Goal: Contribute content

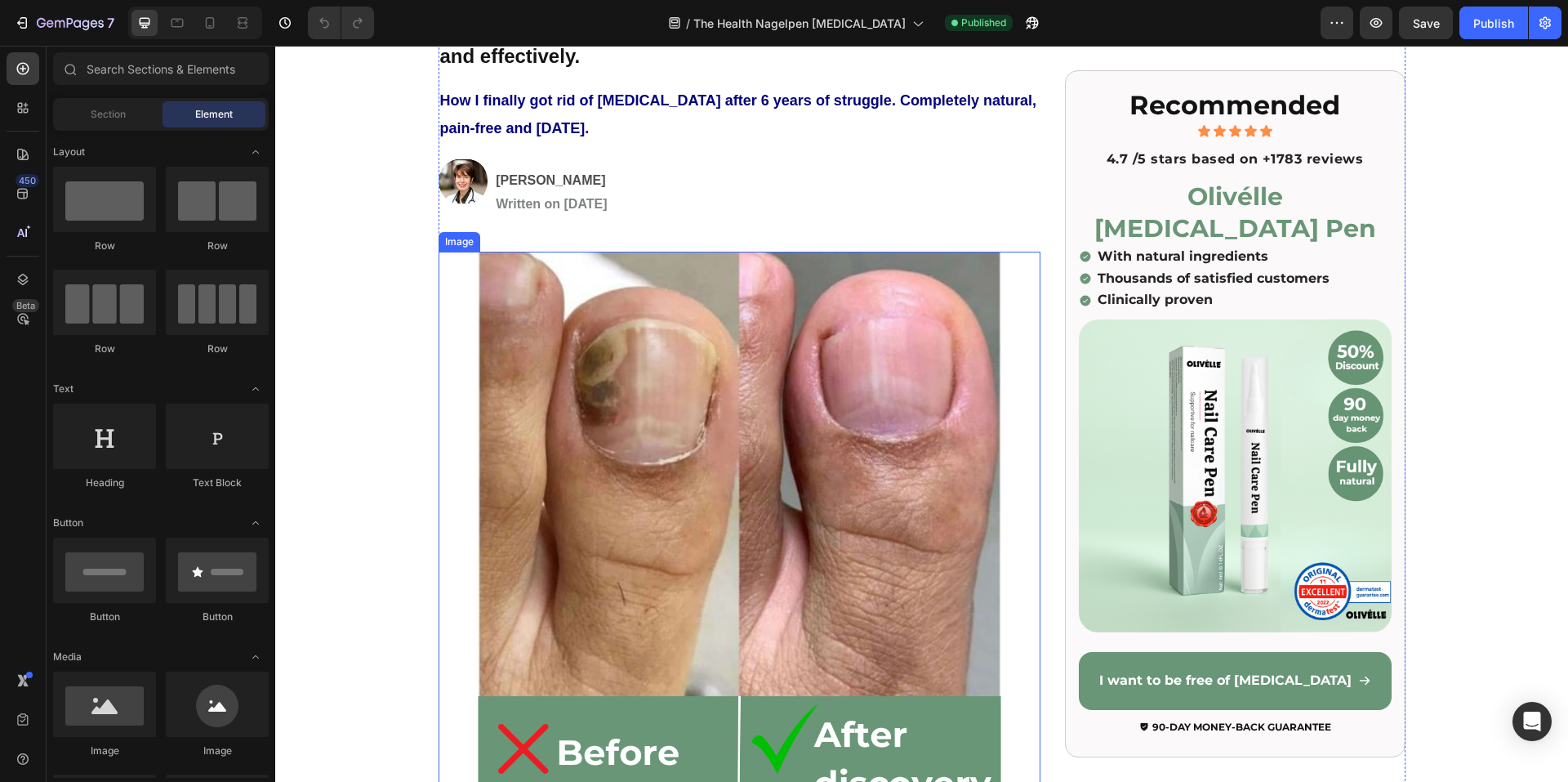
click at [678, 454] on img at bounding box center [739, 536] width 602 height 570
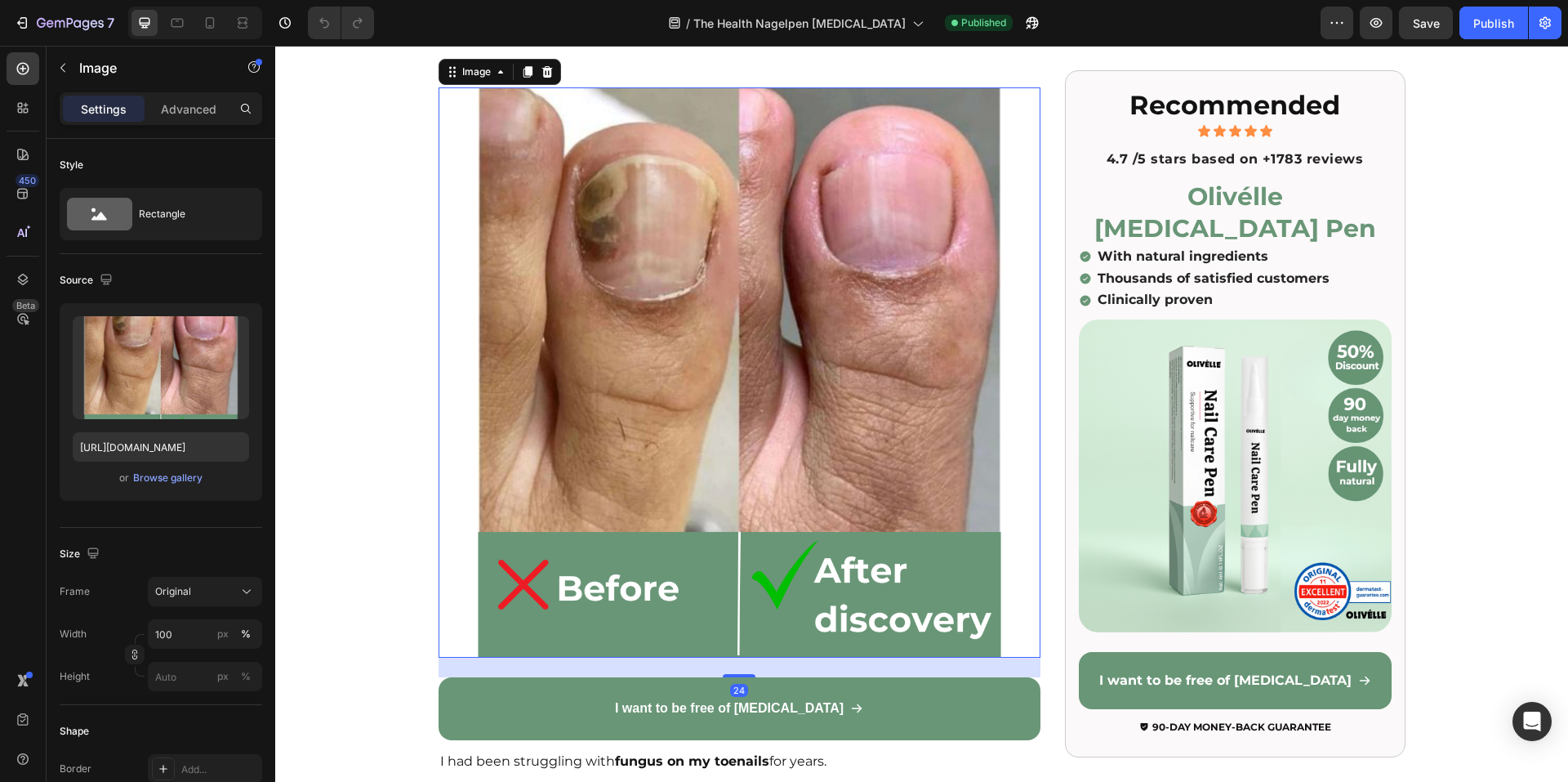
scroll to position [408, 0]
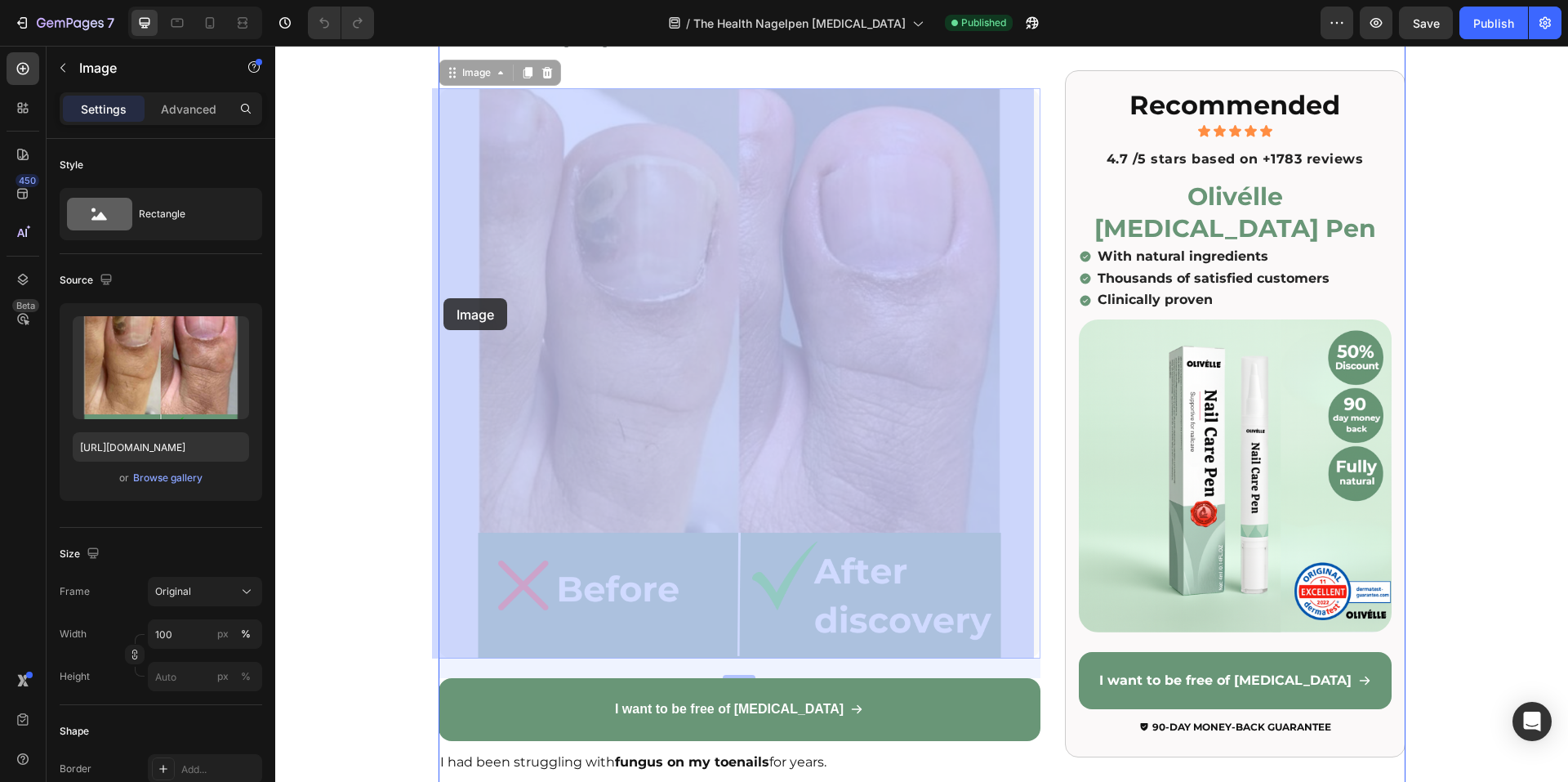
drag, startPoint x: 475, startPoint y: 295, endPoint x: 459, endPoint y: 298, distance: 16.3
drag, startPoint x: 738, startPoint y: 348, endPoint x: 454, endPoint y: 328, distance: 284.7
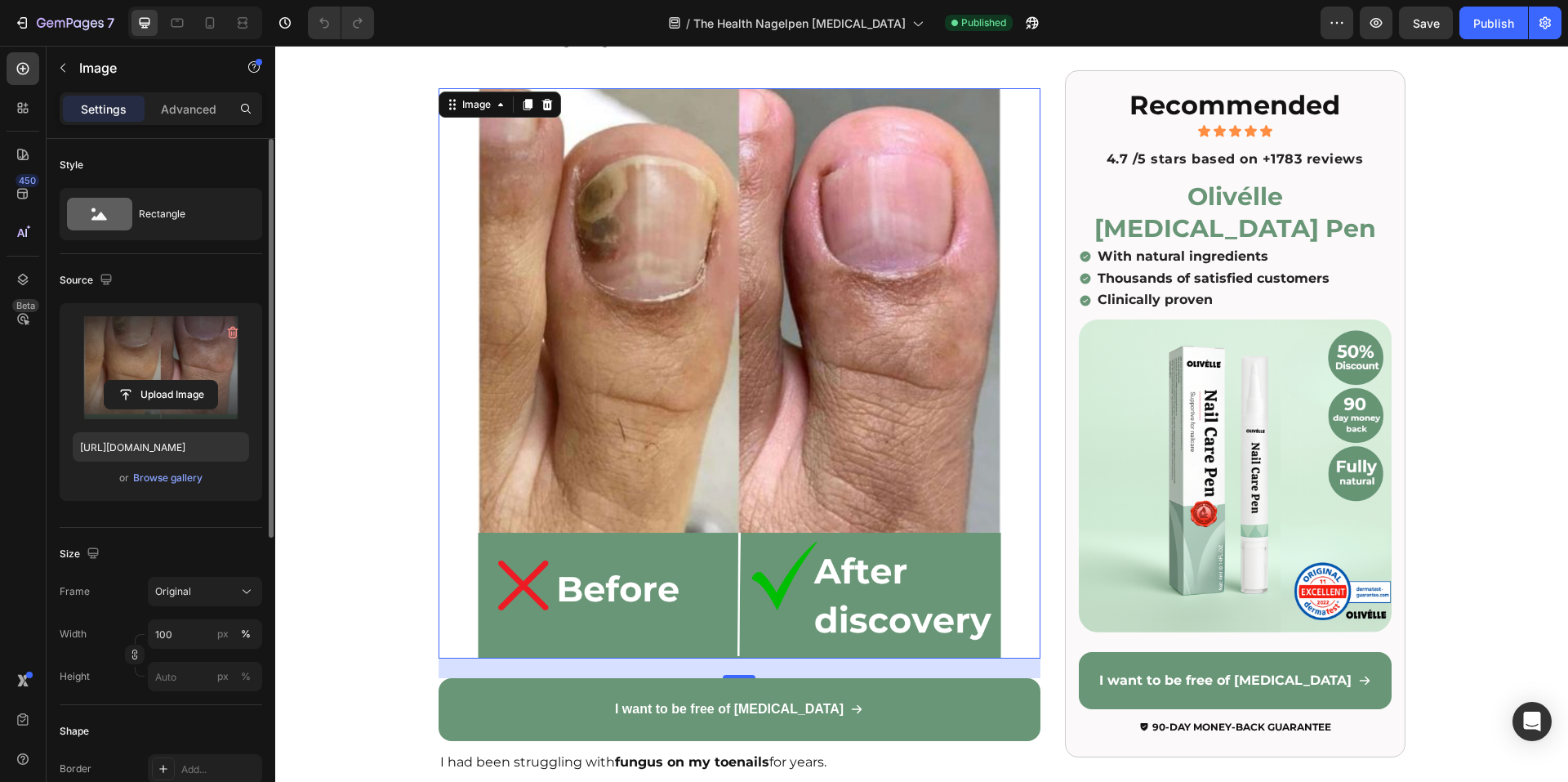
click at [181, 376] on label at bounding box center [161, 368] width 176 height 103
click at [181, 381] on input "file" at bounding box center [161, 395] width 113 height 28
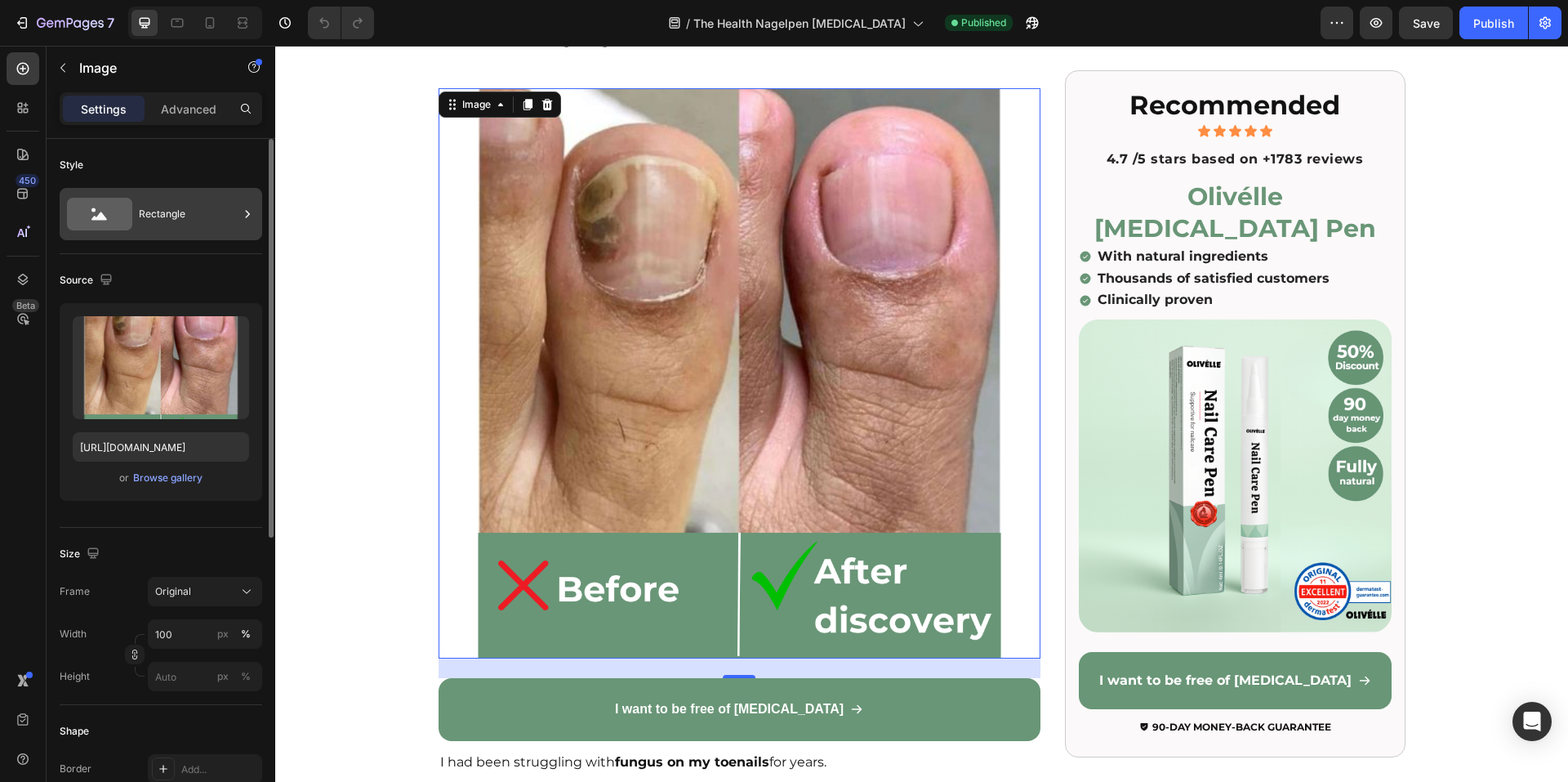
click at [171, 227] on div "Rectangle" at bounding box center [189, 214] width 100 height 38
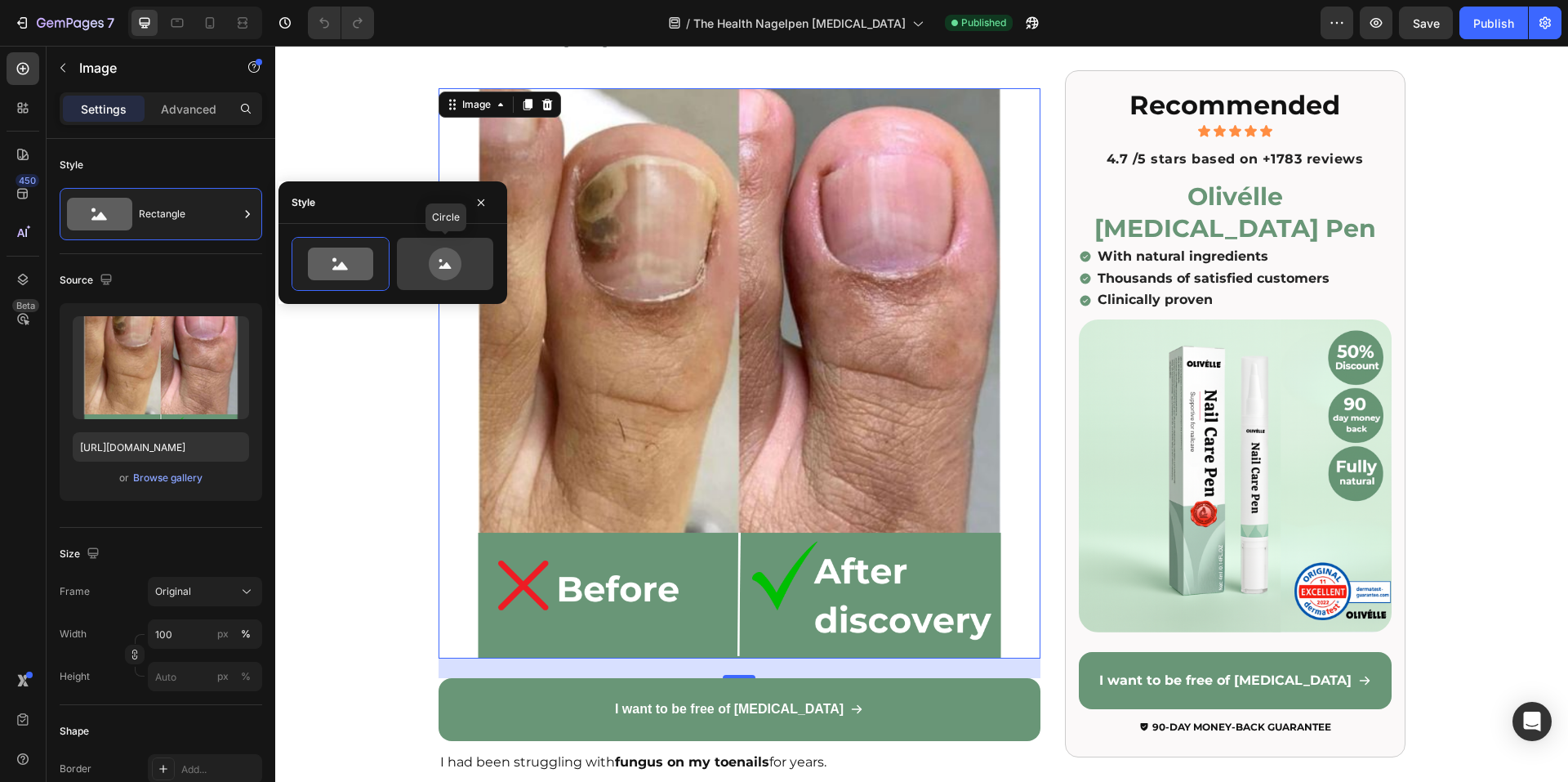
click at [459, 255] on icon at bounding box center [445, 264] width 76 height 33
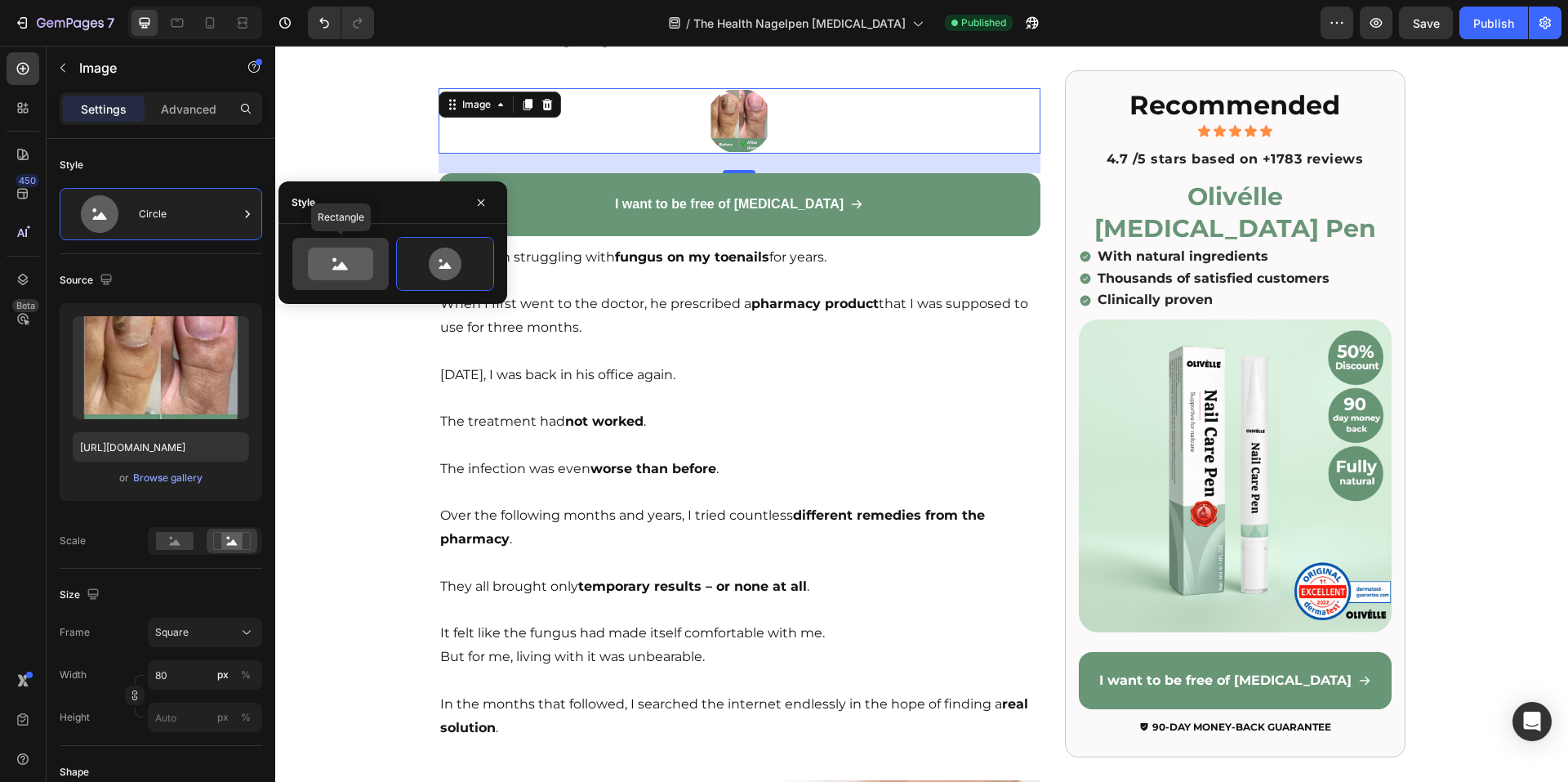
click at [351, 259] on icon at bounding box center [340, 264] width 66 height 33
type input "100"
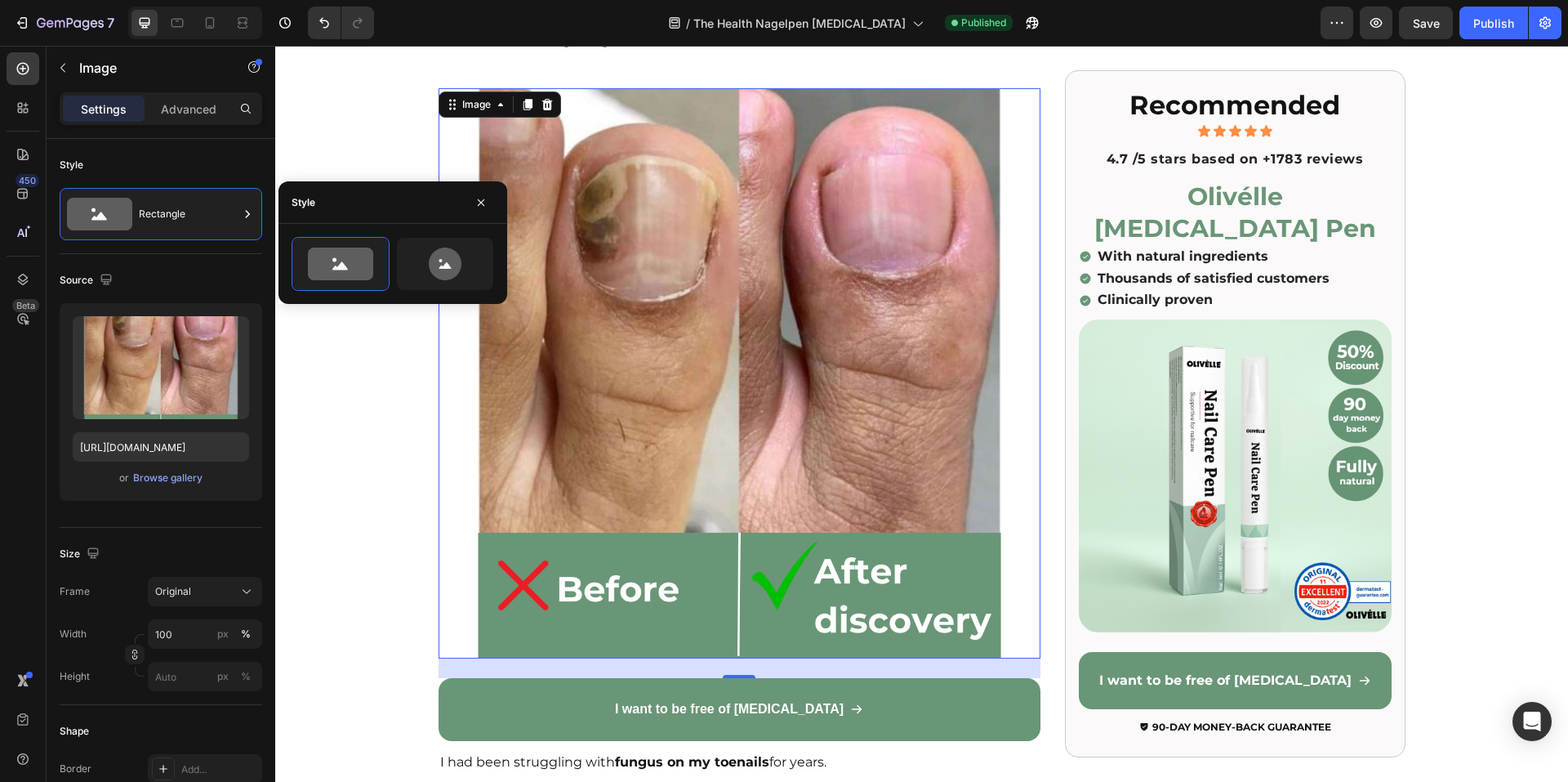
click at [306, 202] on div "Style" at bounding box center [303, 202] width 23 height 15
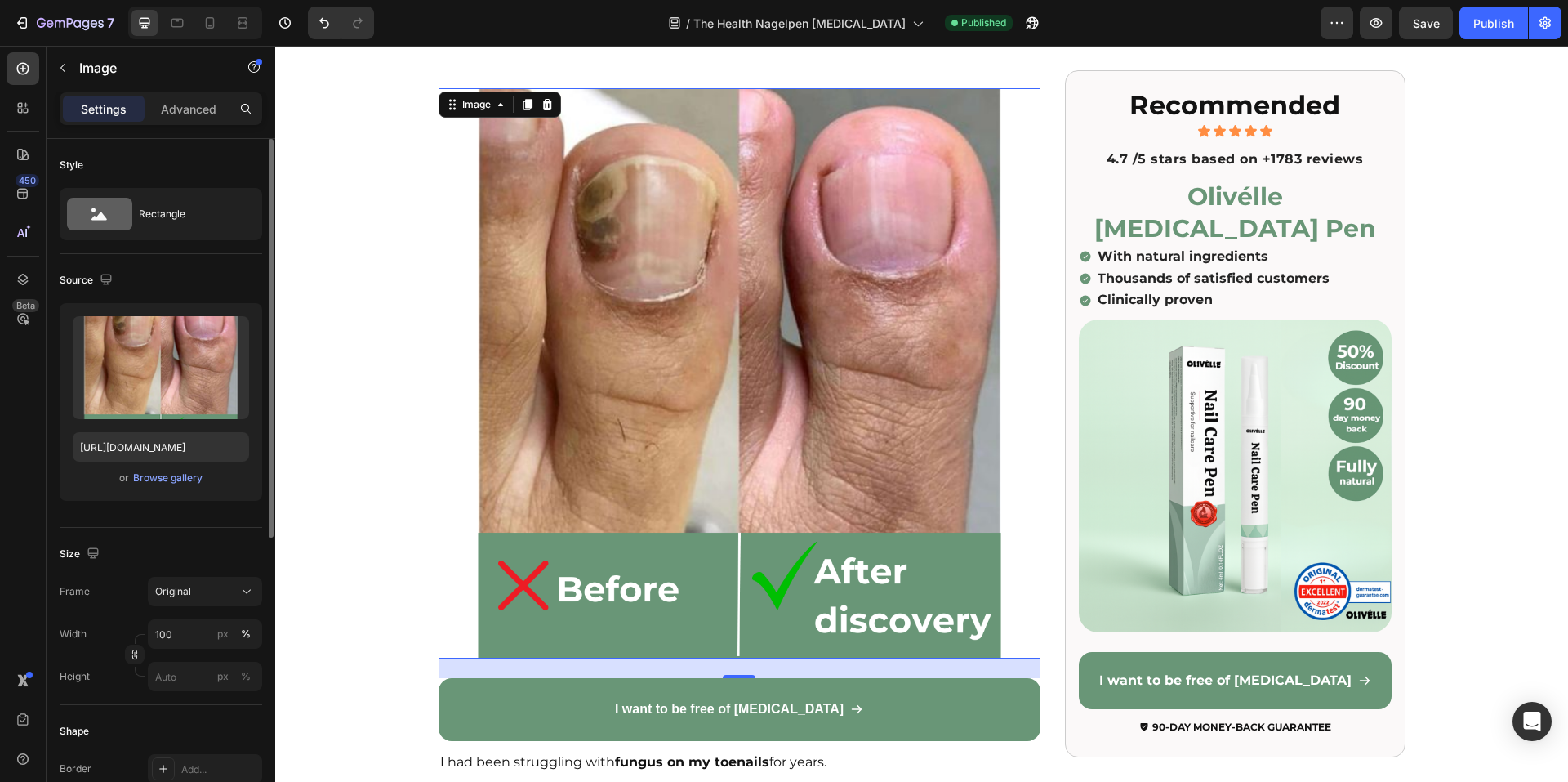
click at [220, 162] on div "Style" at bounding box center [161, 165] width 202 height 26
click at [196, 114] on p "Advanced" at bounding box center [188, 109] width 55 height 17
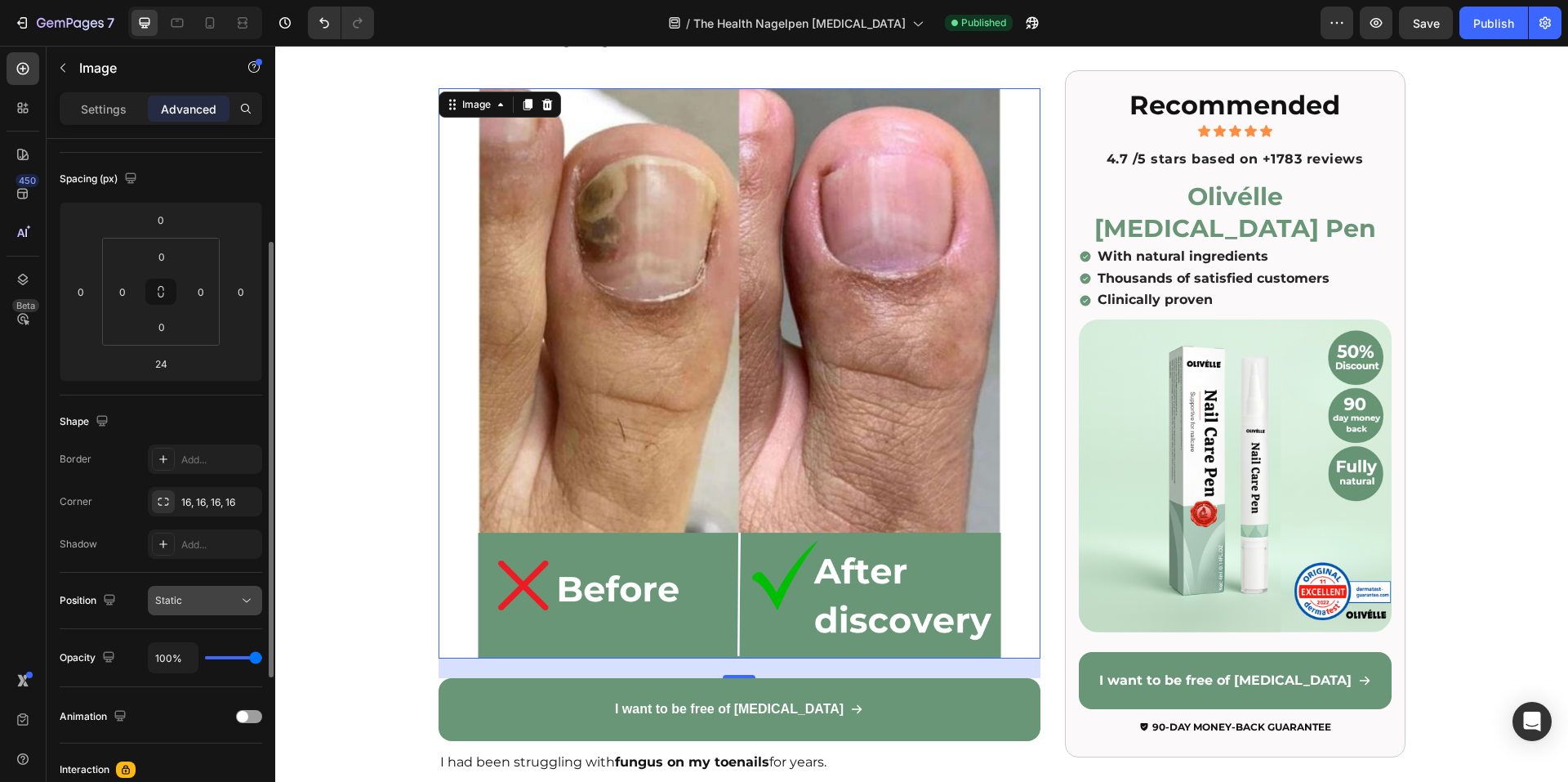
scroll to position [0, 0]
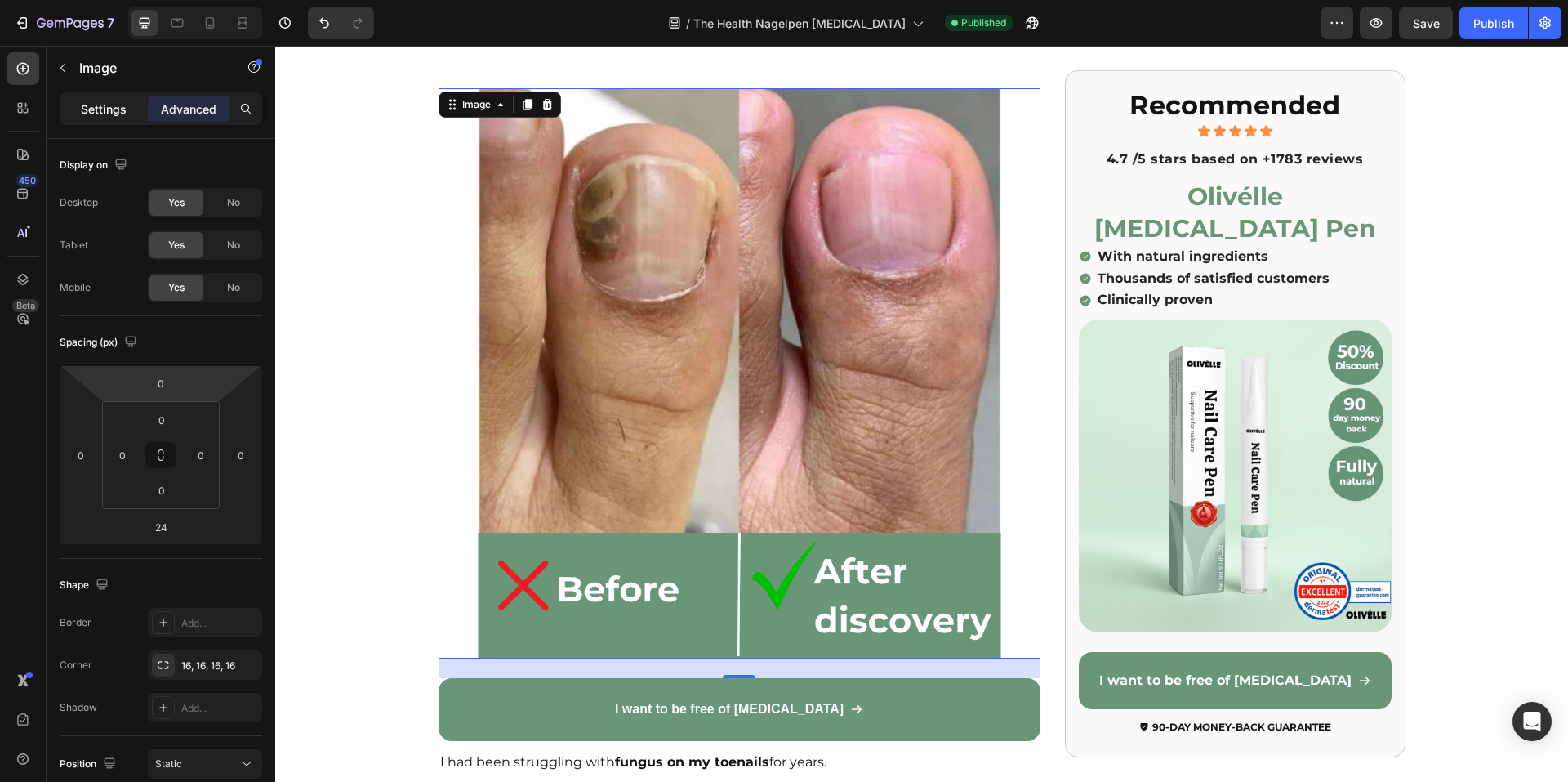
click at [105, 102] on p "Settings" at bounding box center [104, 109] width 45 height 17
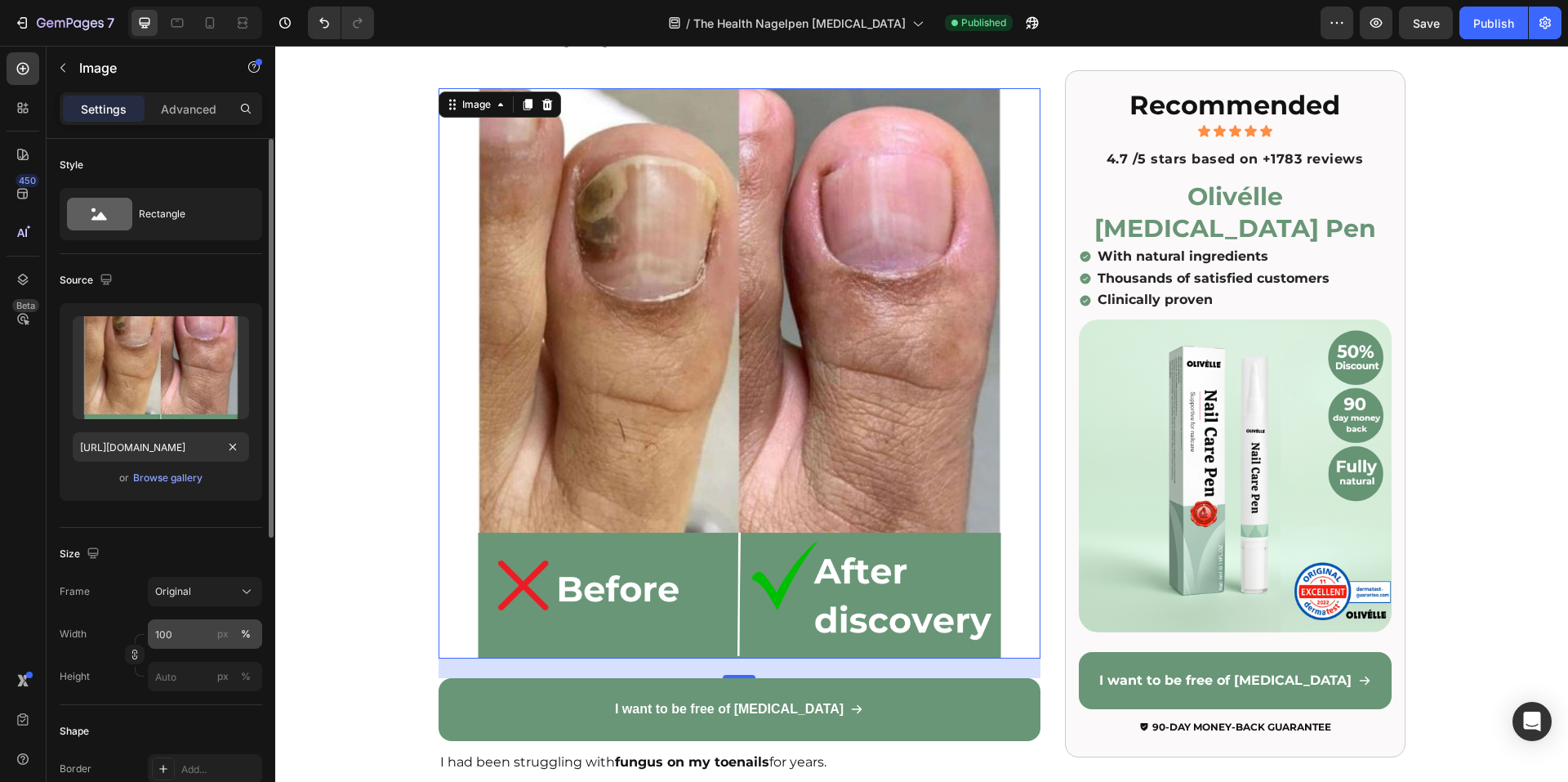
scroll to position [164, 0]
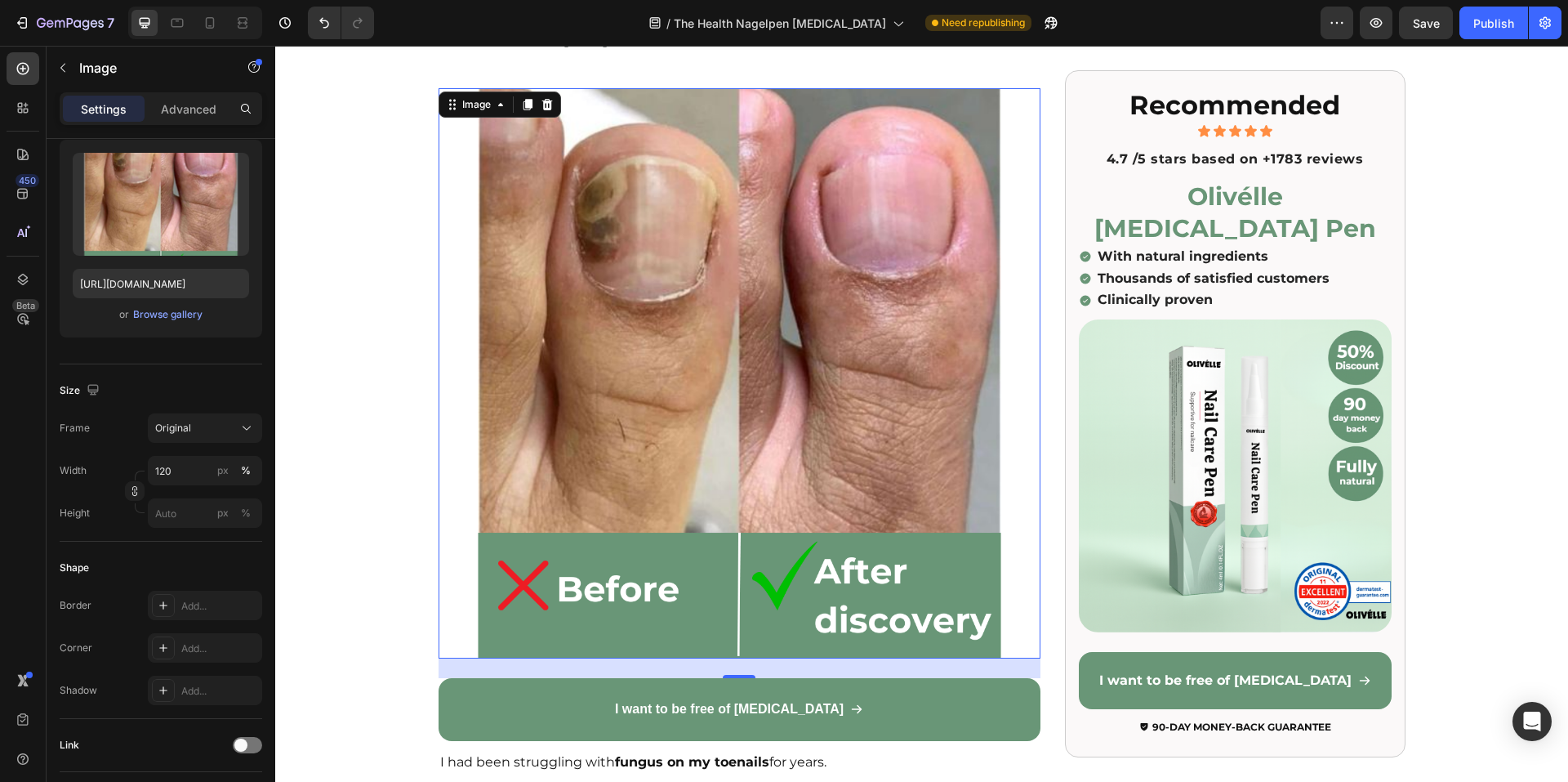
click at [0, 486] on div "450 Beta" at bounding box center [23, 413] width 46 height 737
click at [325, 16] on icon "Undo/Redo" at bounding box center [324, 22] width 16 height 16
click at [314, 9] on button "Undo/Redo" at bounding box center [324, 23] width 33 height 33
click at [354, 17] on icon "Undo/Redo" at bounding box center [357, 22] width 16 height 16
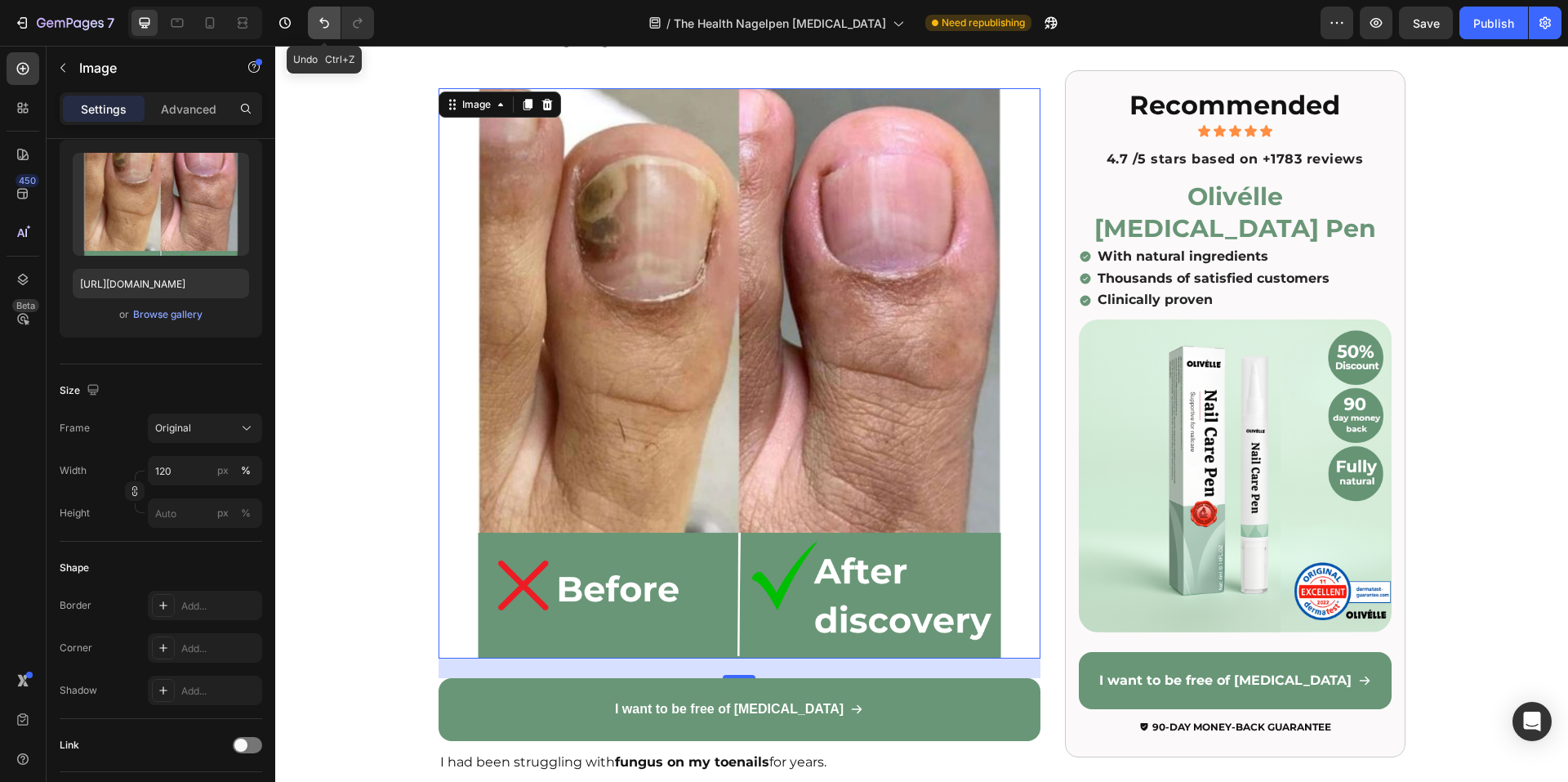
click at [317, 30] on icon "Undo/Redo" at bounding box center [324, 22] width 16 height 16
type input "100"
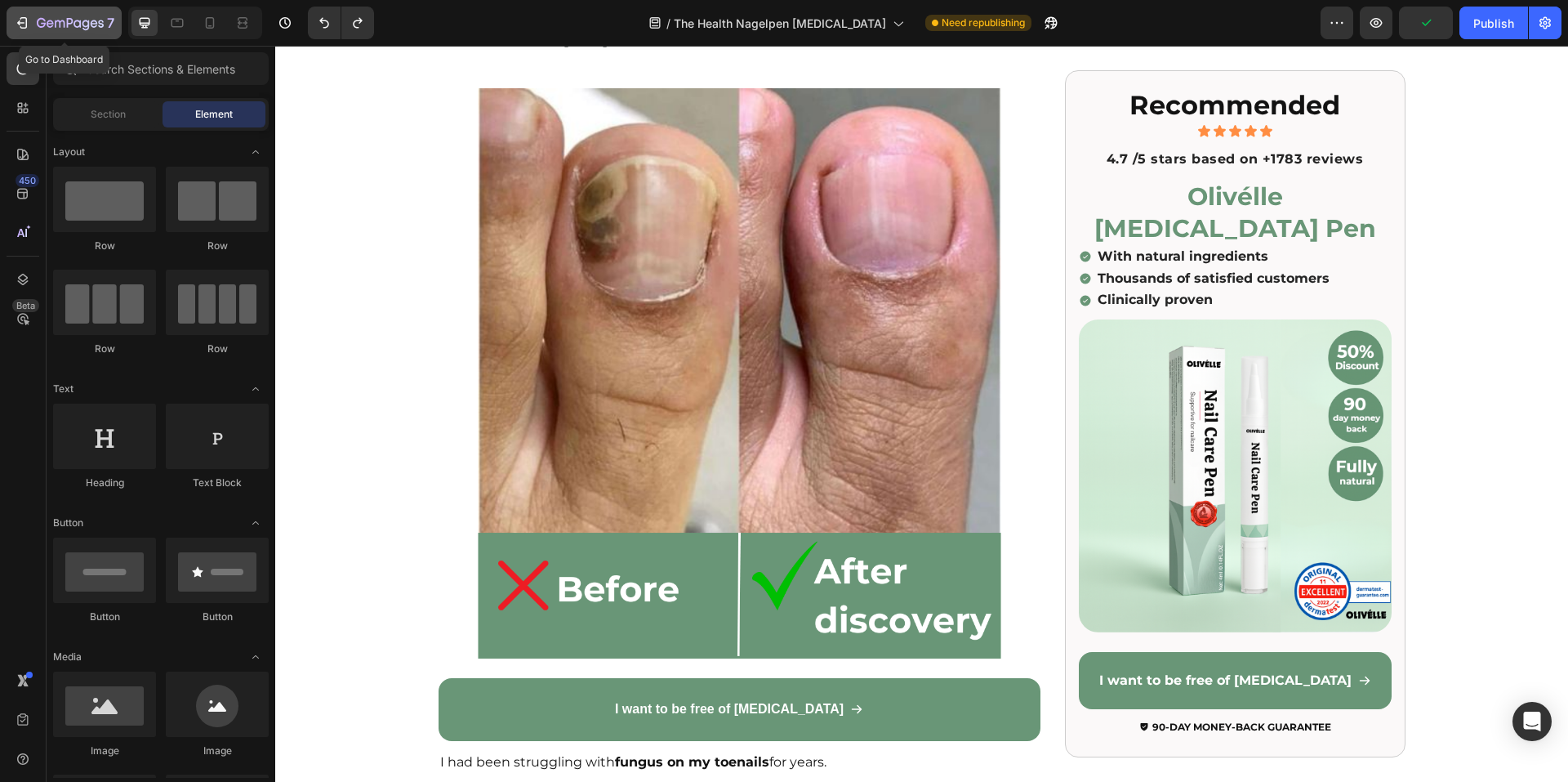
click at [26, 22] on icon "button" at bounding box center [24, 23] width 8 height 12
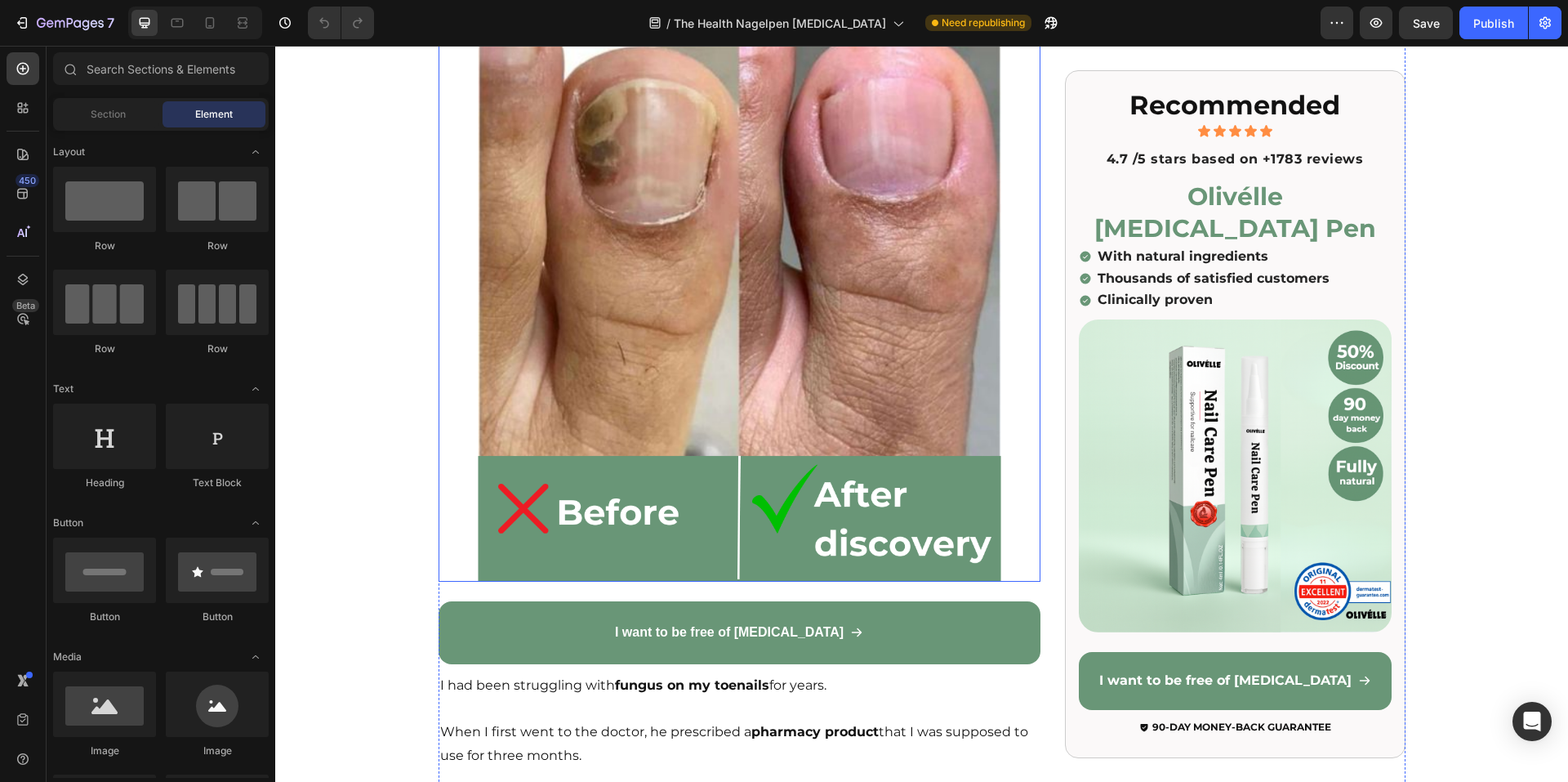
scroll to position [491, 0]
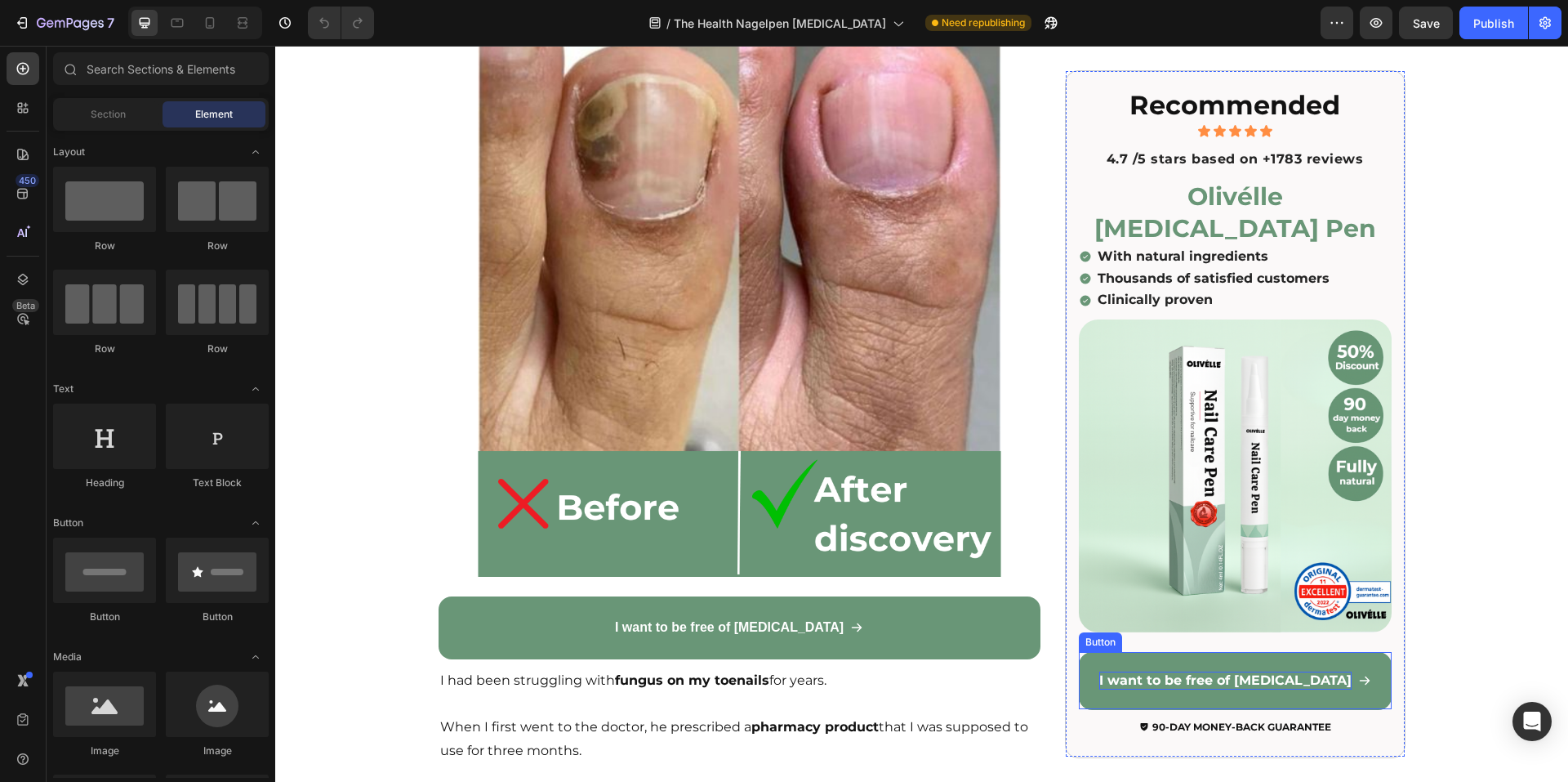
click at [1163, 676] on span "I want to be free of [MEDICAL_DATA]" at bounding box center [1226, 680] width 252 height 15
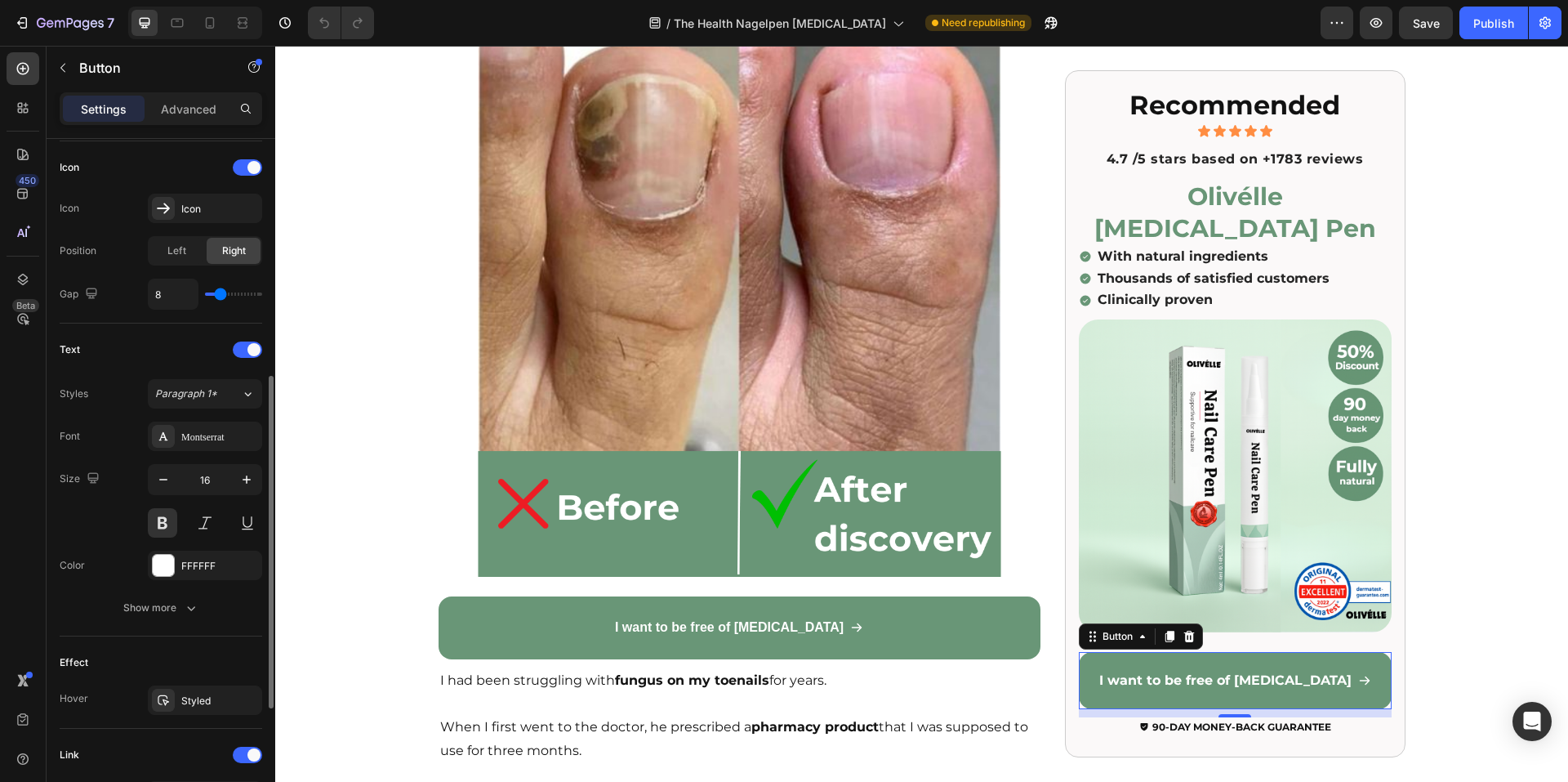
scroll to position [738, 0]
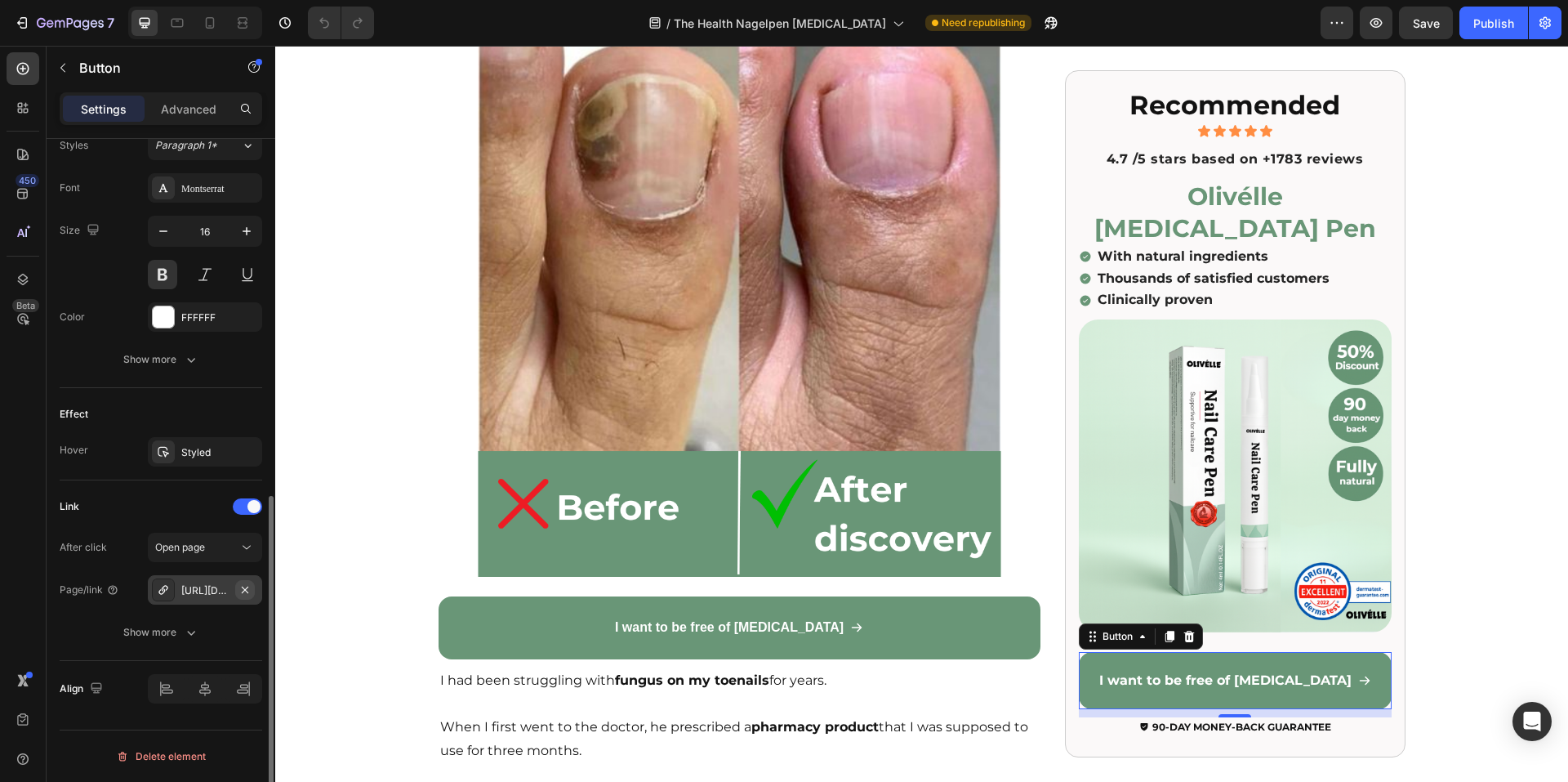
click at [248, 588] on icon "button" at bounding box center [246, 590] width 14 height 14
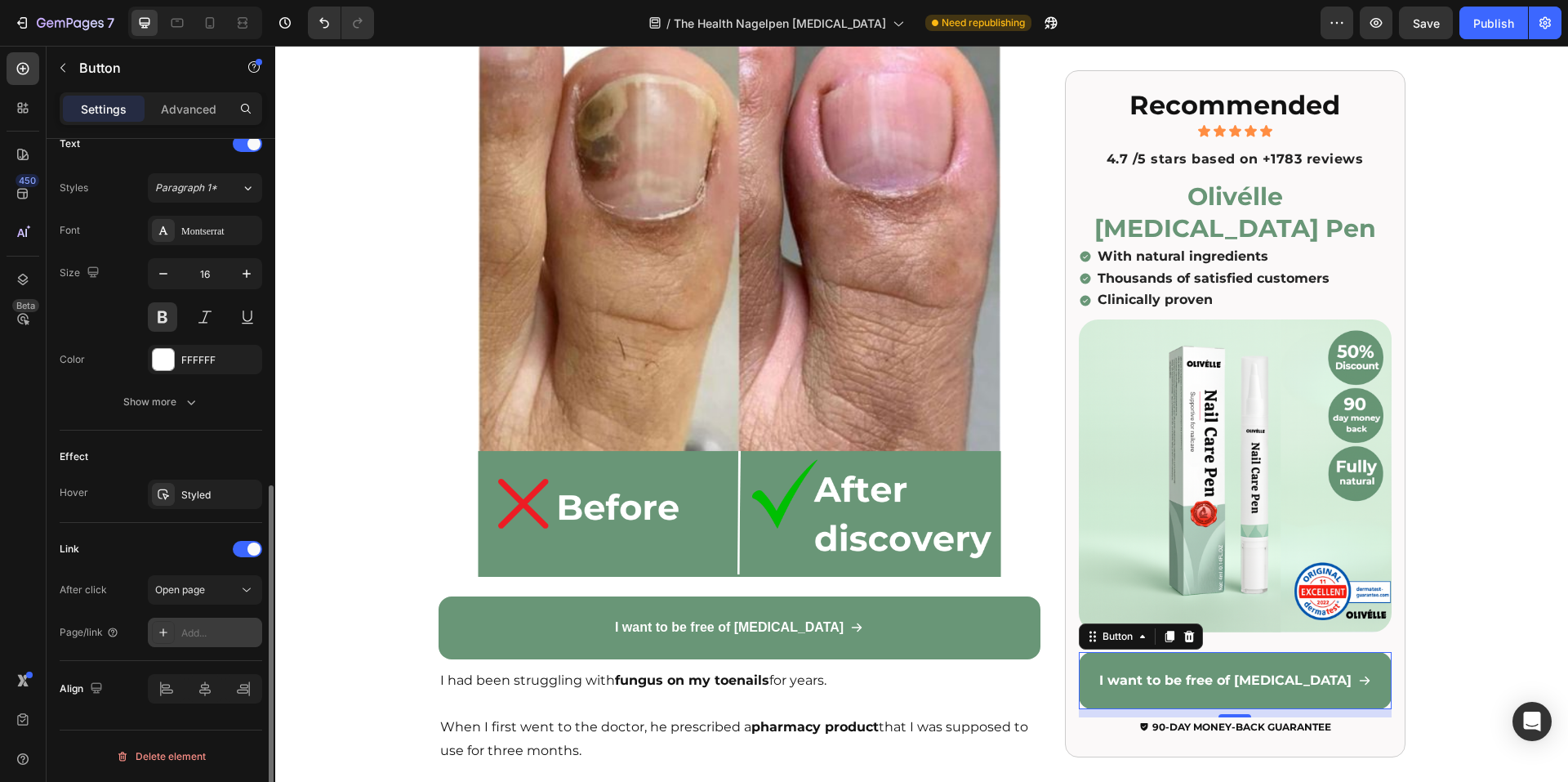
click at [215, 638] on div "Add..." at bounding box center [219, 633] width 76 height 15
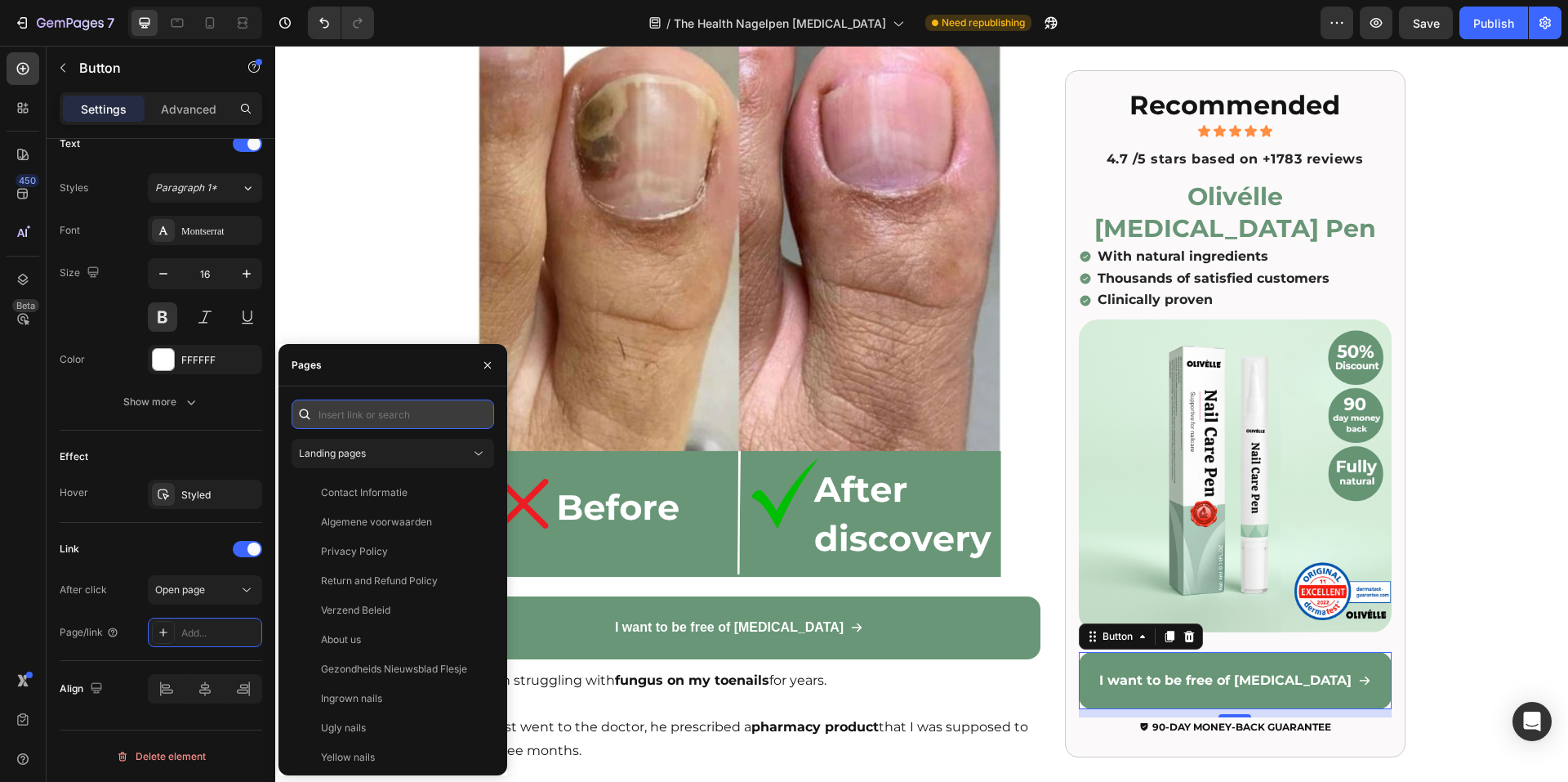
click at [344, 409] on input "text" at bounding box center [392, 414] width 202 height 29
paste input "https://www.xn--olivlle-eya.com/products/nagelverzorgingspen"
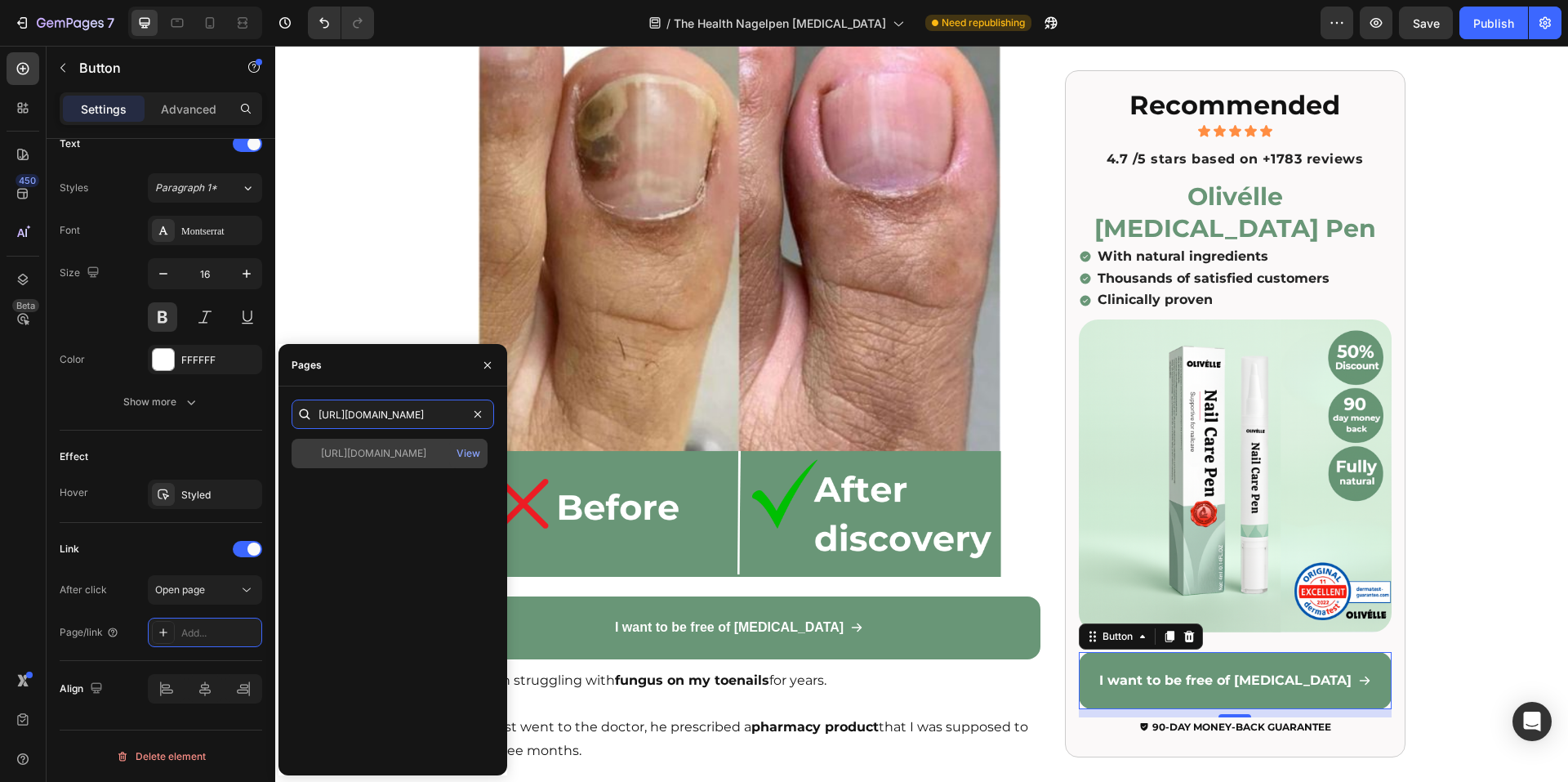
type input "https://www.xn--olivlle-eya.com/products/nagelverzorgingspen"
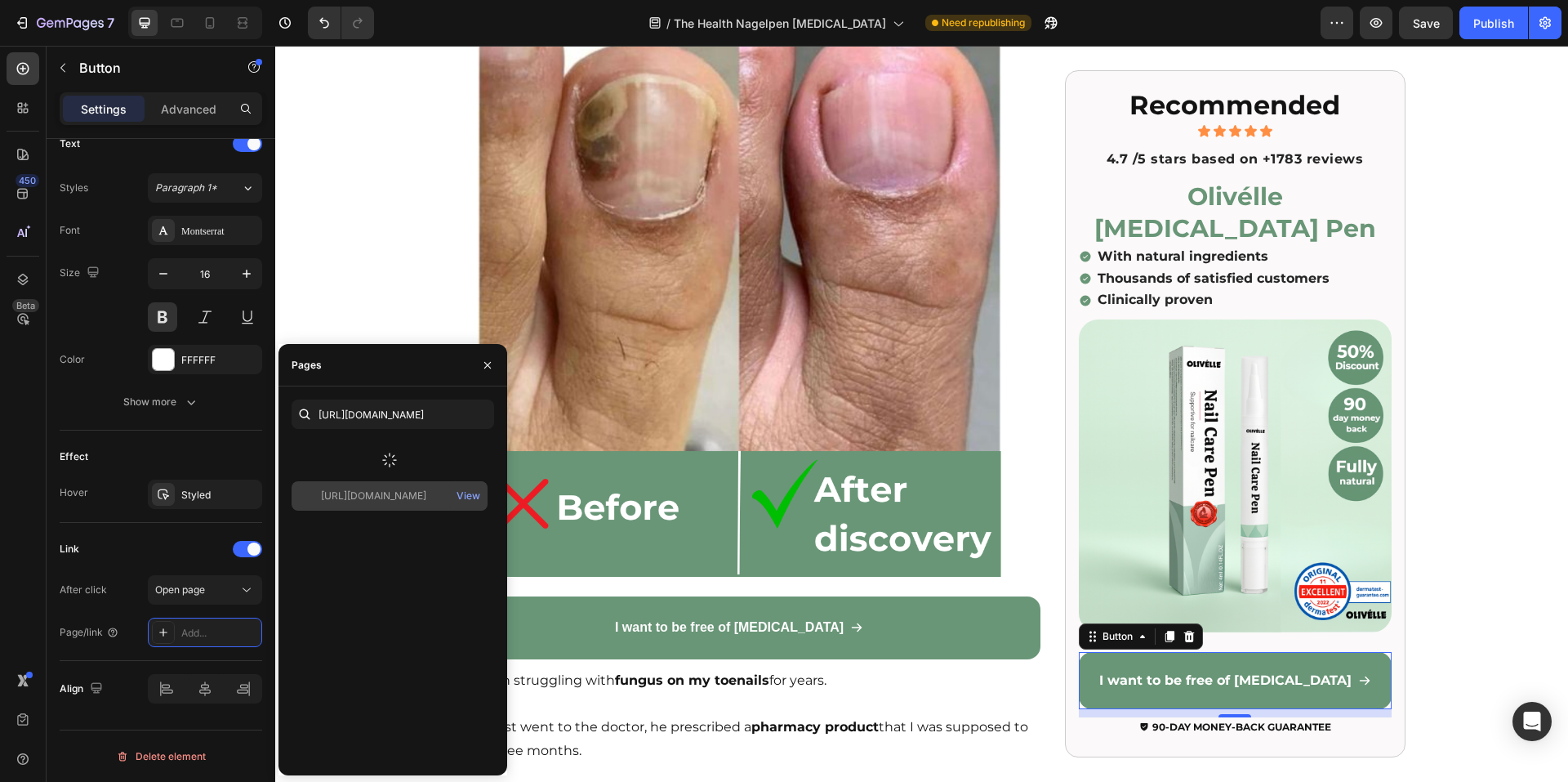
click at [388, 449] on div at bounding box center [389, 460] width 196 height 43
click at [417, 454] on div "https://www.xn--olivlle-eya.com/products/nagelverzorgingspen" at bounding box center [373, 453] width 105 height 15
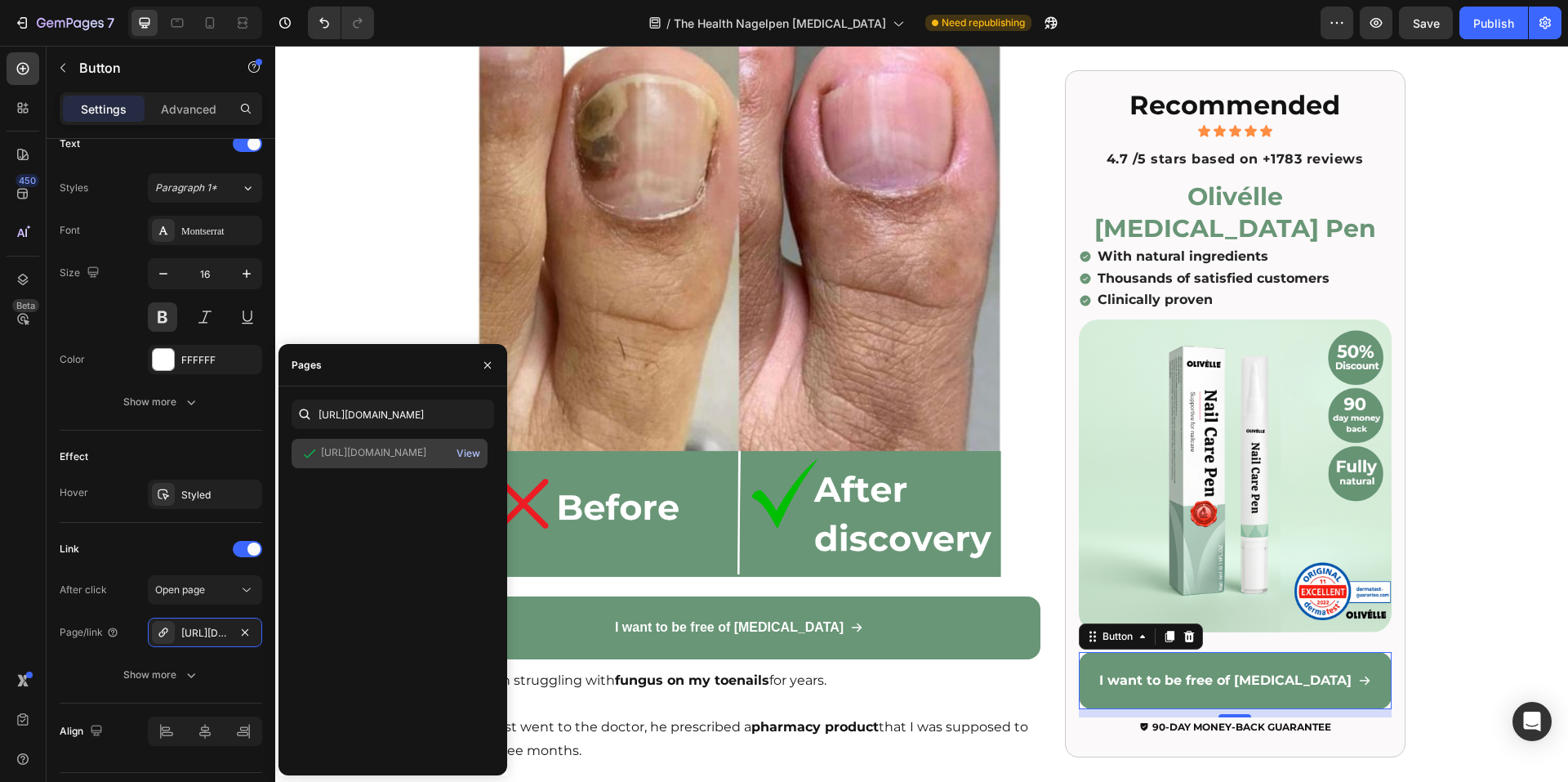
click at [468, 450] on div "View" at bounding box center [468, 453] width 23 height 15
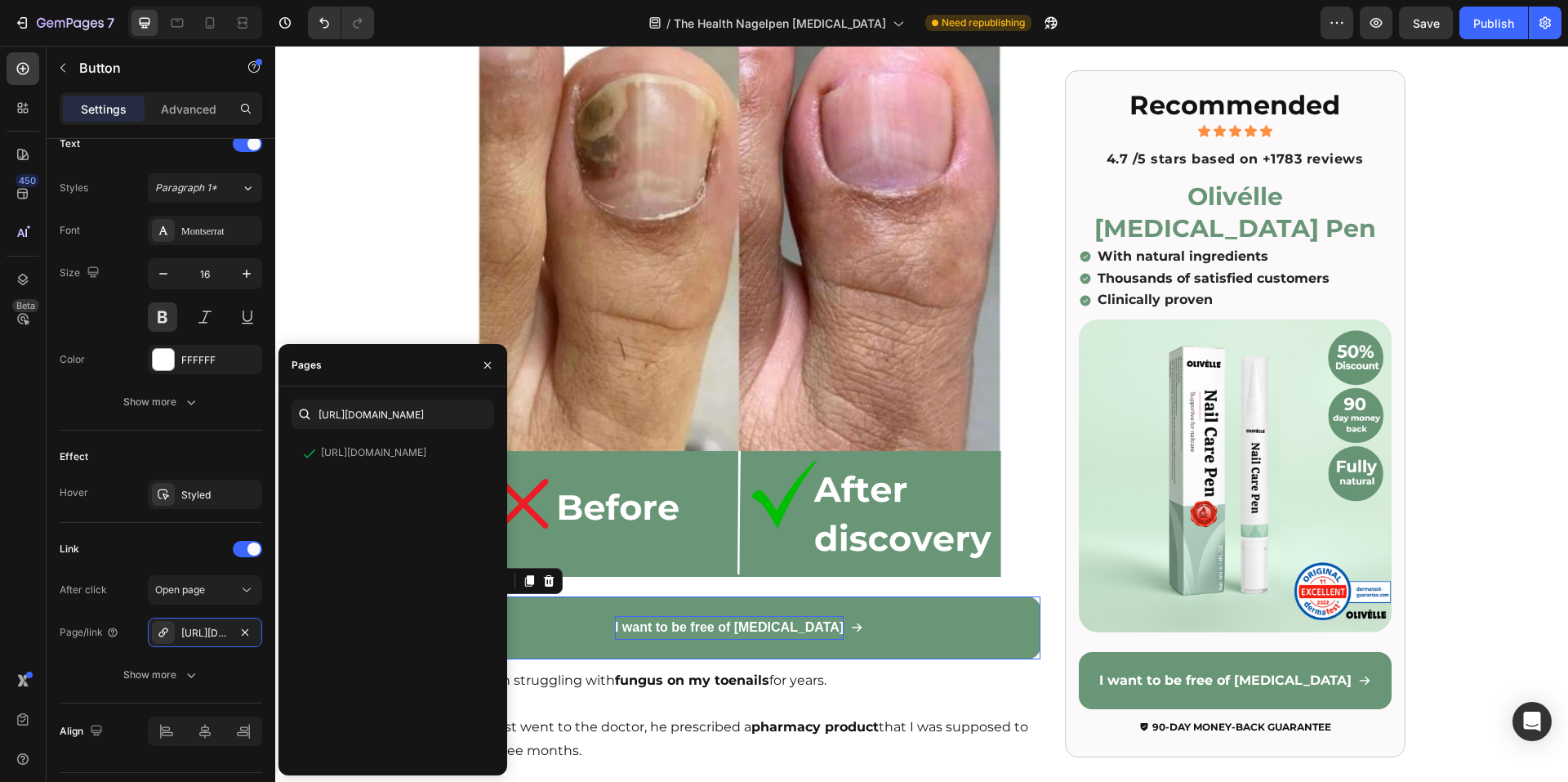
click at [752, 617] on p "I want to be free of [MEDICAL_DATA]" at bounding box center [729, 628] width 228 height 23
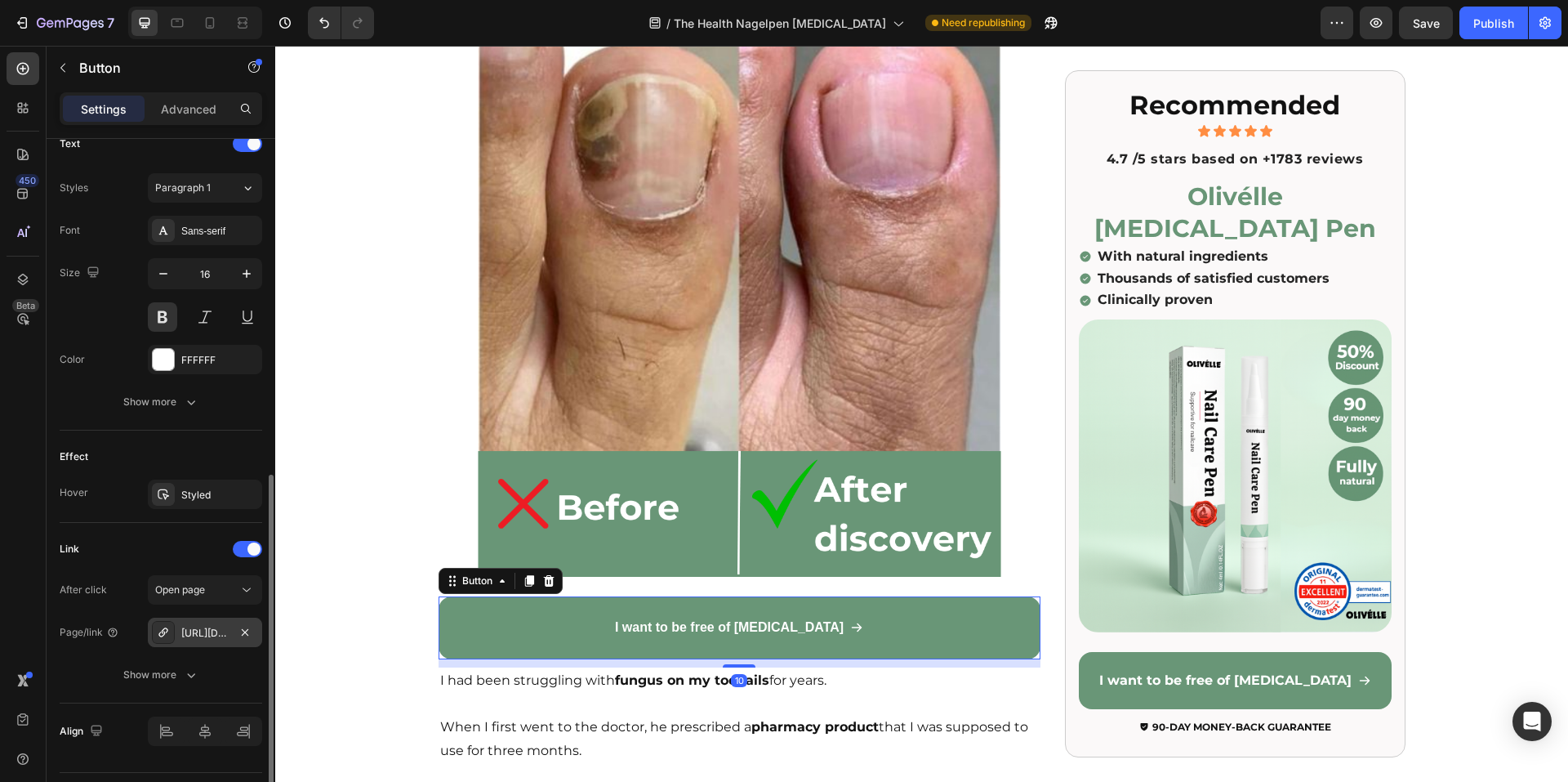
click at [255, 640] on div "https://www.xn--olivlle-eya.com/olivelle-nagelschimmel-laser-set" at bounding box center [205, 632] width 114 height 29
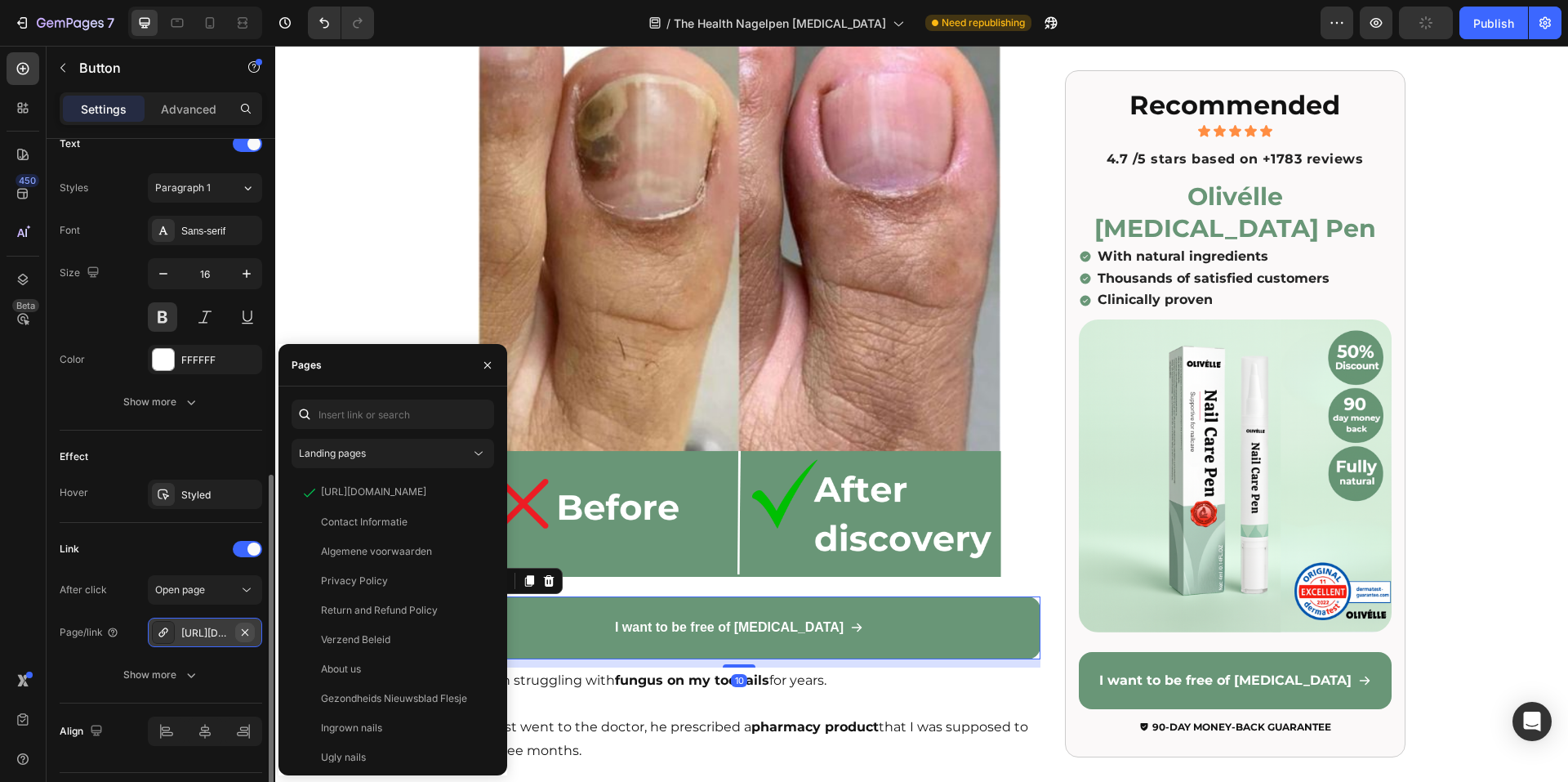
click at [249, 638] on icon "button" at bounding box center [246, 633] width 14 height 14
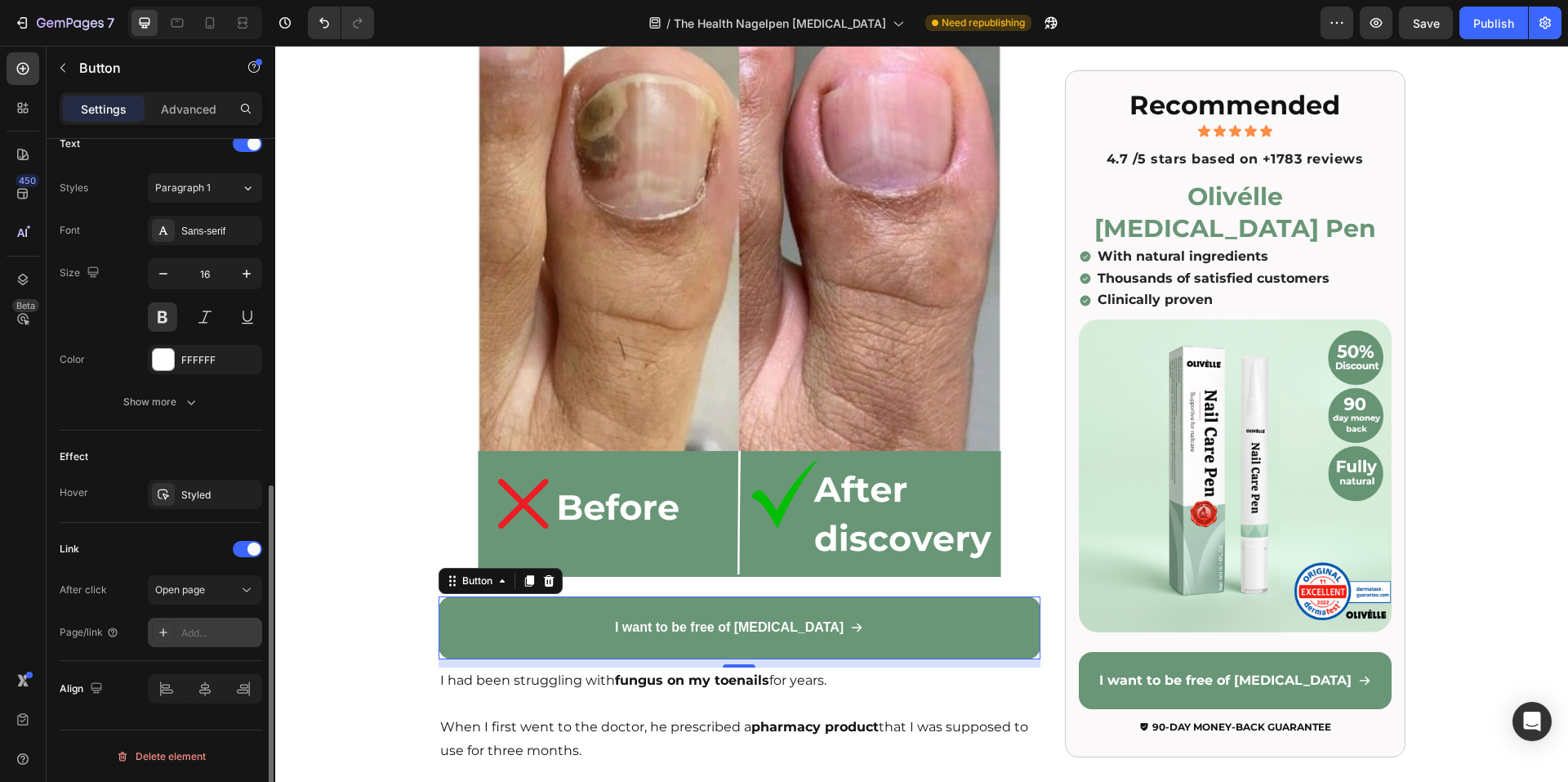
click at [216, 635] on div "Add..." at bounding box center [219, 633] width 76 height 15
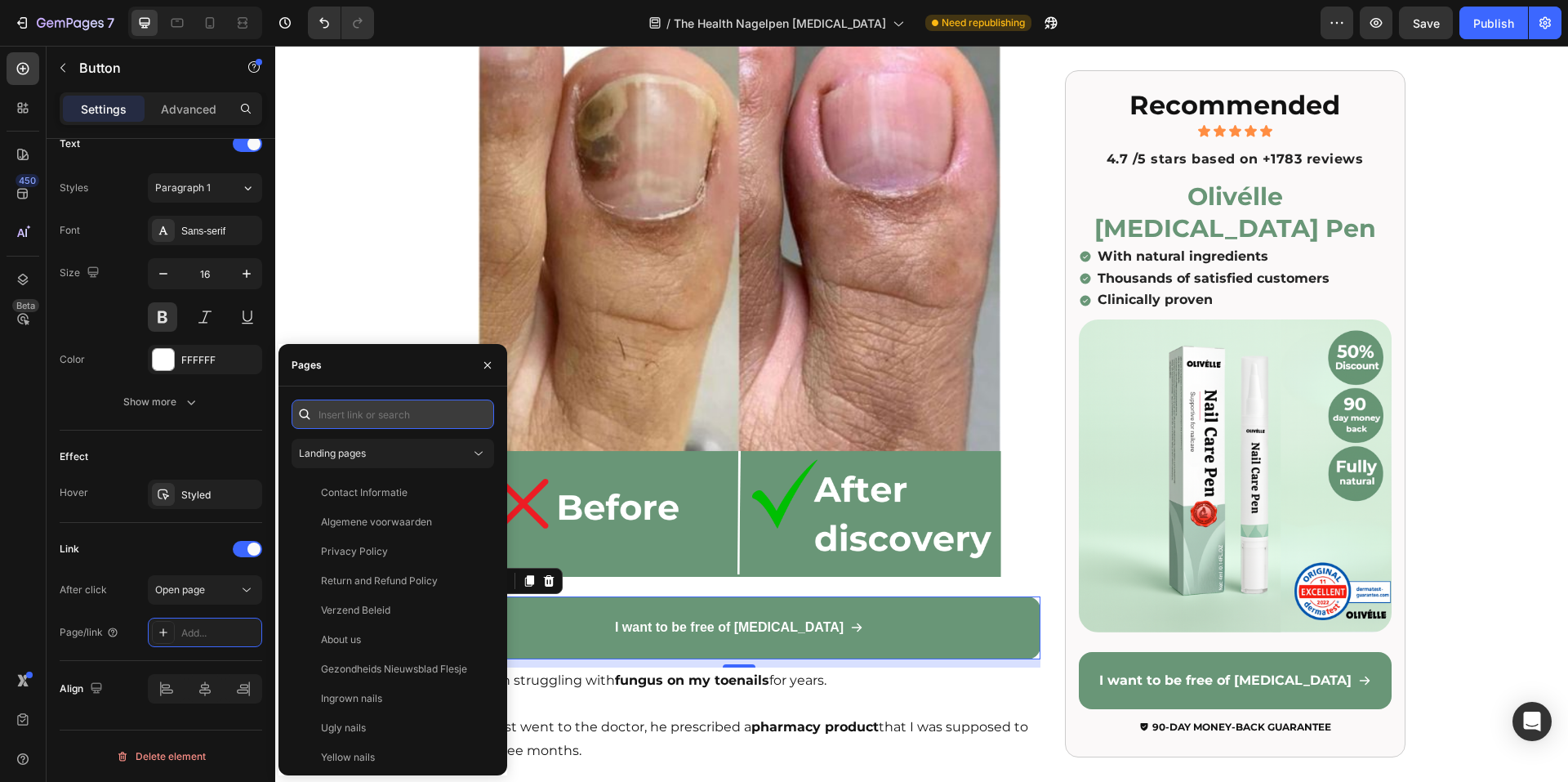
paste input "https://www.xn--olivlle-eya.com/products/nagelverzorgingspen"
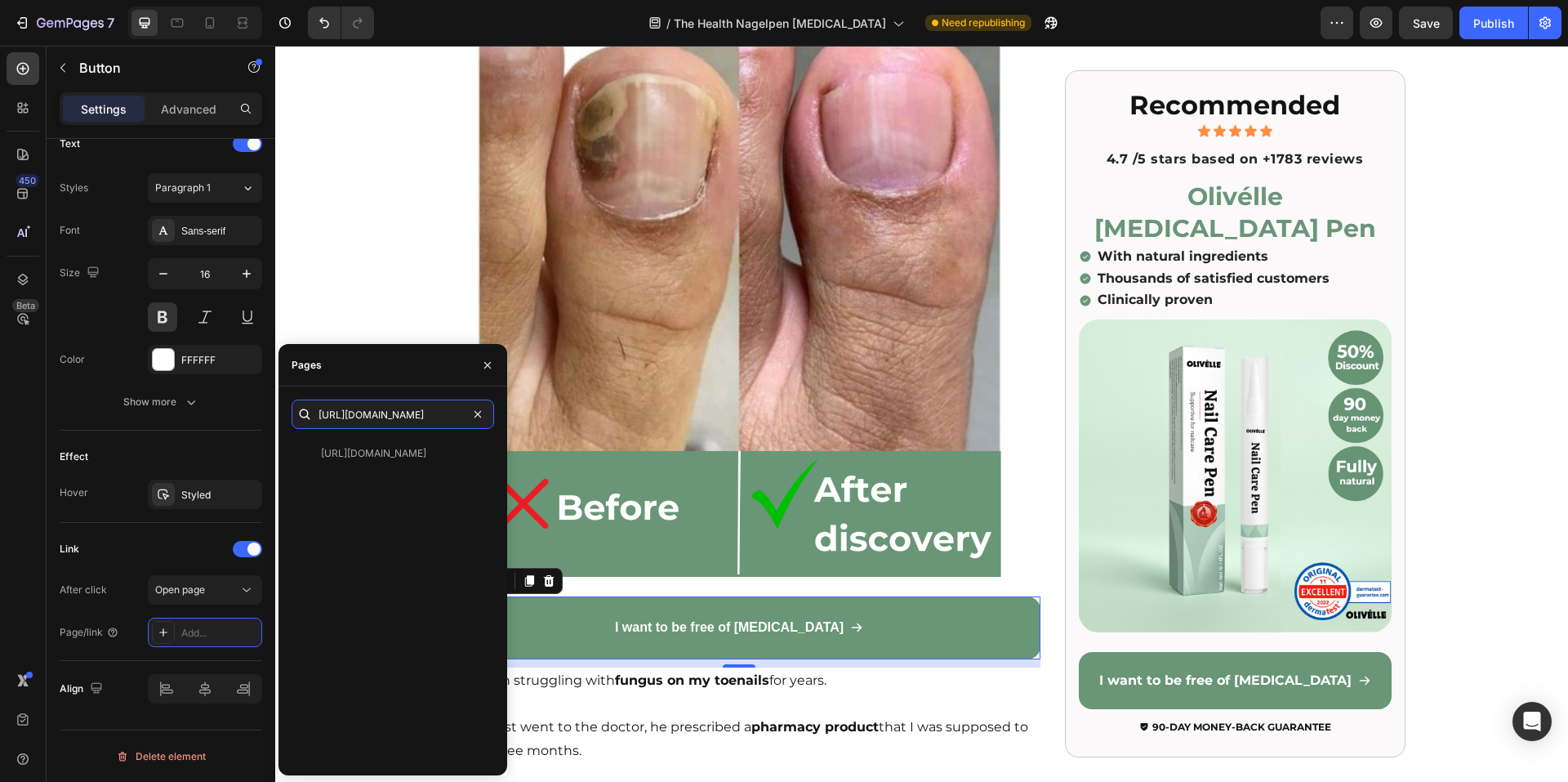
type input "https://www.xn--olivlle-eya.com/products/nagelverzorgingspen"
click at [386, 452] on div "https://www.xn--olivlle-eya.com/products/nagelverzorgingspen" at bounding box center [373, 453] width 105 height 15
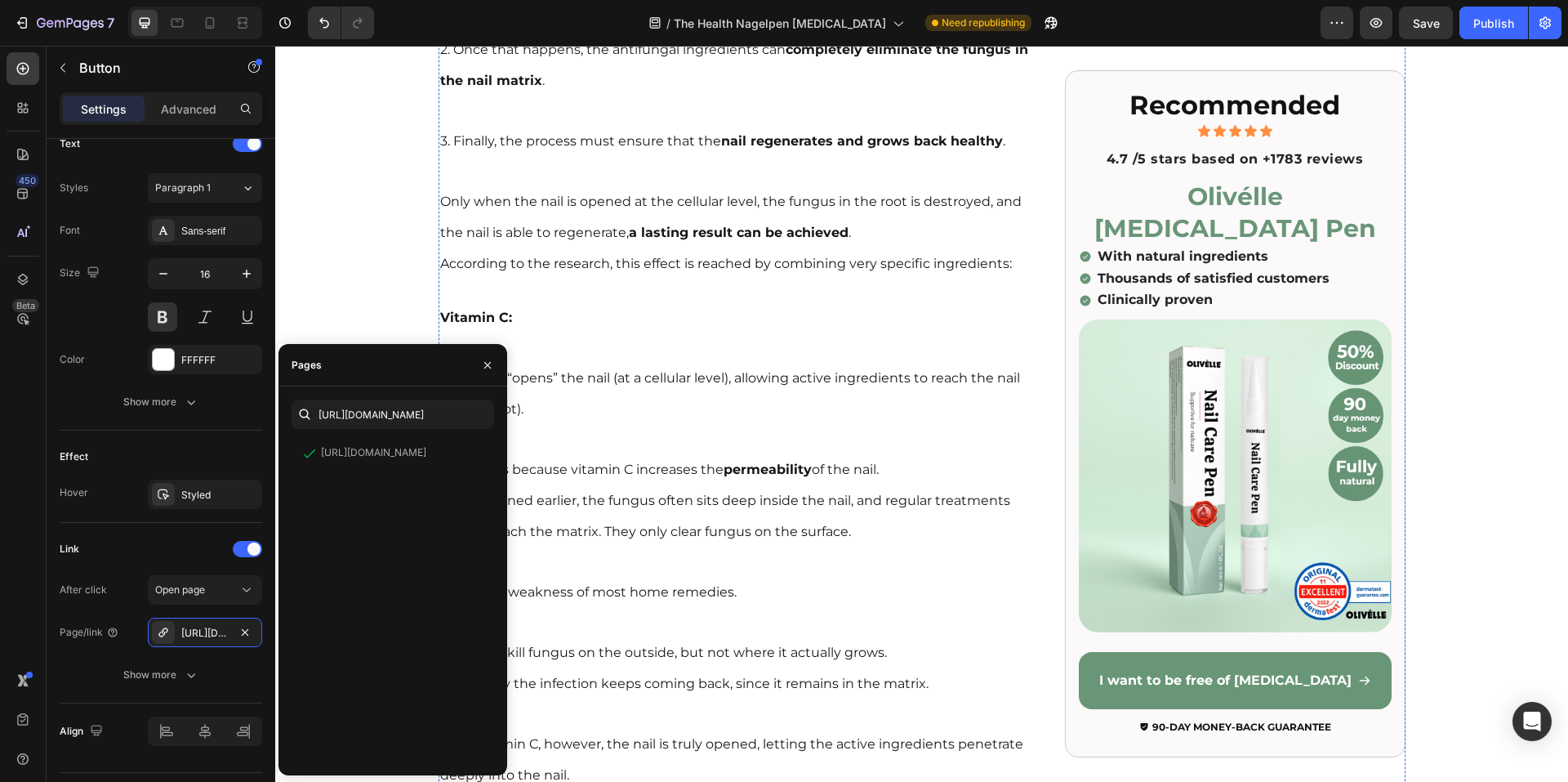
scroll to position [4086, 0]
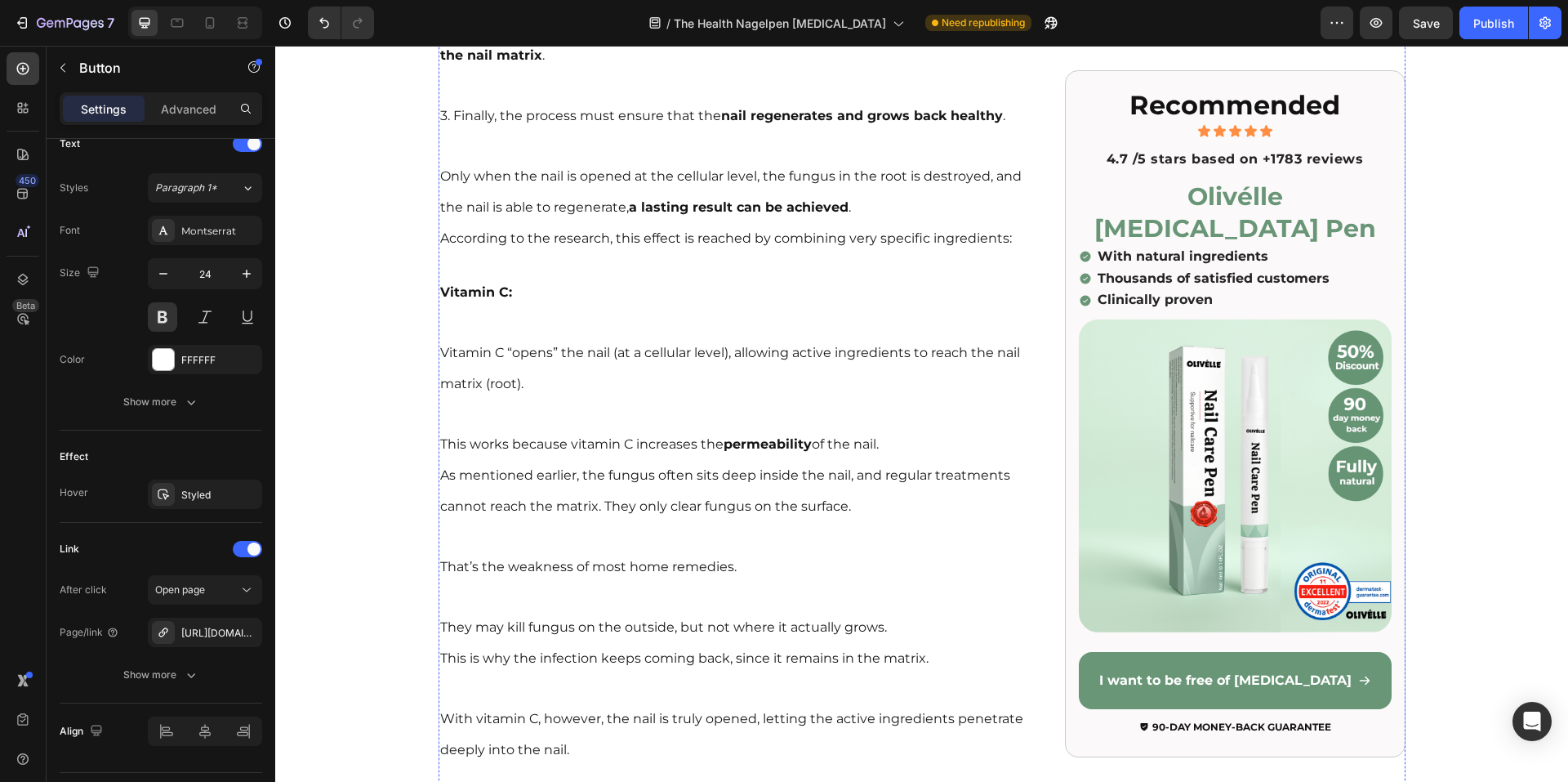
click at [247, 636] on icon "button" at bounding box center [246, 633] width 14 height 14
click at [204, 645] on div "Add..." at bounding box center [205, 632] width 114 height 29
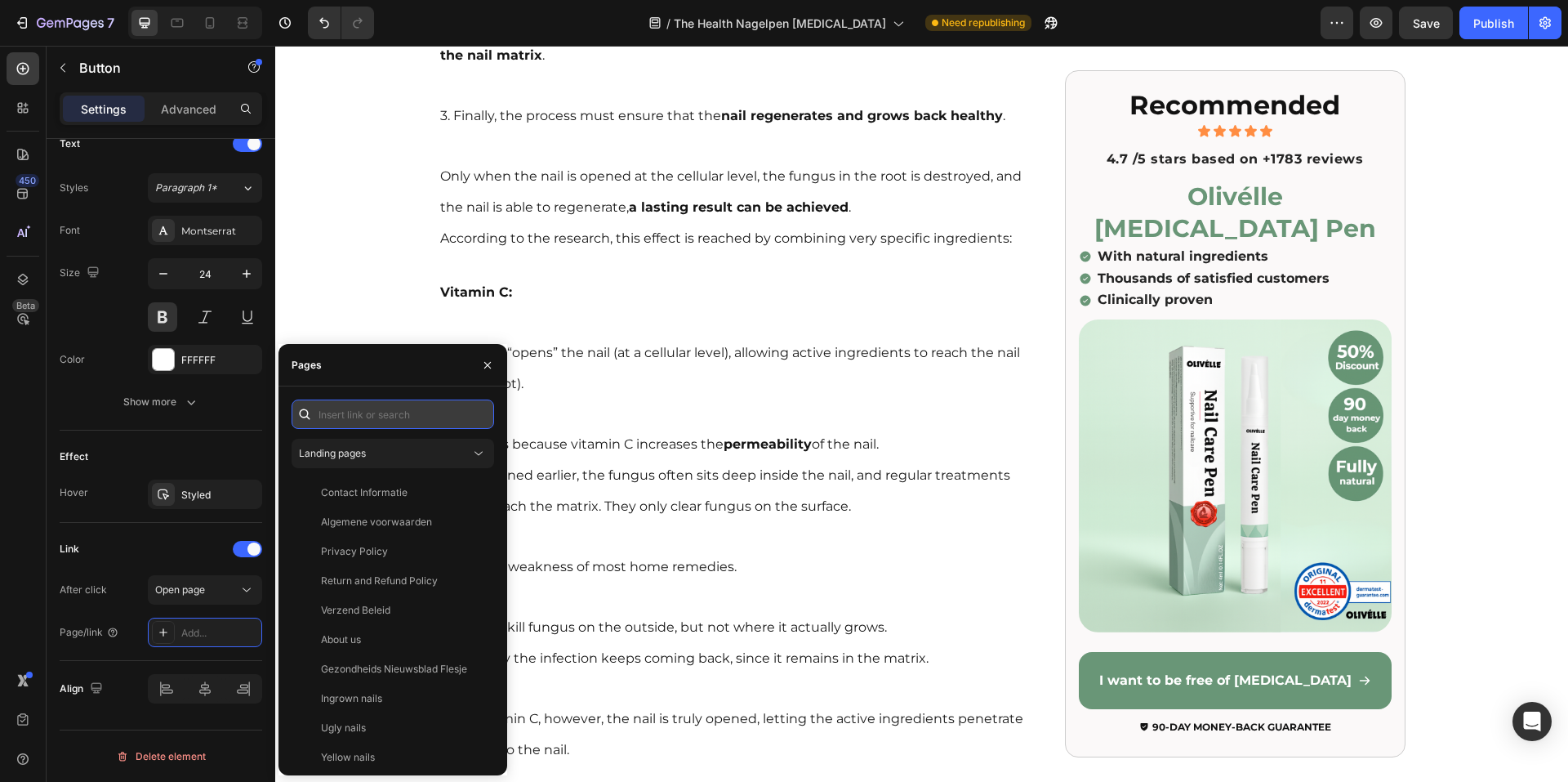
click at [368, 416] on input "text" at bounding box center [392, 414] width 202 height 29
paste input "https://www.xn--olivlle-eya.com/products/nagelverzorgingspen"
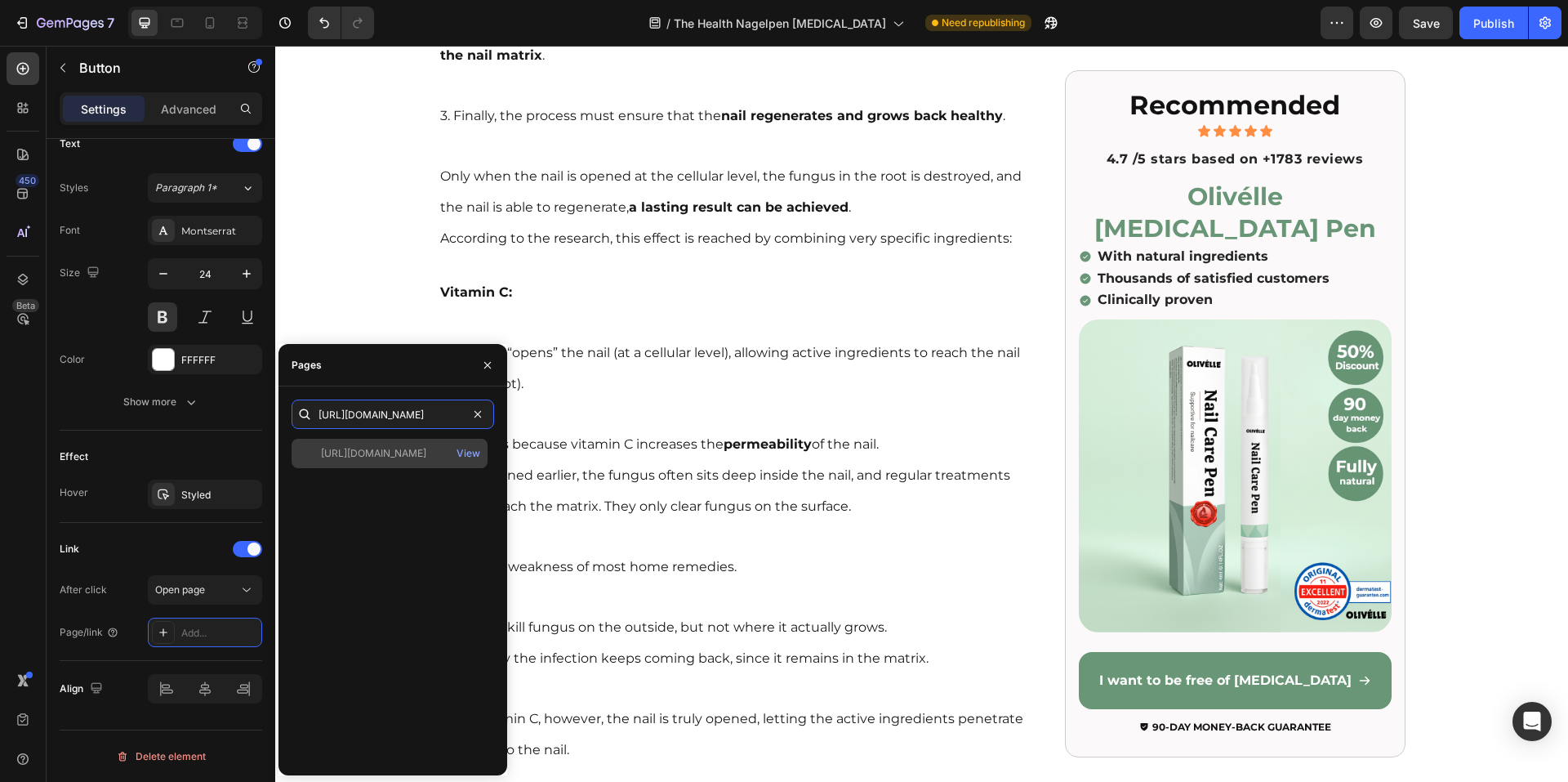
type input "https://www.xn--olivlle-eya.com/products/nagelverzorgingspen"
click at [381, 460] on div "https://www.xn--olivlle-eya.com/products/nagelverzorgingspen" at bounding box center [373, 453] width 105 height 15
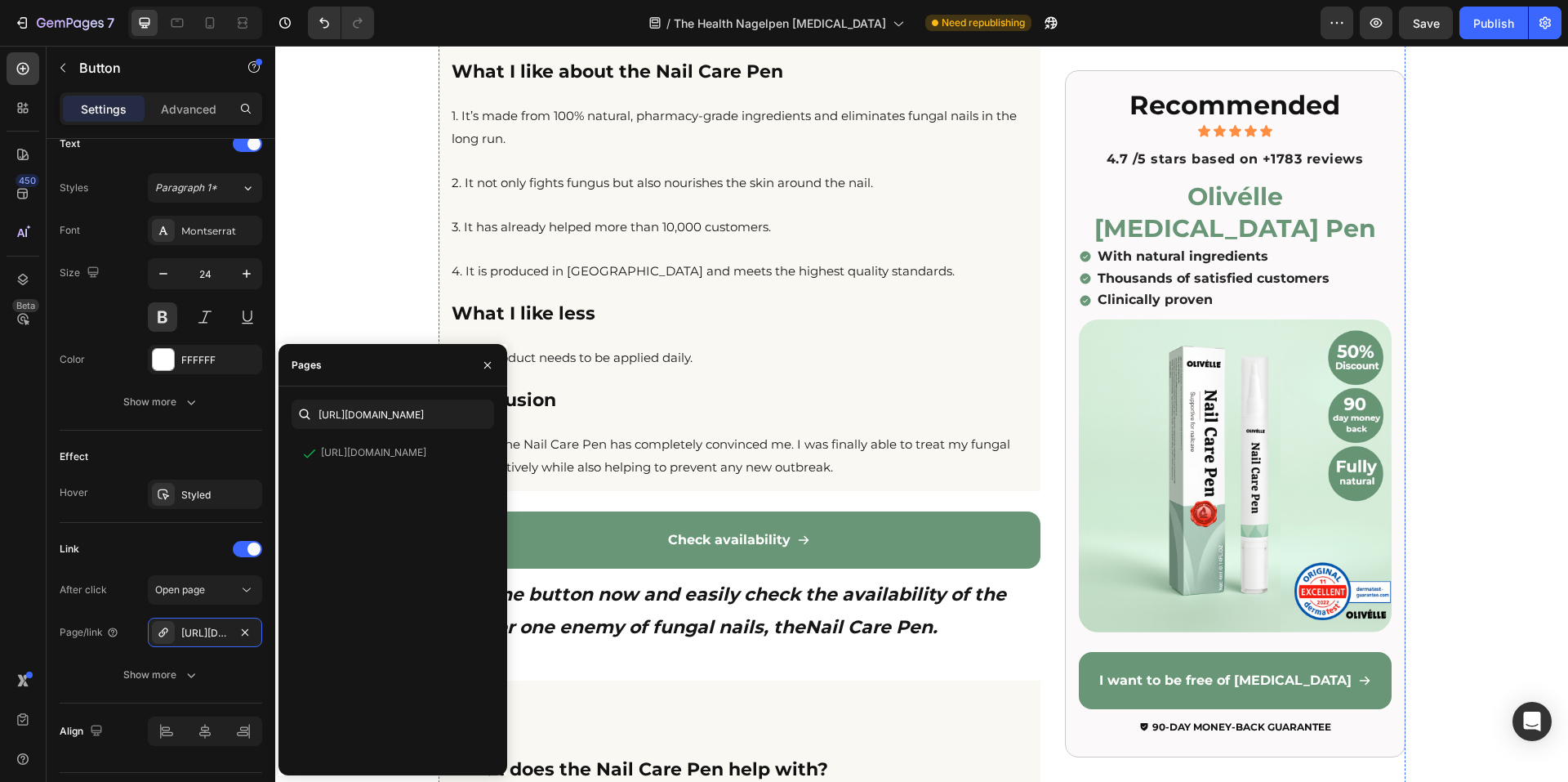
scroll to position [13975, 0]
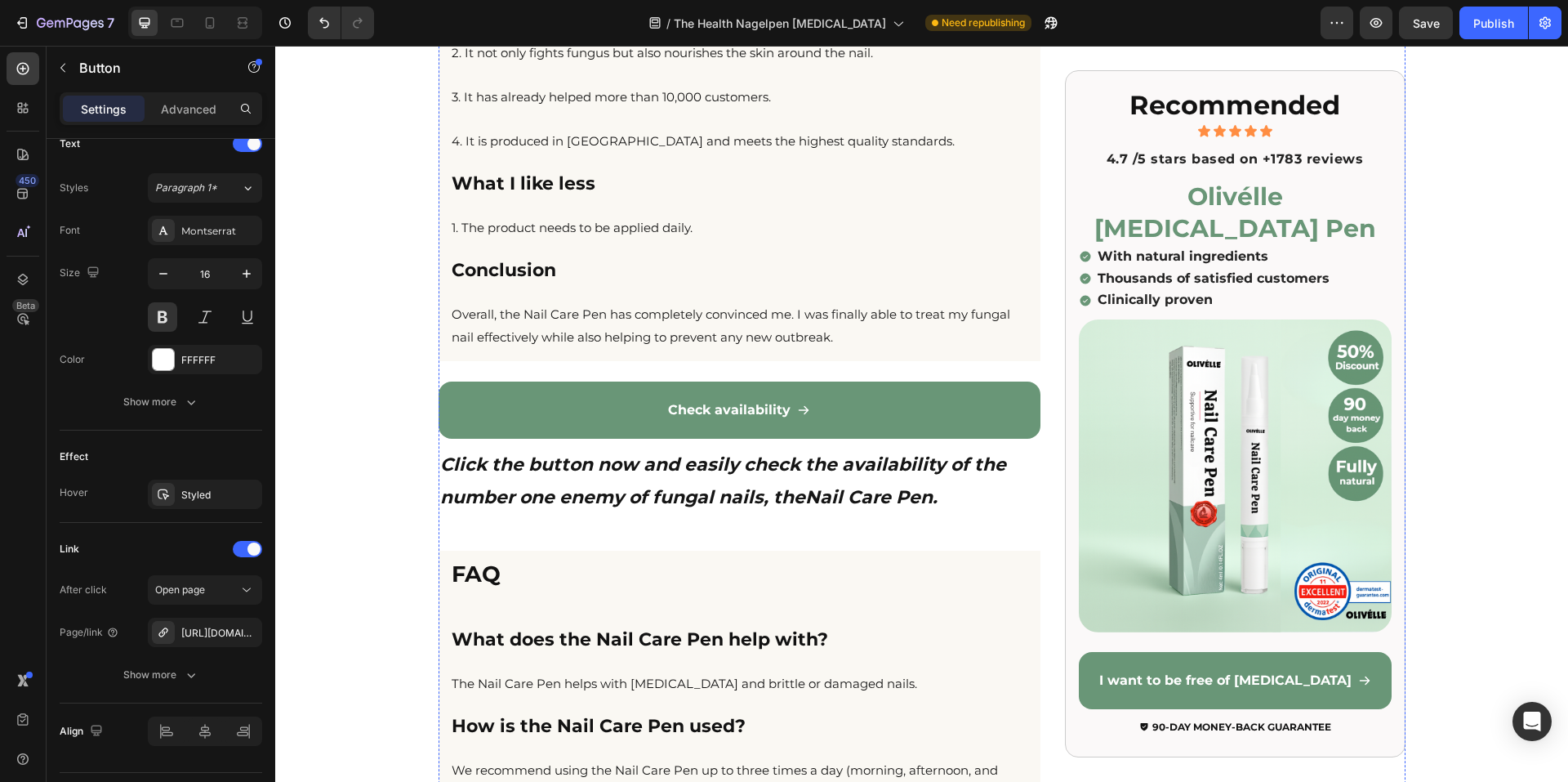
click at [250, 638] on icon "button" at bounding box center [246, 633] width 14 height 14
click at [201, 628] on div "Add..." at bounding box center [219, 633] width 76 height 15
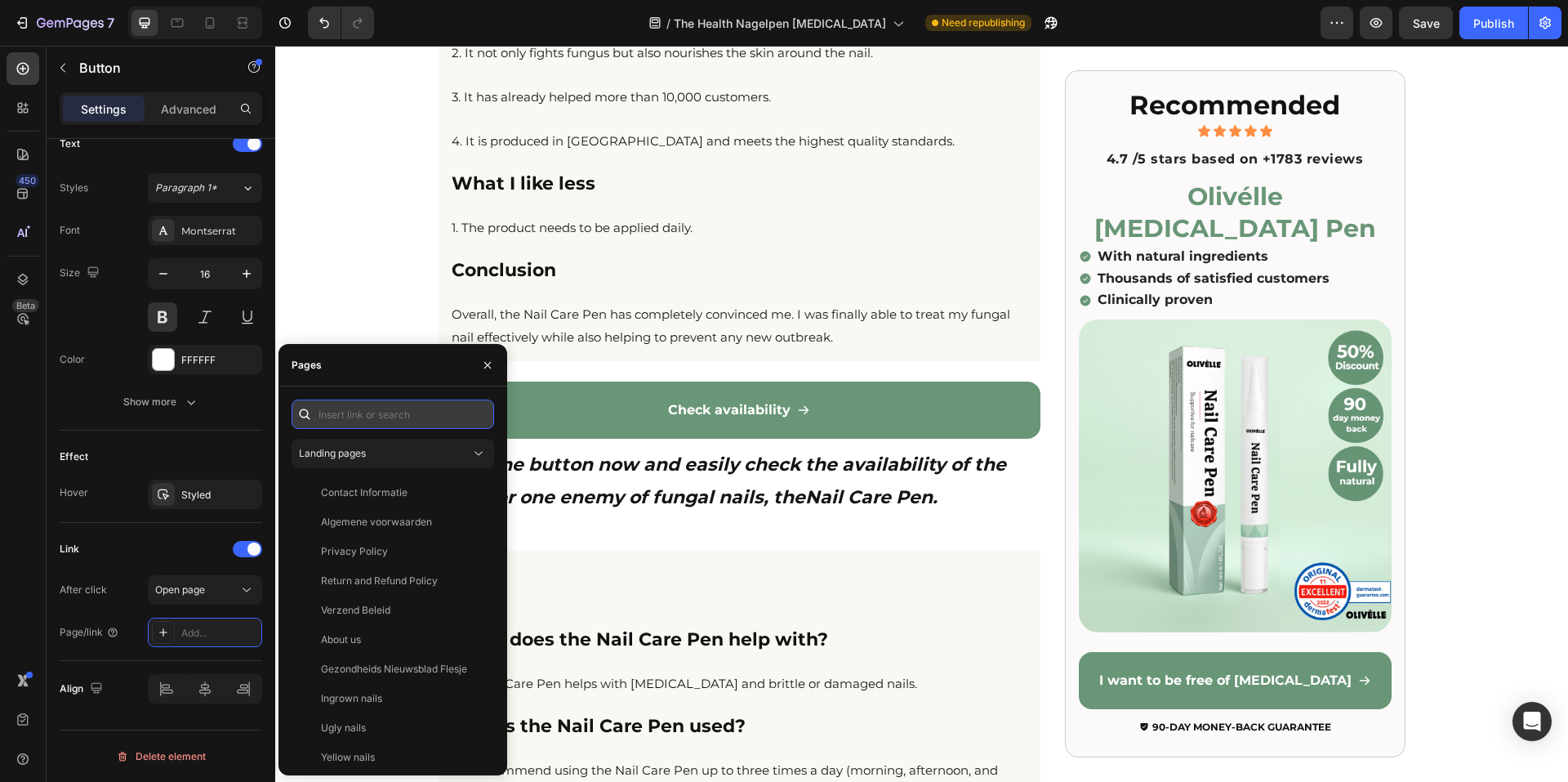
click at [363, 414] on input "text" at bounding box center [392, 414] width 202 height 29
paste input "https://www.xn--olivlle-eya.com/products/nagelverzorgingspen"
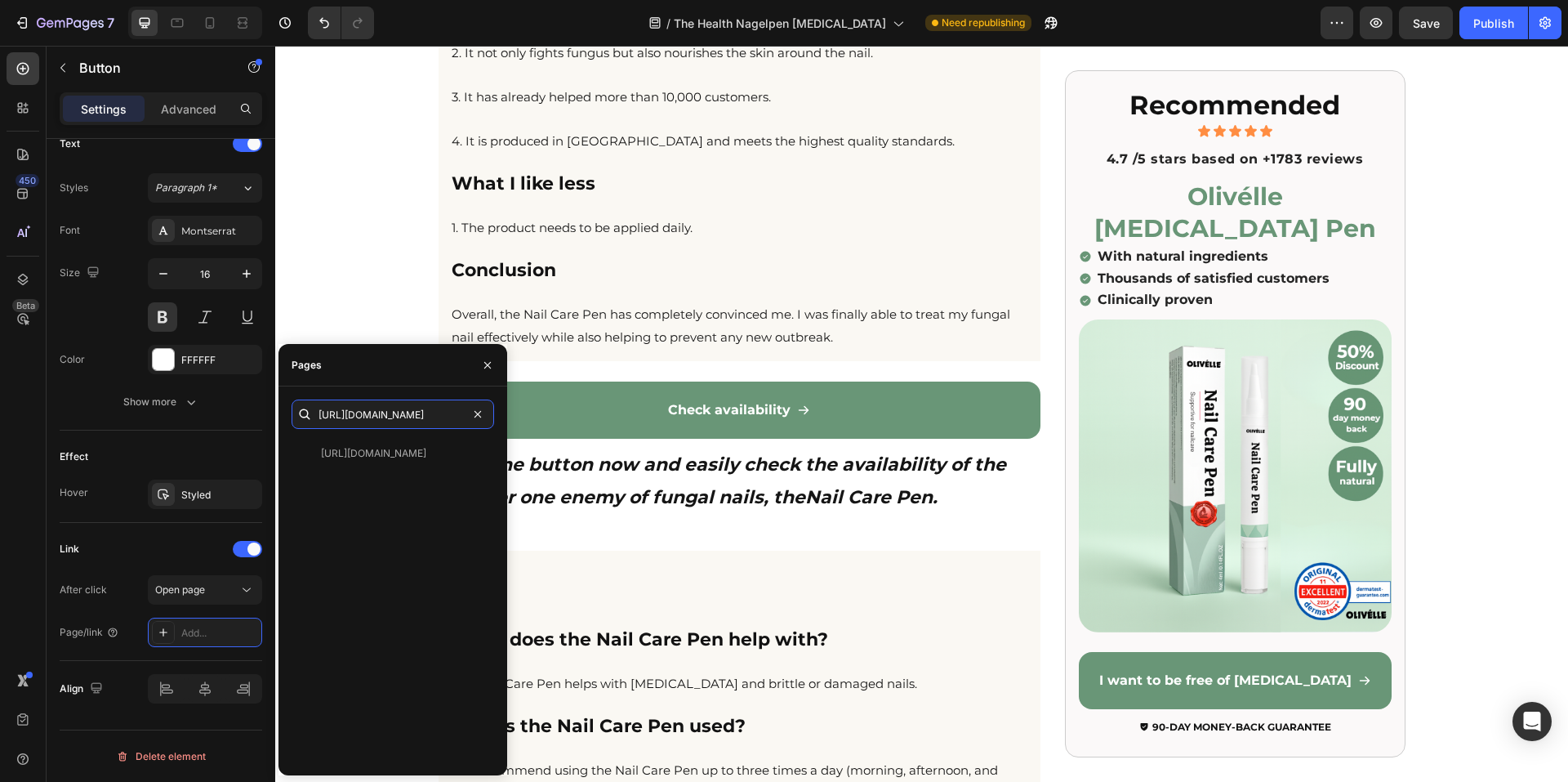
type input "https://www.xn--olivlle-eya.com/products/nagelverzorgingspen"
click at [393, 456] on div "https://www.xn--olivlle-eya.com/products/nagelverzorgingspen" at bounding box center [373, 453] width 105 height 15
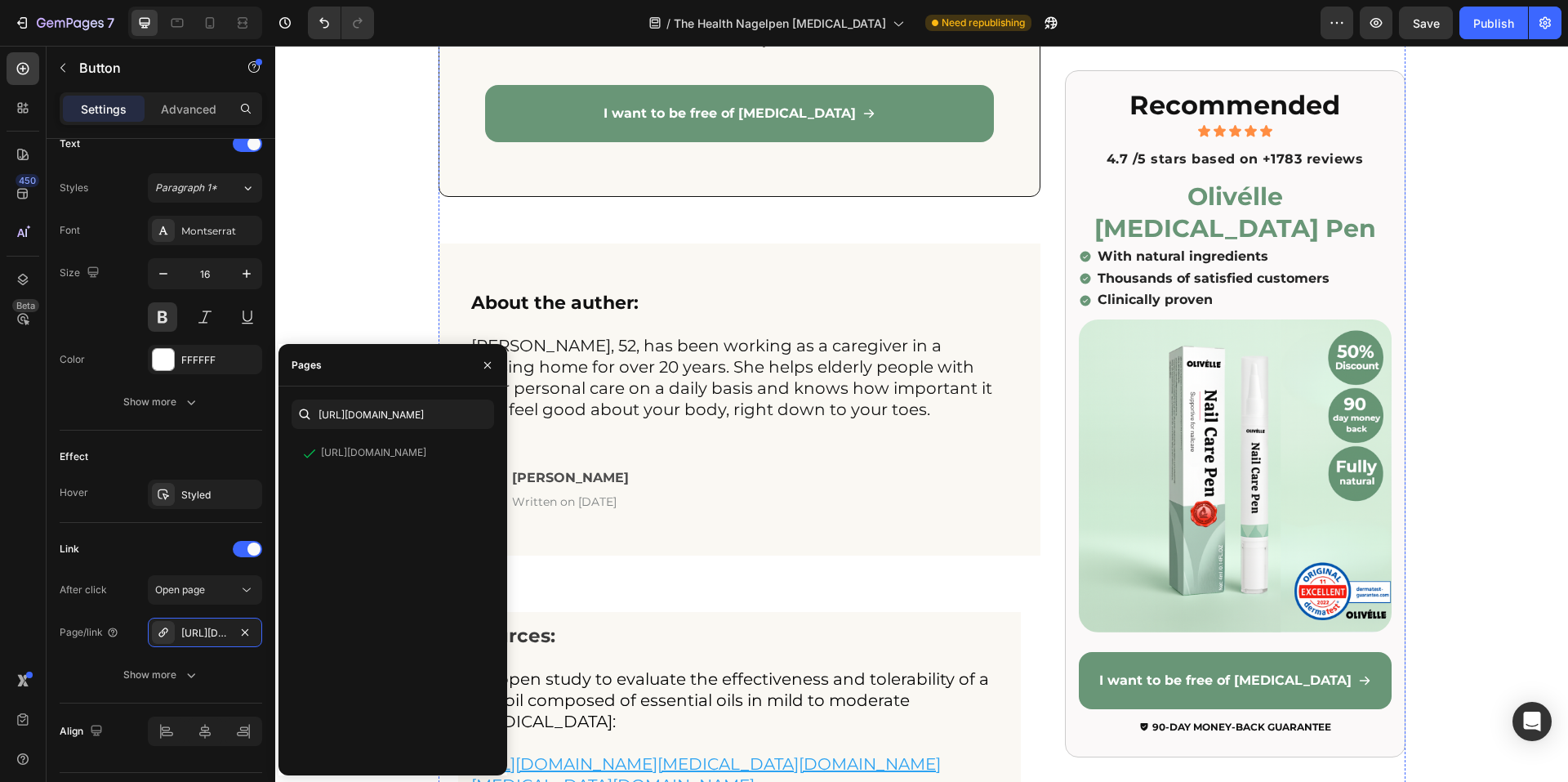
scroll to position [15119, 0]
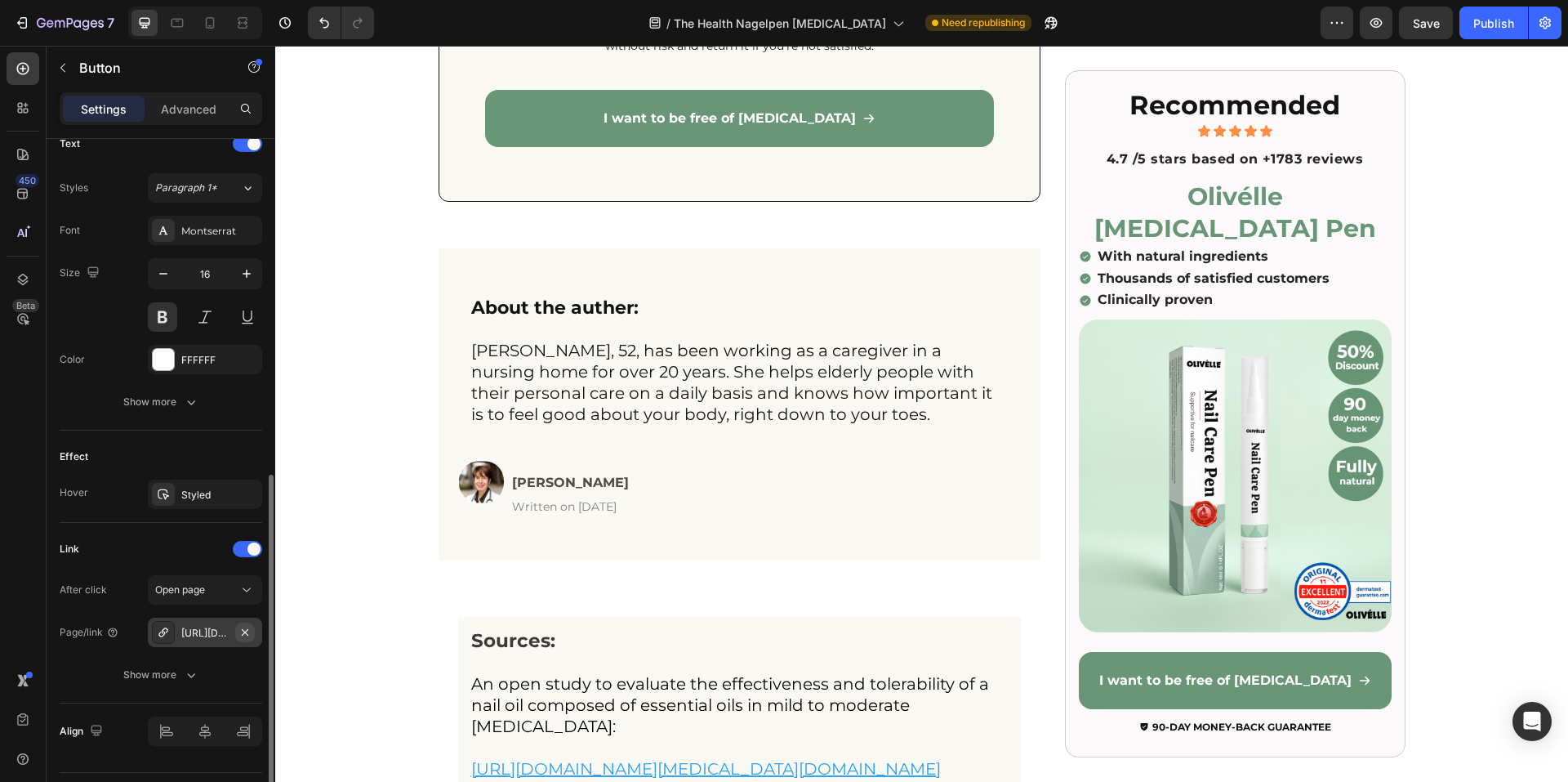
click at [247, 640] on button "button" at bounding box center [245, 632] width 19 height 19
click at [214, 631] on div "Add..." at bounding box center [219, 633] width 76 height 15
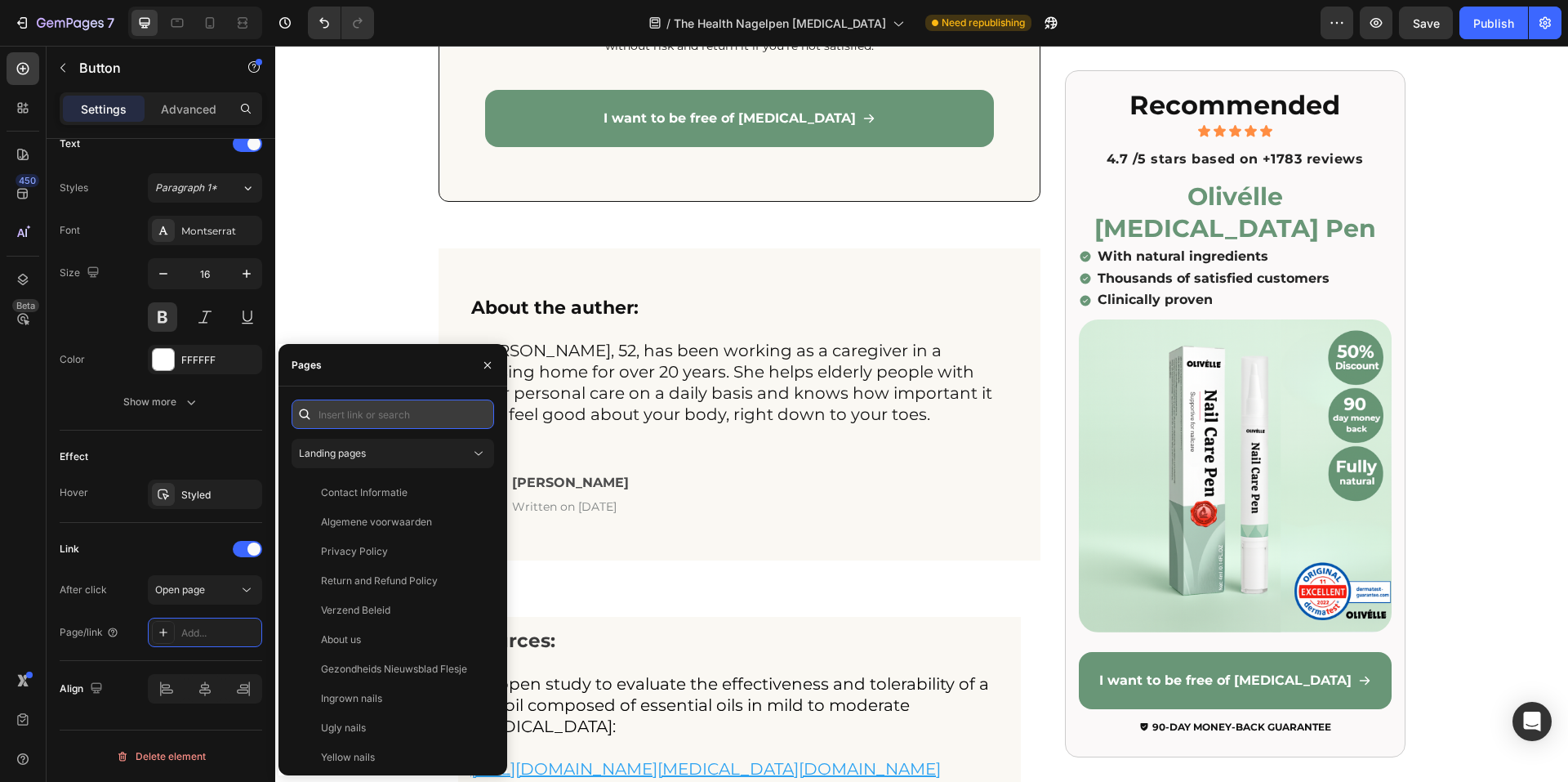
click at [375, 411] on input "text" at bounding box center [392, 414] width 202 height 29
paste input "https://www.xn--olivlle-eya.com/products/nagelverzorgingspen"
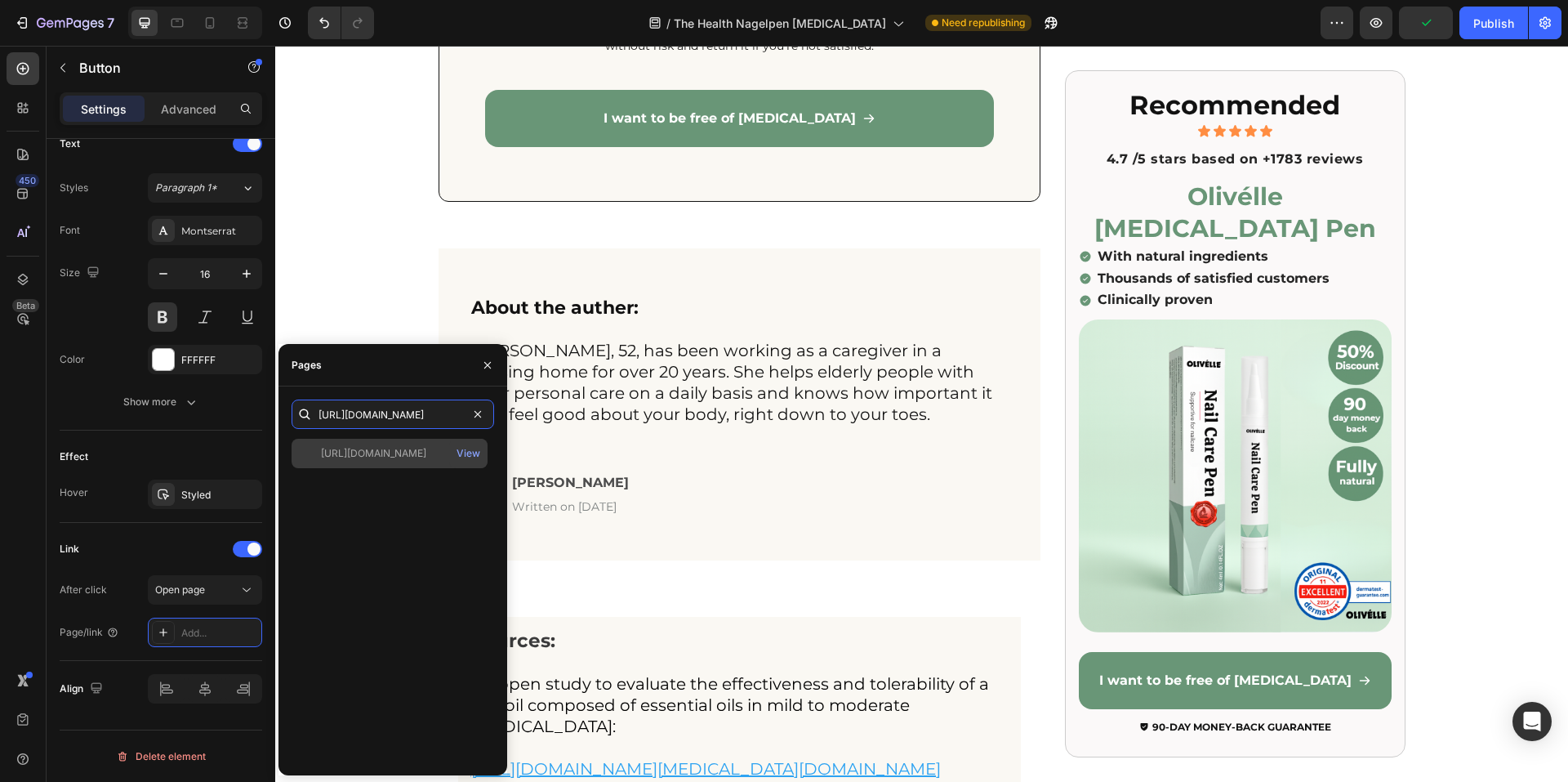
type input "https://www.xn--olivlle-eya.com/products/nagelverzorgingspen"
click at [389, 449] on div "https://www.xn--olivlle-eya.com/products/nagelverzorgingspen" at bounding box center [373, 453] width 105 height 15
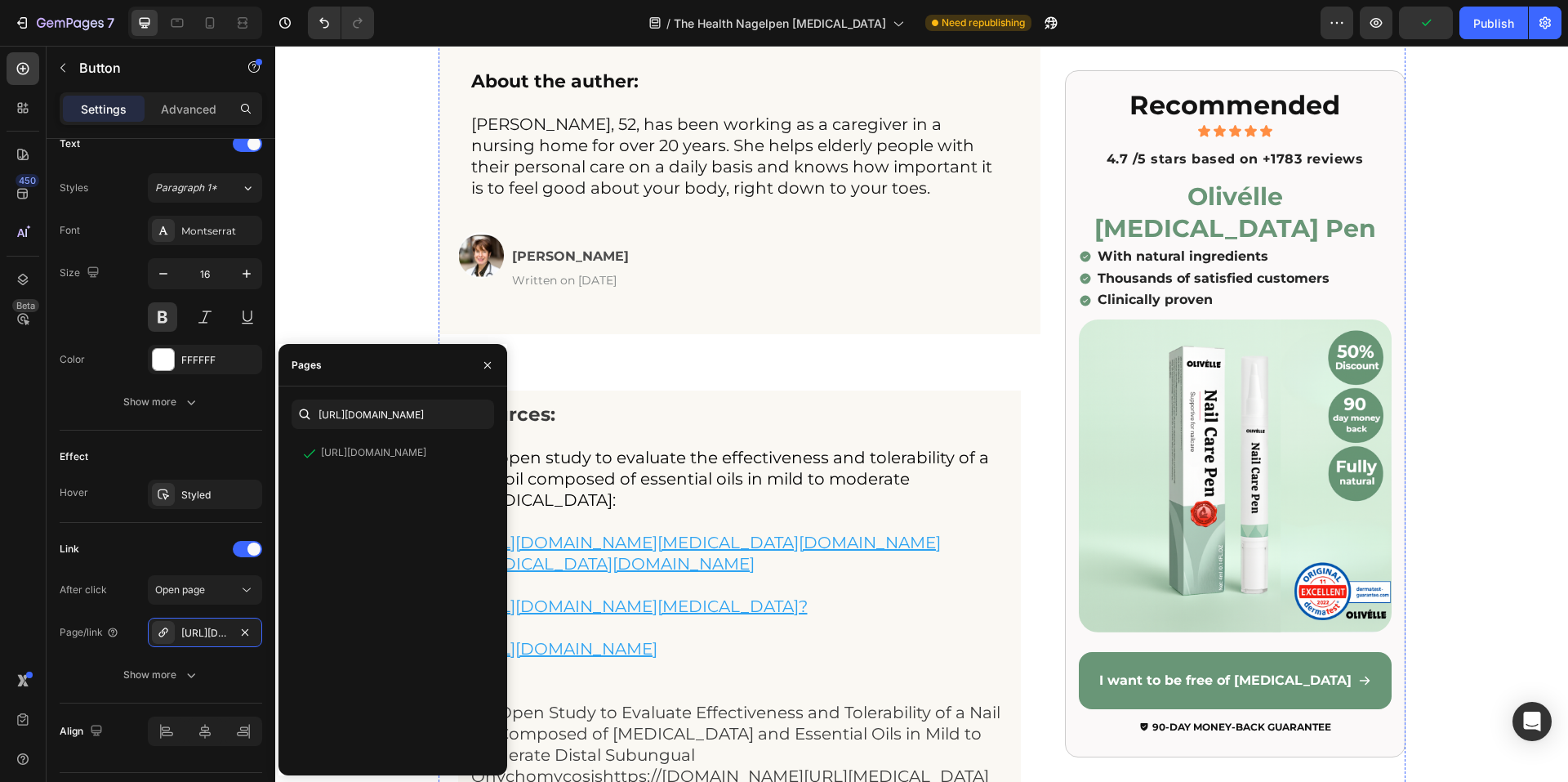
scroll to position [15446, 0]
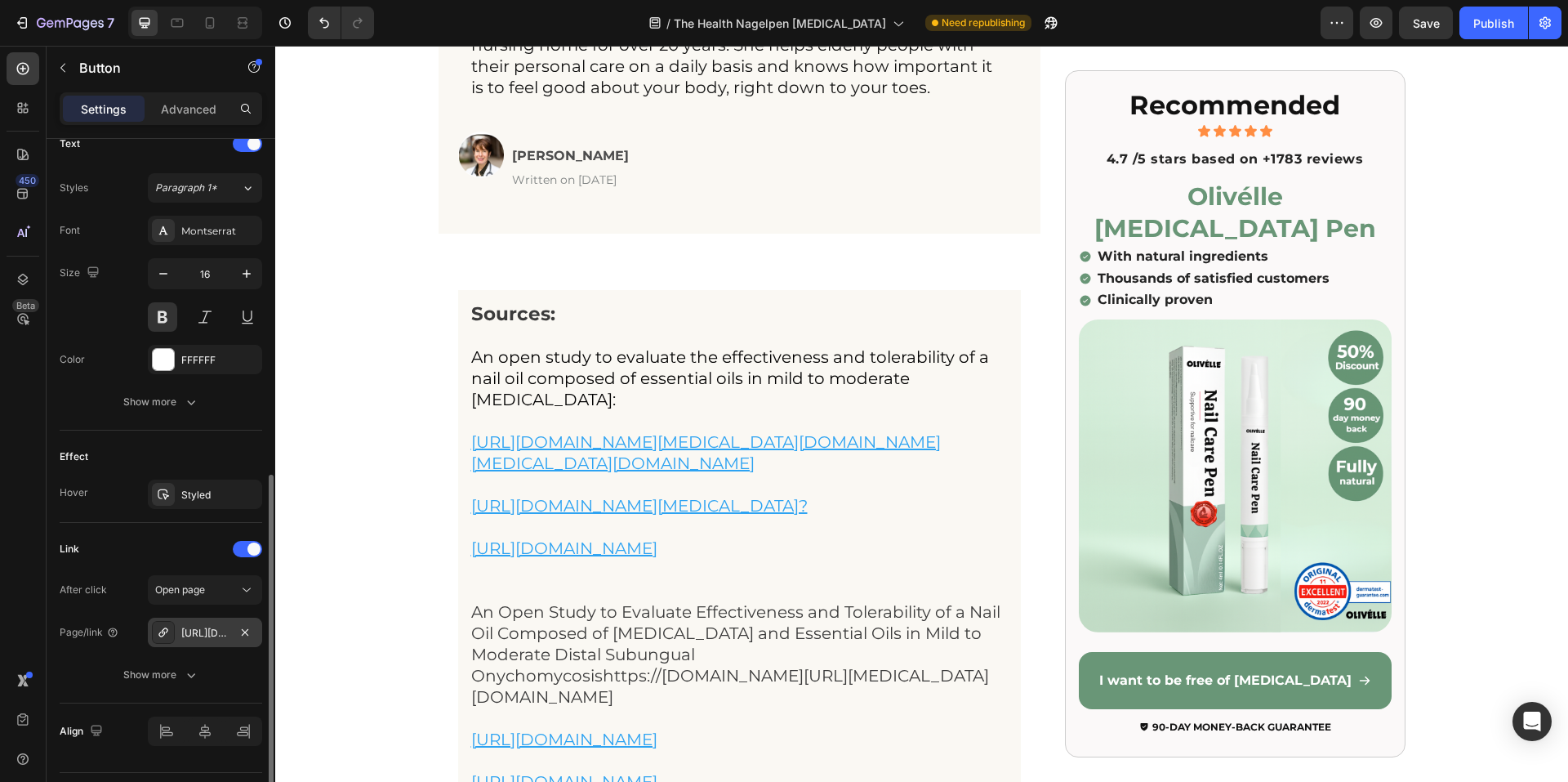
click at [231, 631] on div "https://www.xn--olivlle-eya.com/olivelle-nagelschimmel-laser-set" at bounding box center [205, 632] width 114 height 29
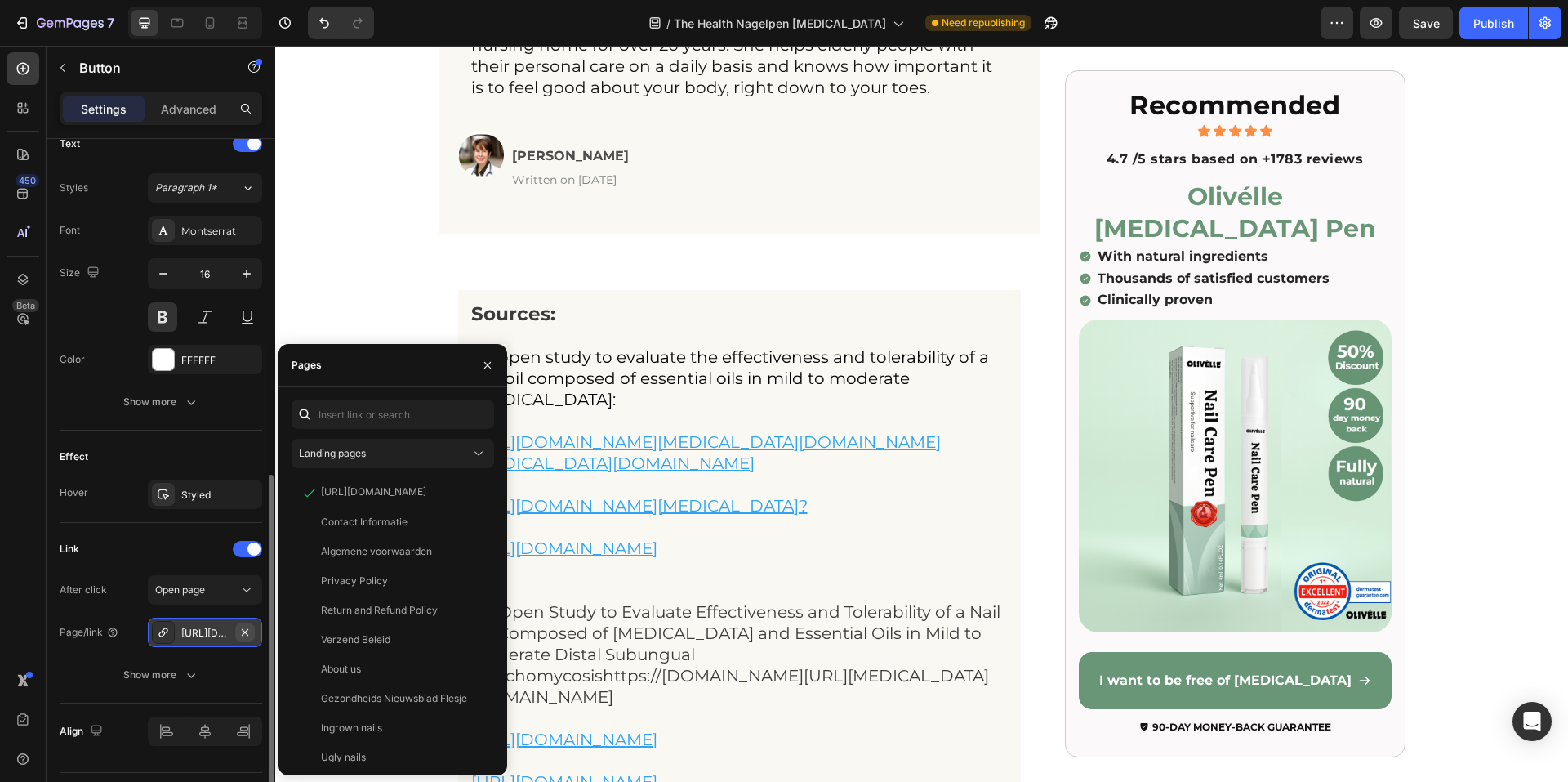
click at [249, 637] on icon "button" at bounding box center [246, 633] width 14 height 14
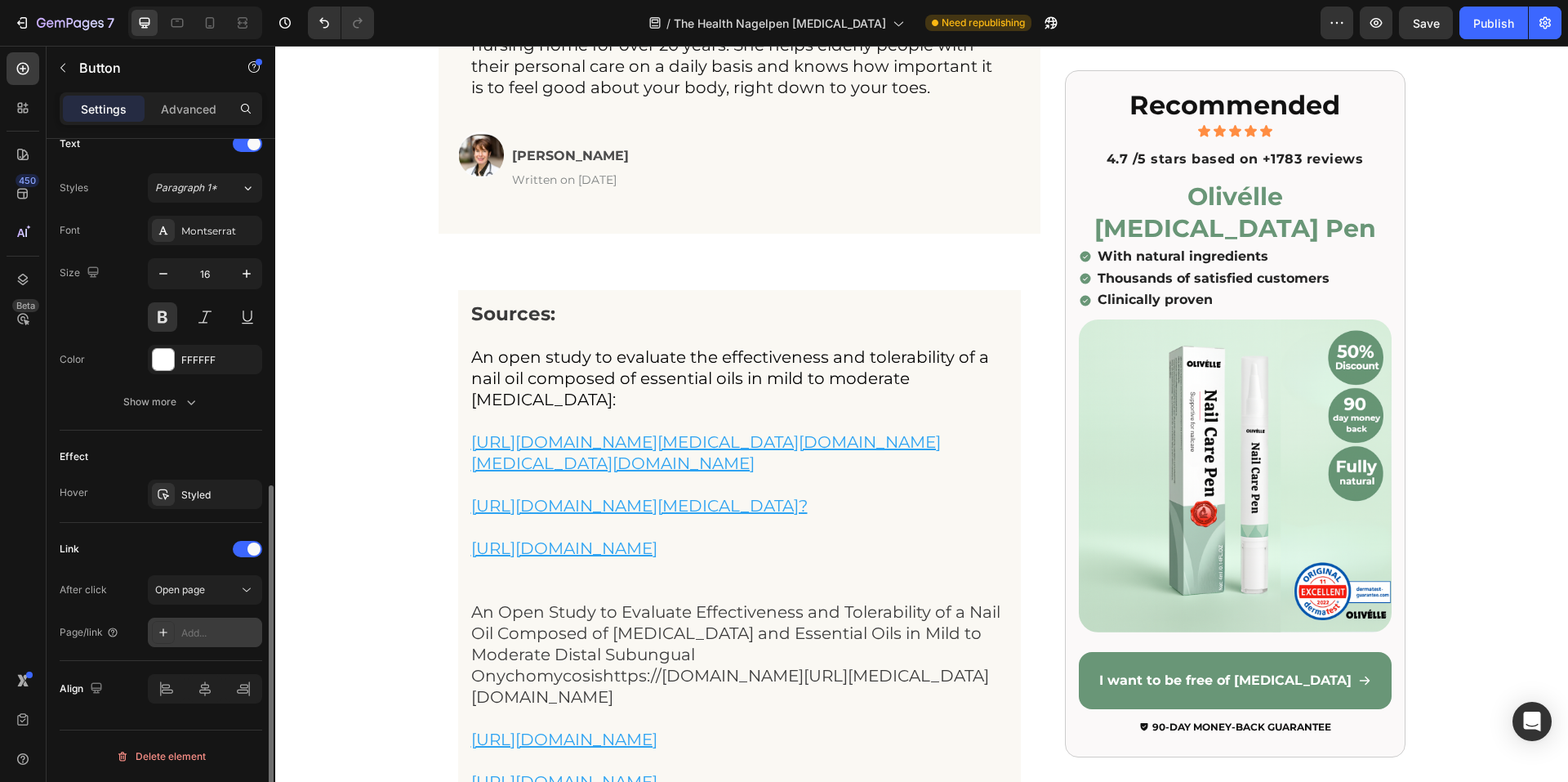
click at [217, 637] on div "Add..." at bounding box center [219, 633] width 76 height 15
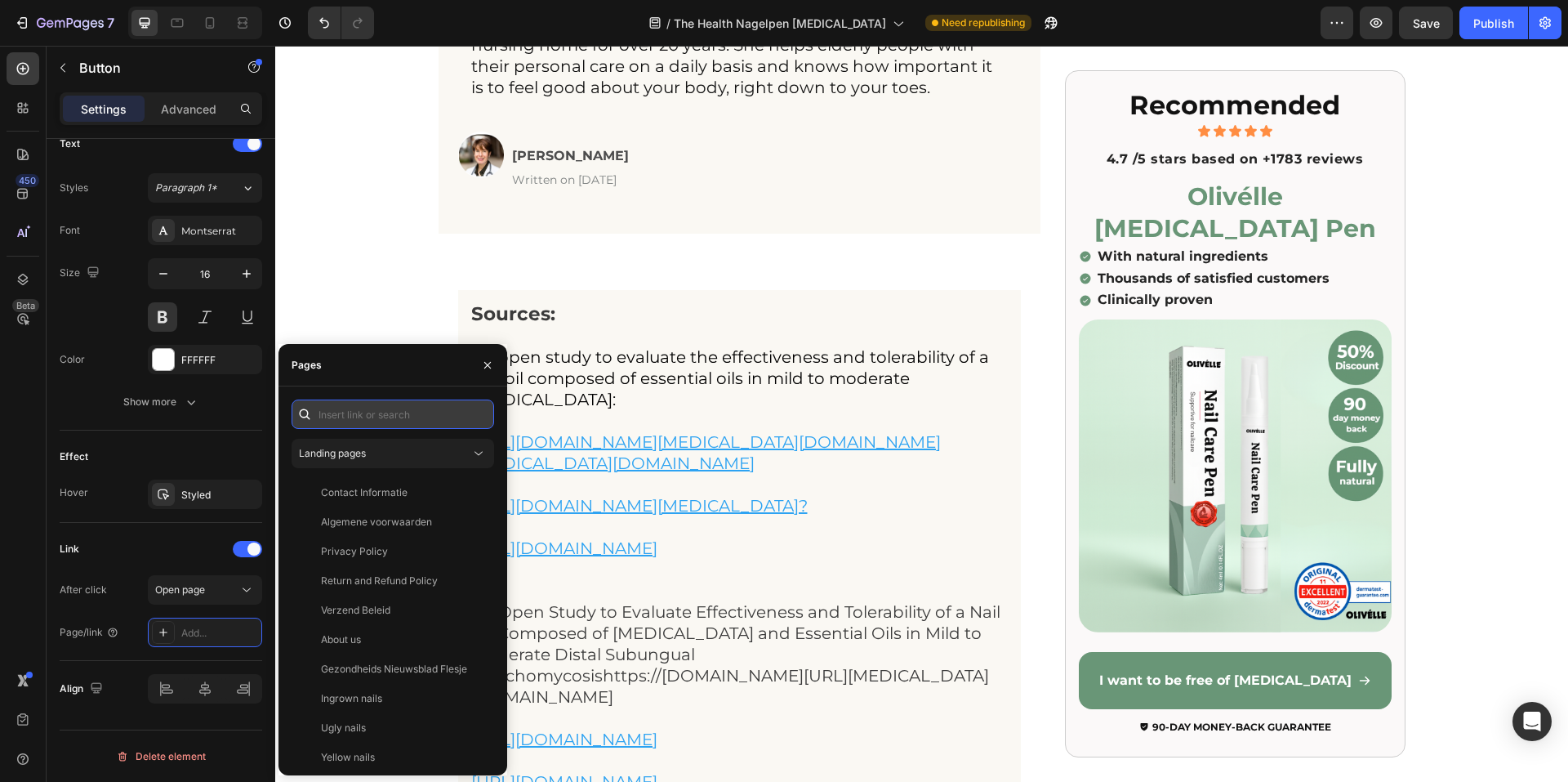
click at [369, 402] on input "text" at bounding box center [392, 414] width 202 height 29
paste input "https://www.xn--olivlle-eya.com/products/nagelverzorgingspen"
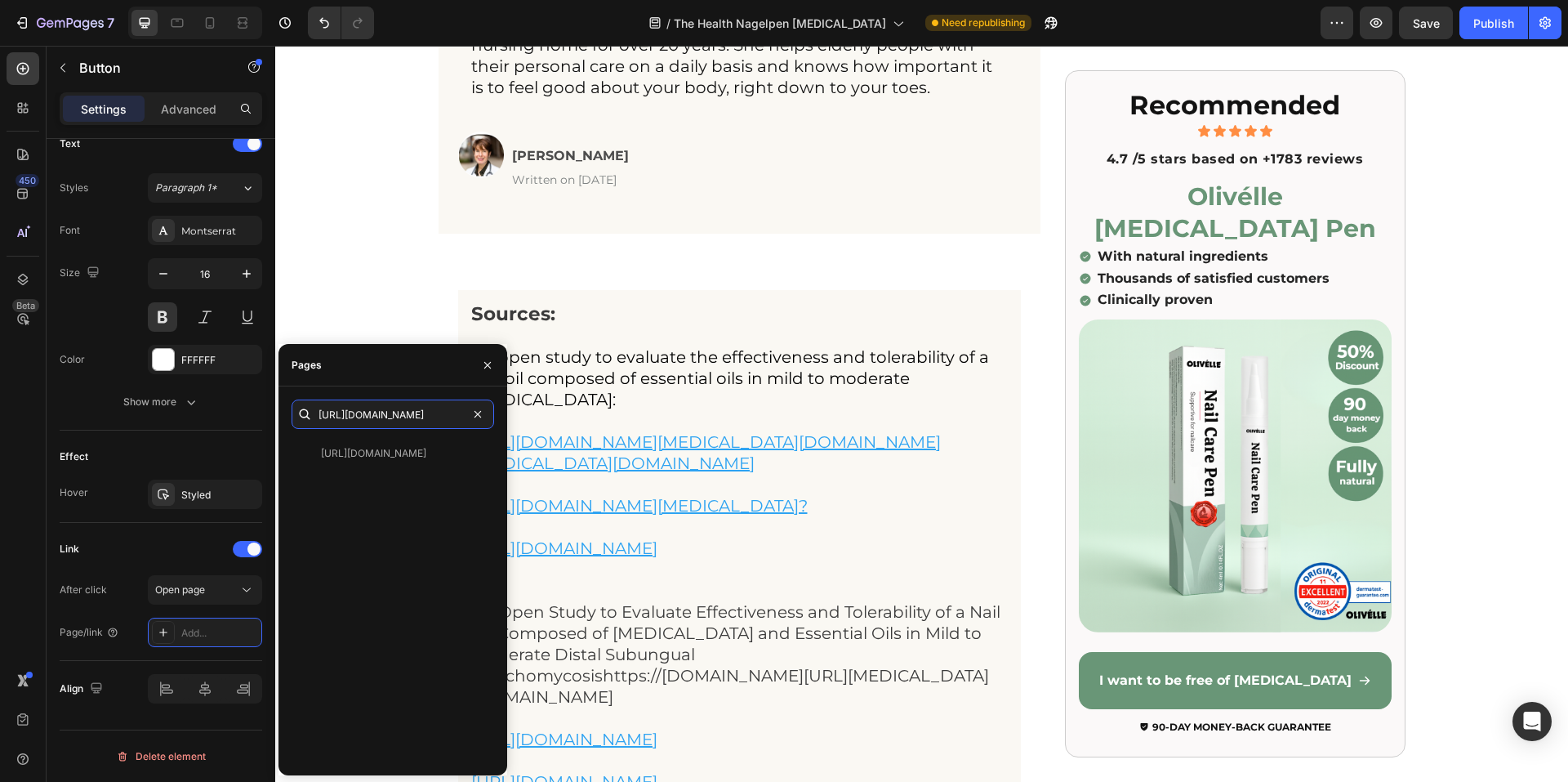
type input "https://www.xn--olivlle-eya.com/products/nagelverzorgingspen"
click at [370, 455] on div "https://www.xn--olivlle-eya.com/products/nagelverzorgingspen" at bounding box center [373, 453] width 105 height 15
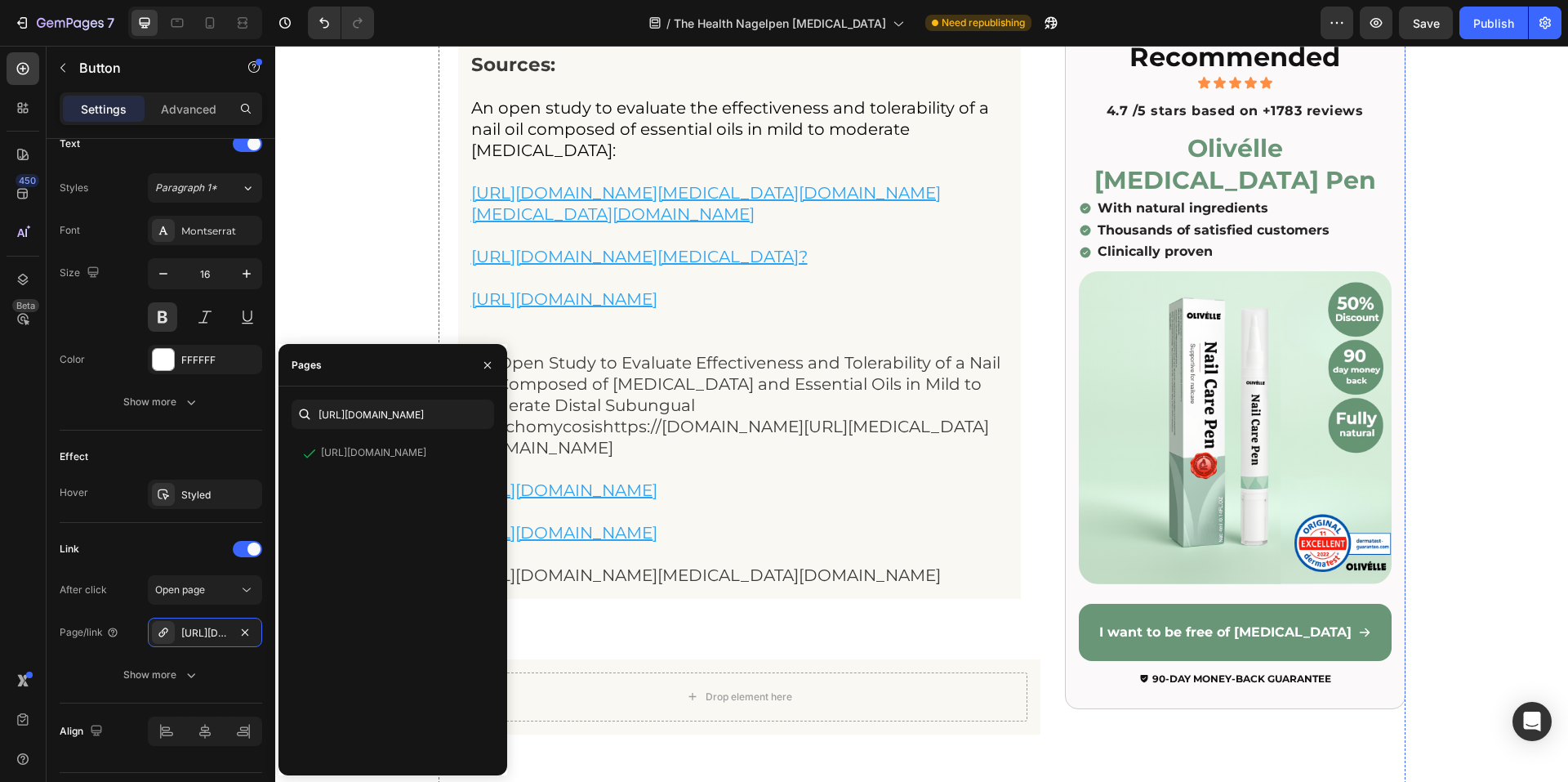
scroll to position [15936, 0]
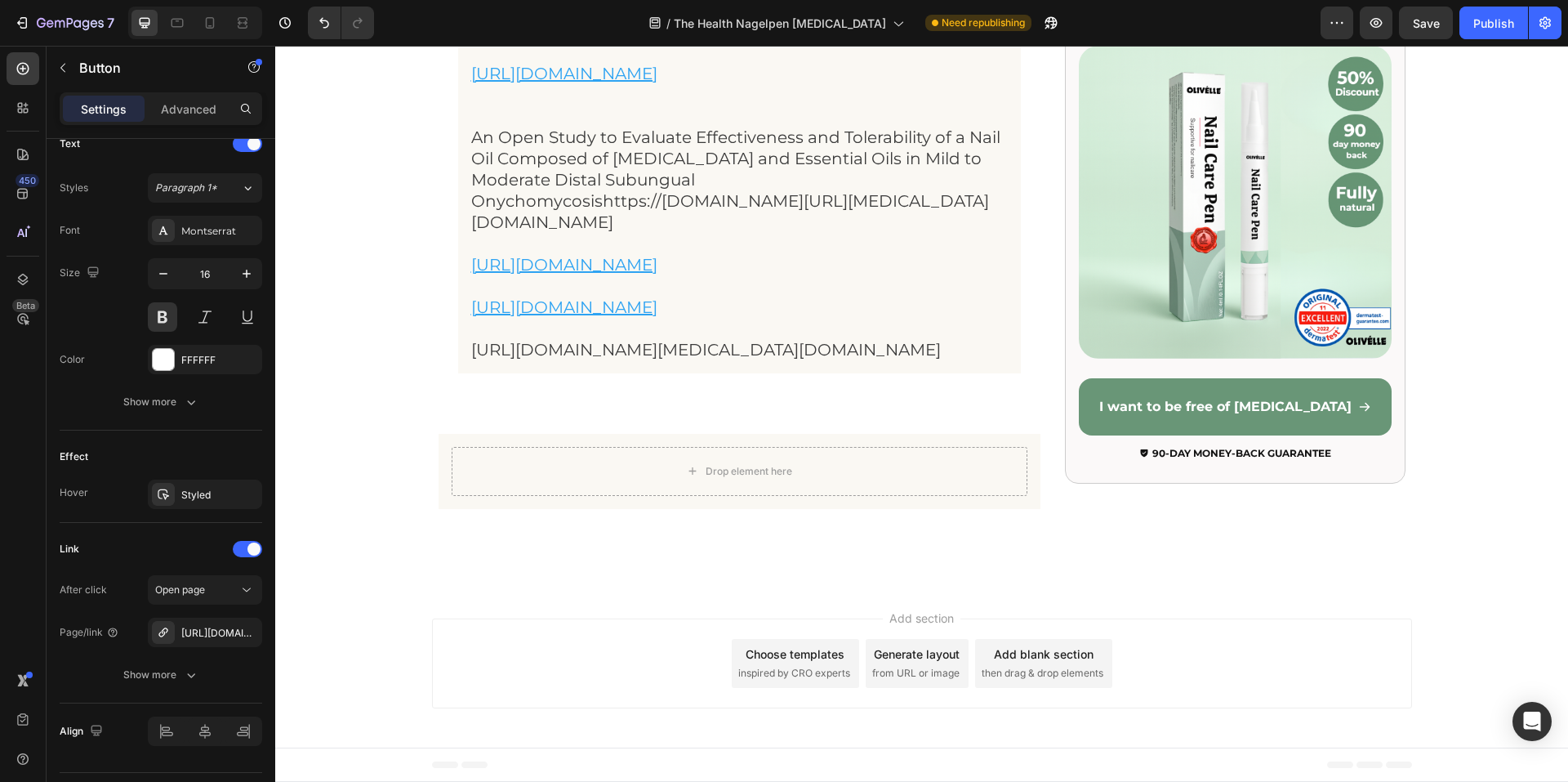
click at [254, 635] on div "https://www.xn--olivlle-eya.com/olivelle-nagelschimmel-laser-set" at bounding box center [205, 632] width 114 height 29
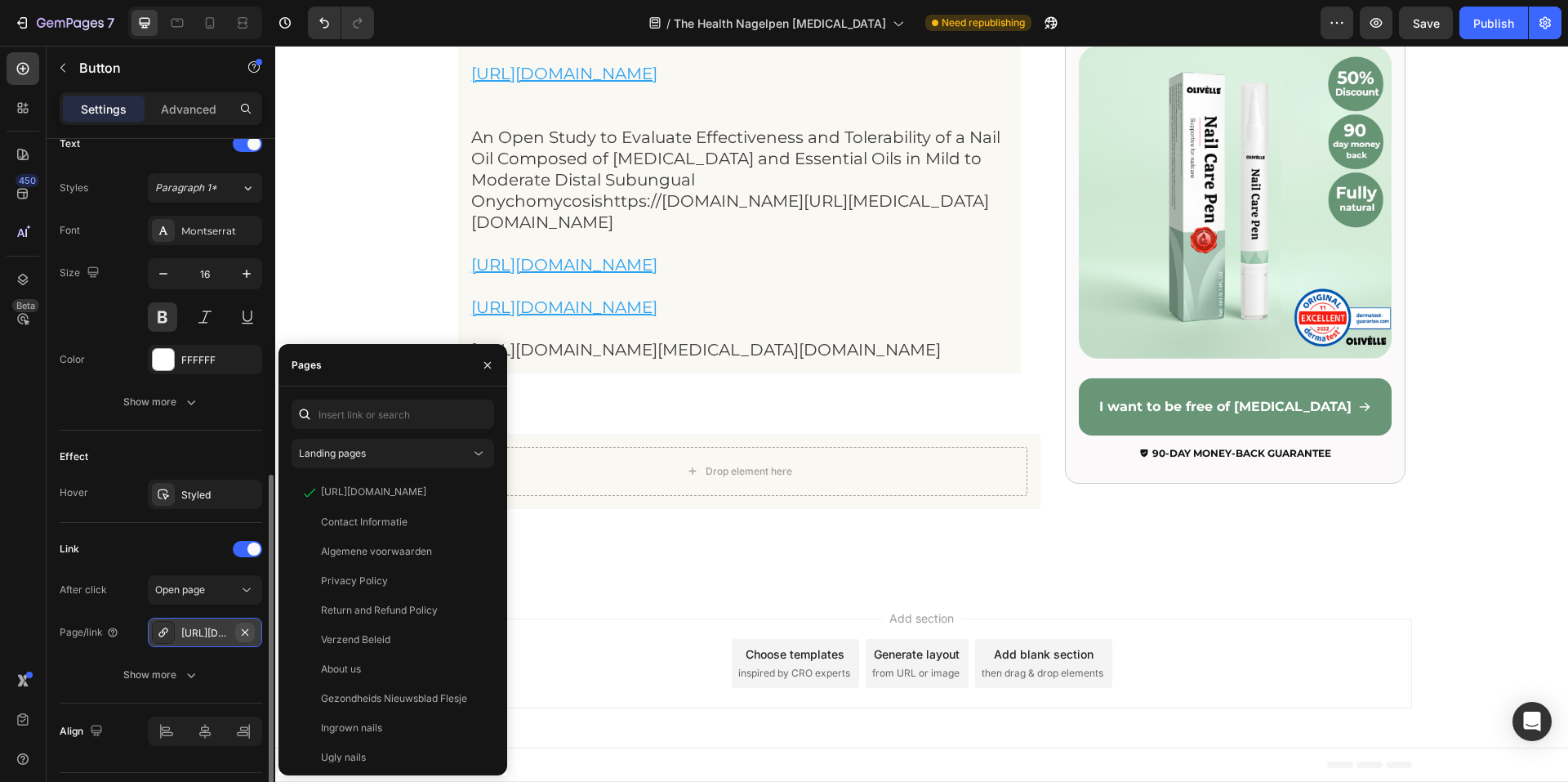
click at [245, 633] on icon "button" at bounding box center [245, 631] width 7 height 7
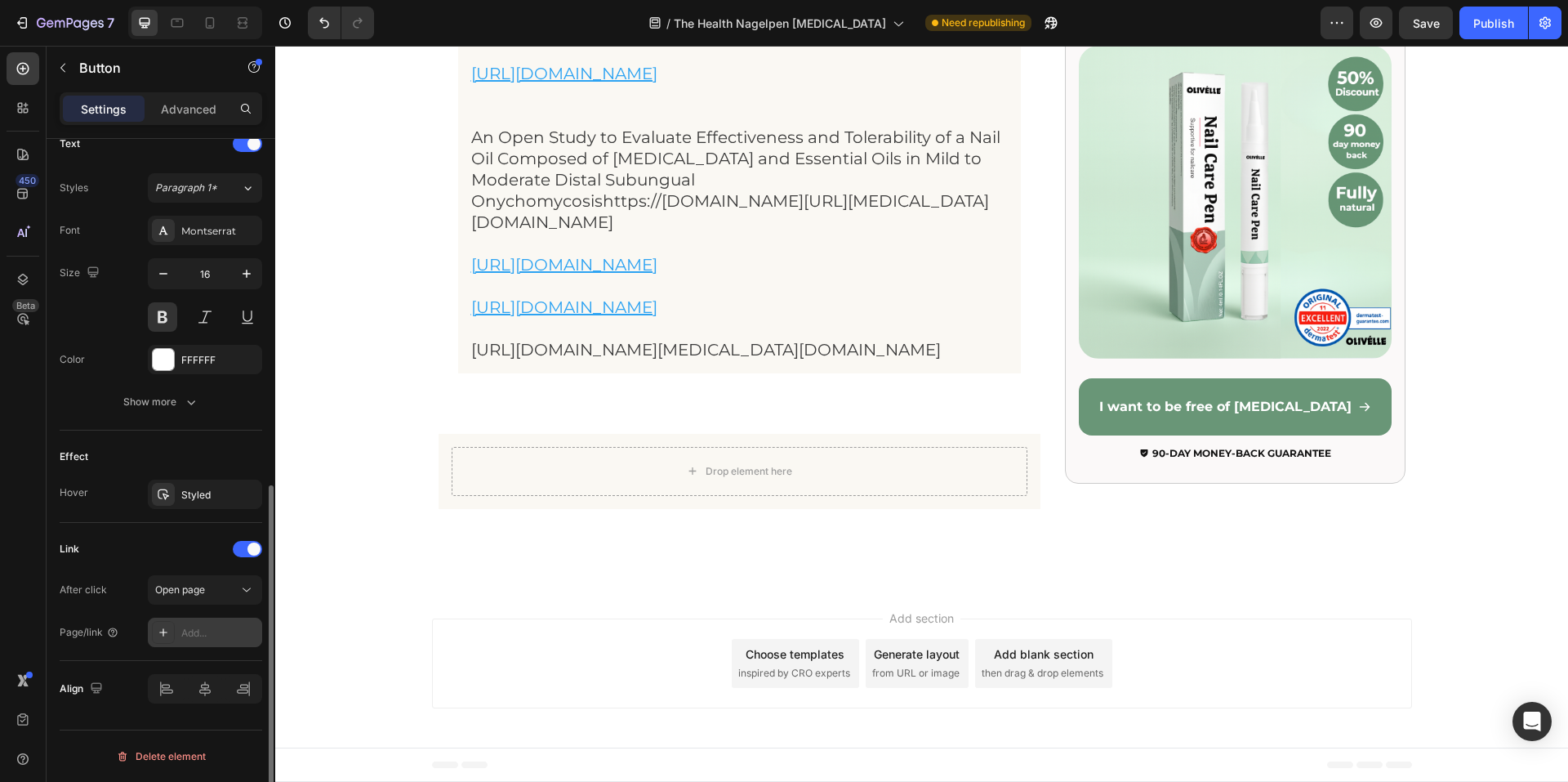
click at [219, 635] on div "Add..." at bounding box center [219, 633] width 76 height 15
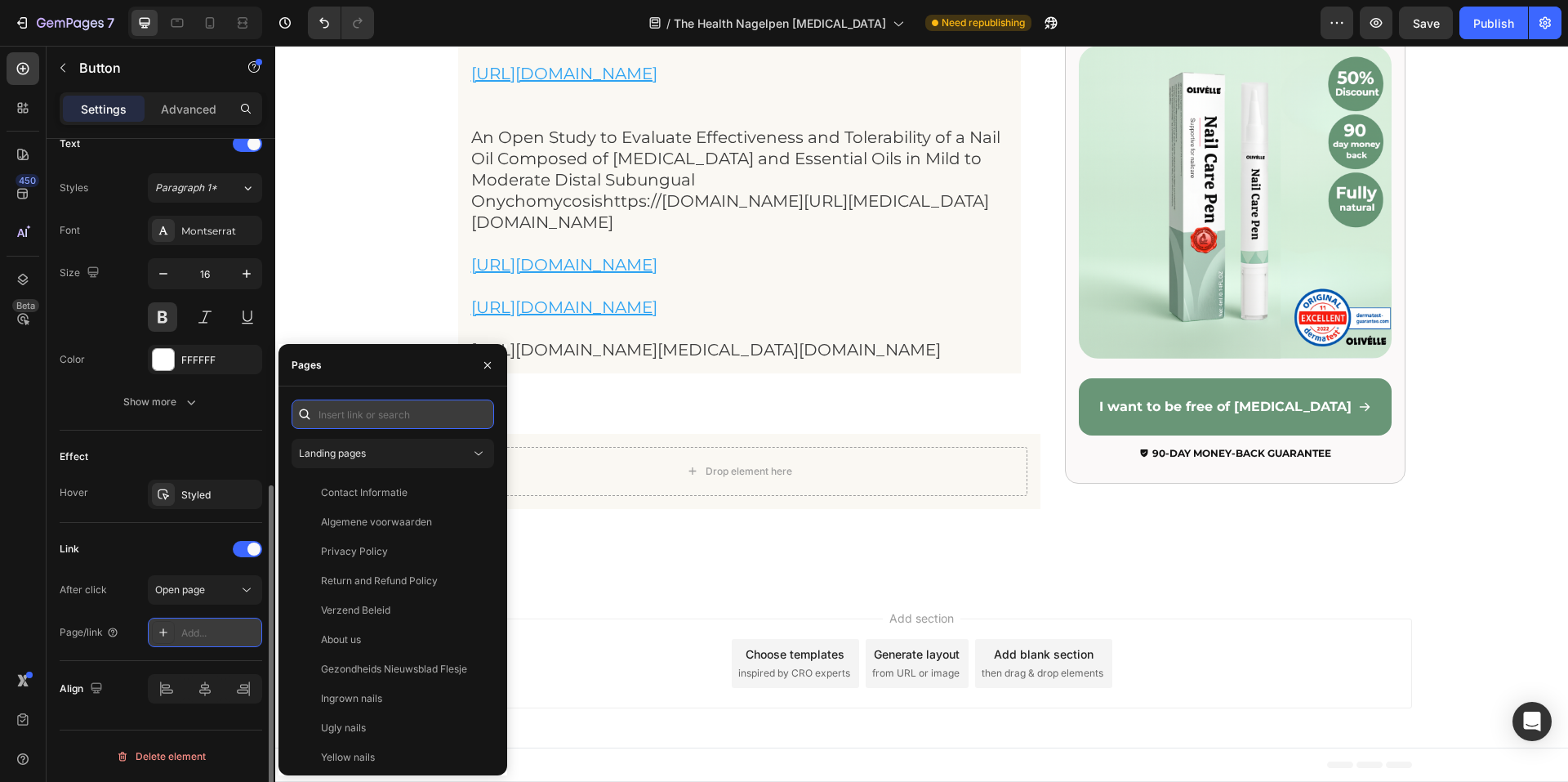
click at [366, 425] on input "text" at bounding box center [392, 414] width 202 height 29
paste input "https://www.xn--olivlle-eya.com/products/nagelverzorgingspen"
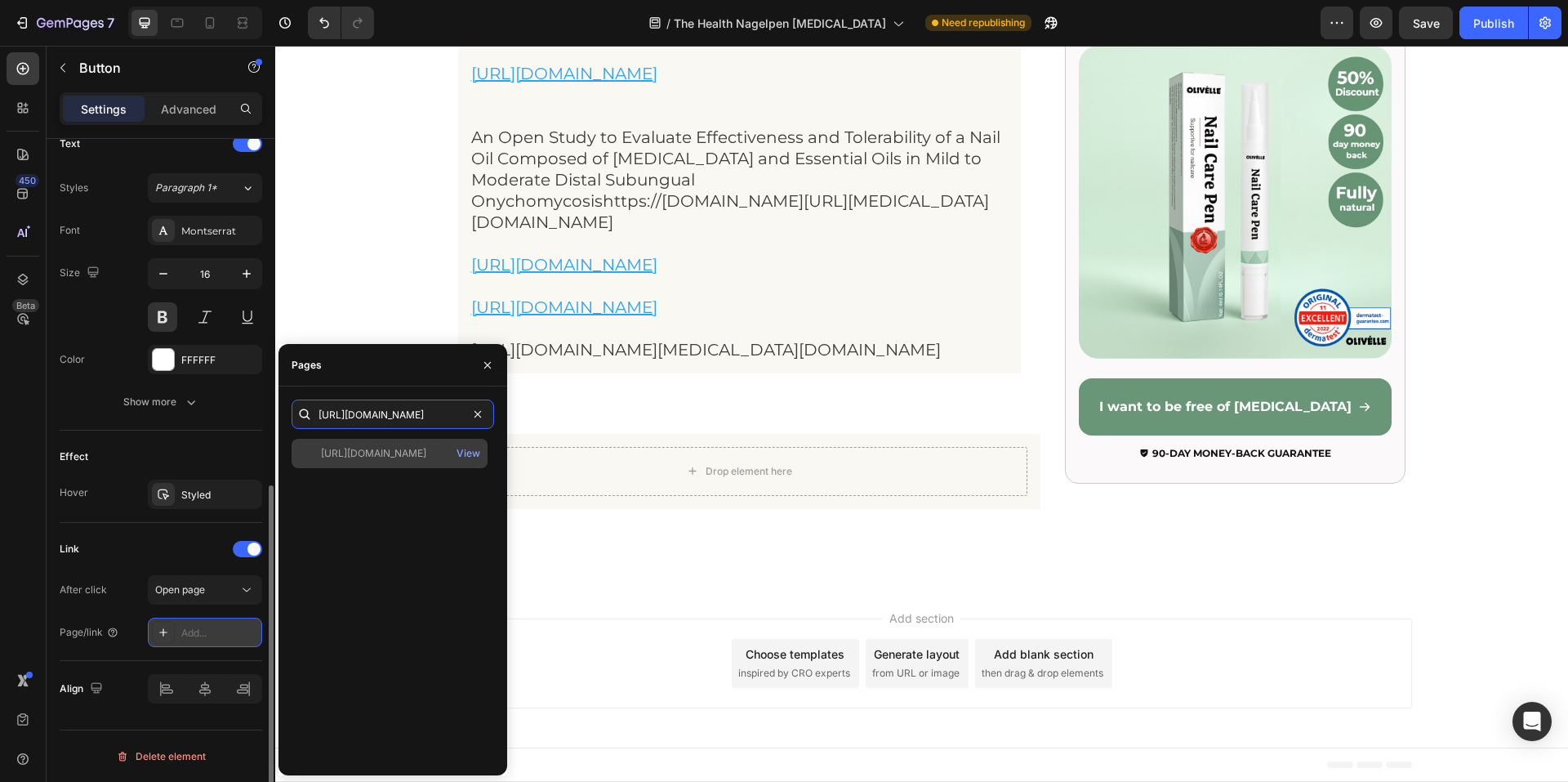
type input "https://www.xn--olivlle-eya.com/products/nagelverzorgingspen"
click at [376, 457] on div "https://www.xn--olivlle-eya.com/products/nagelverzorgingspen" at bounding box center [373, 453] width 105 height 15
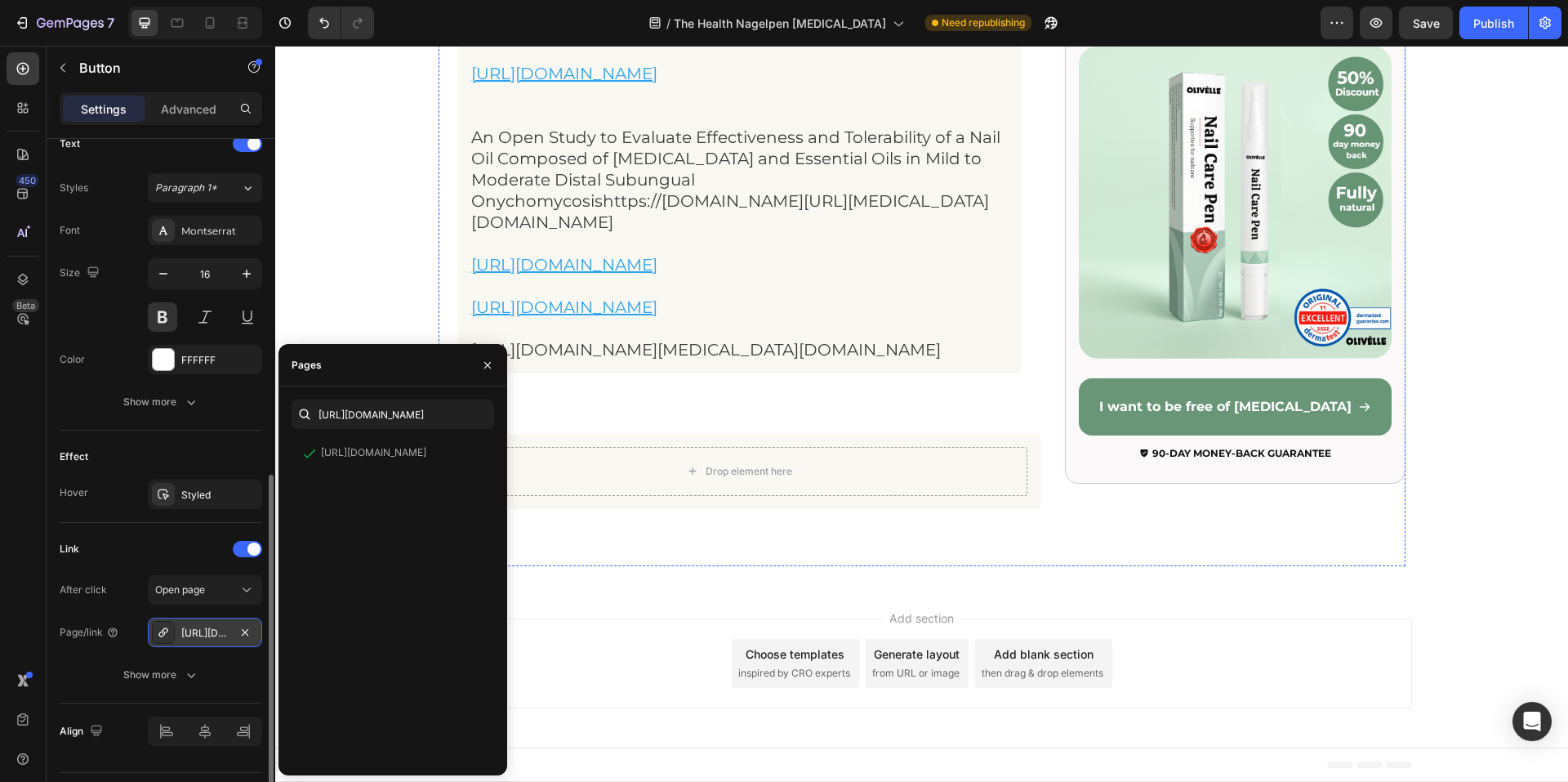
scroll to position [16345, 0]
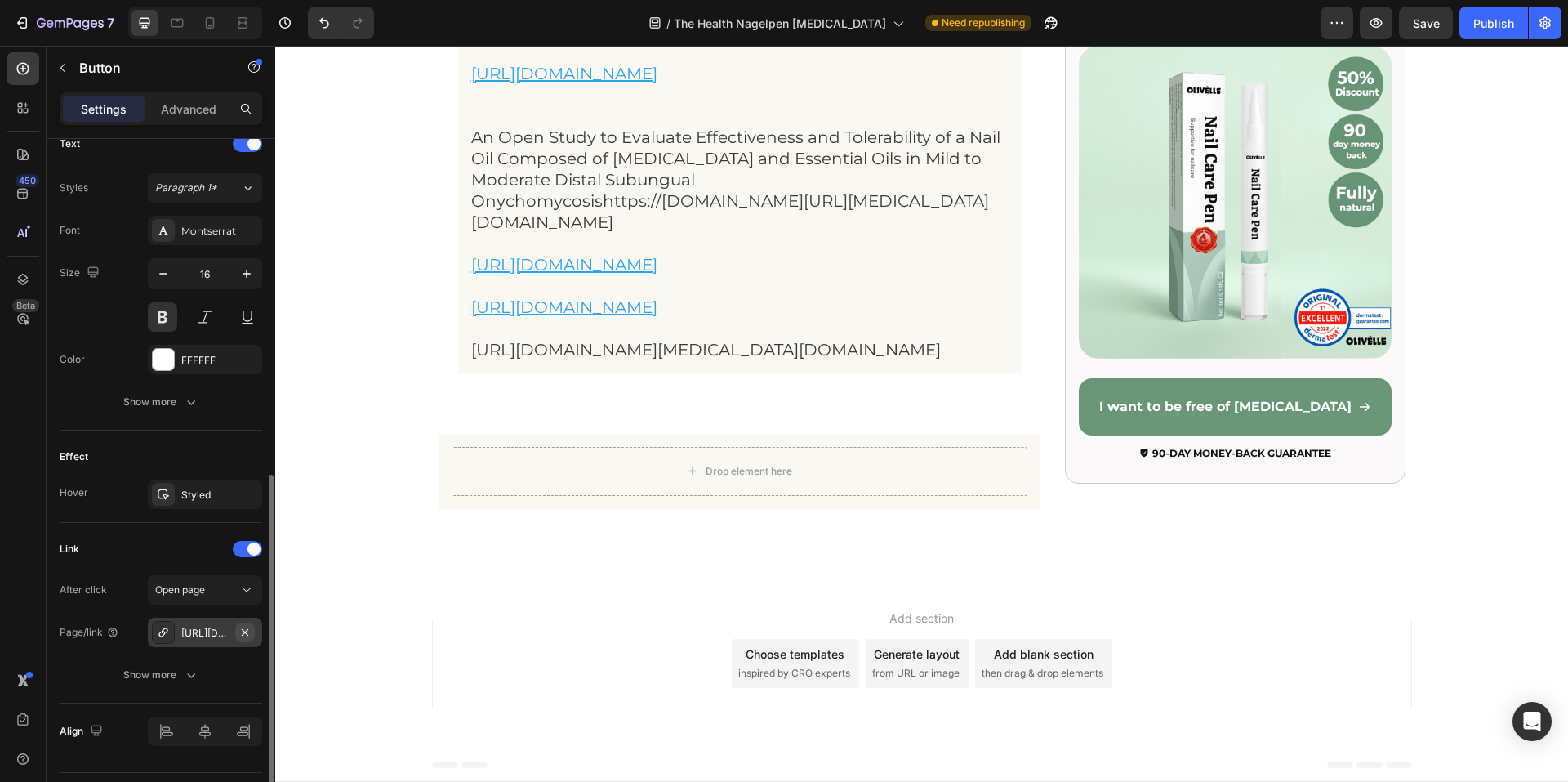
click at [249, 639] on button "button" at bounding box center [245, 632] width 19 height 19
click at [204, 633] on div "Add..." at bounding box center [219, 633] width 76 height 15
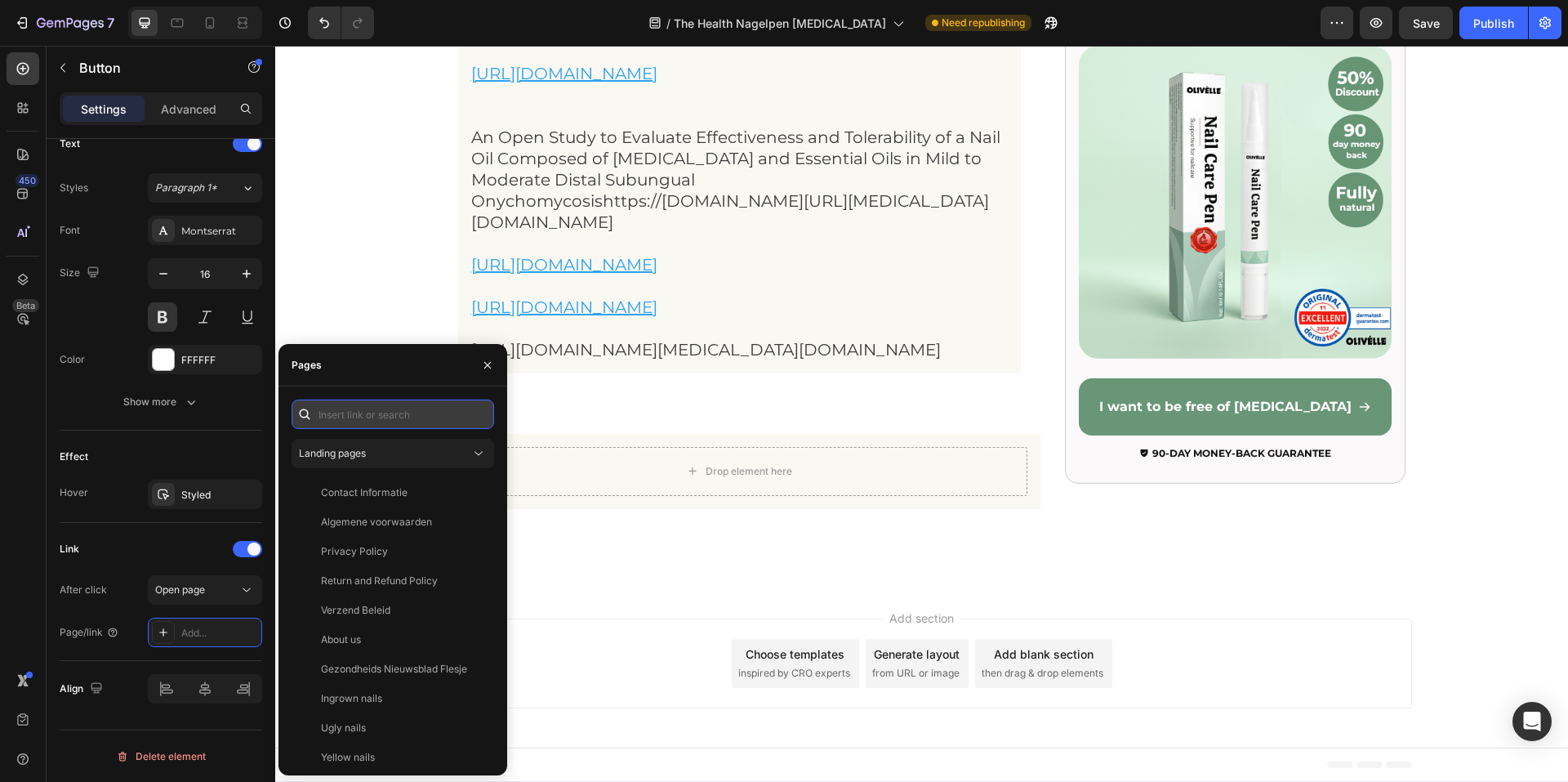
click at [381, 419] on input "text" at bounding box center [392, 414] width 202 height 29
paste input "https://www.xn--olivlle-eya.com/products/nagelverzorgingspen"
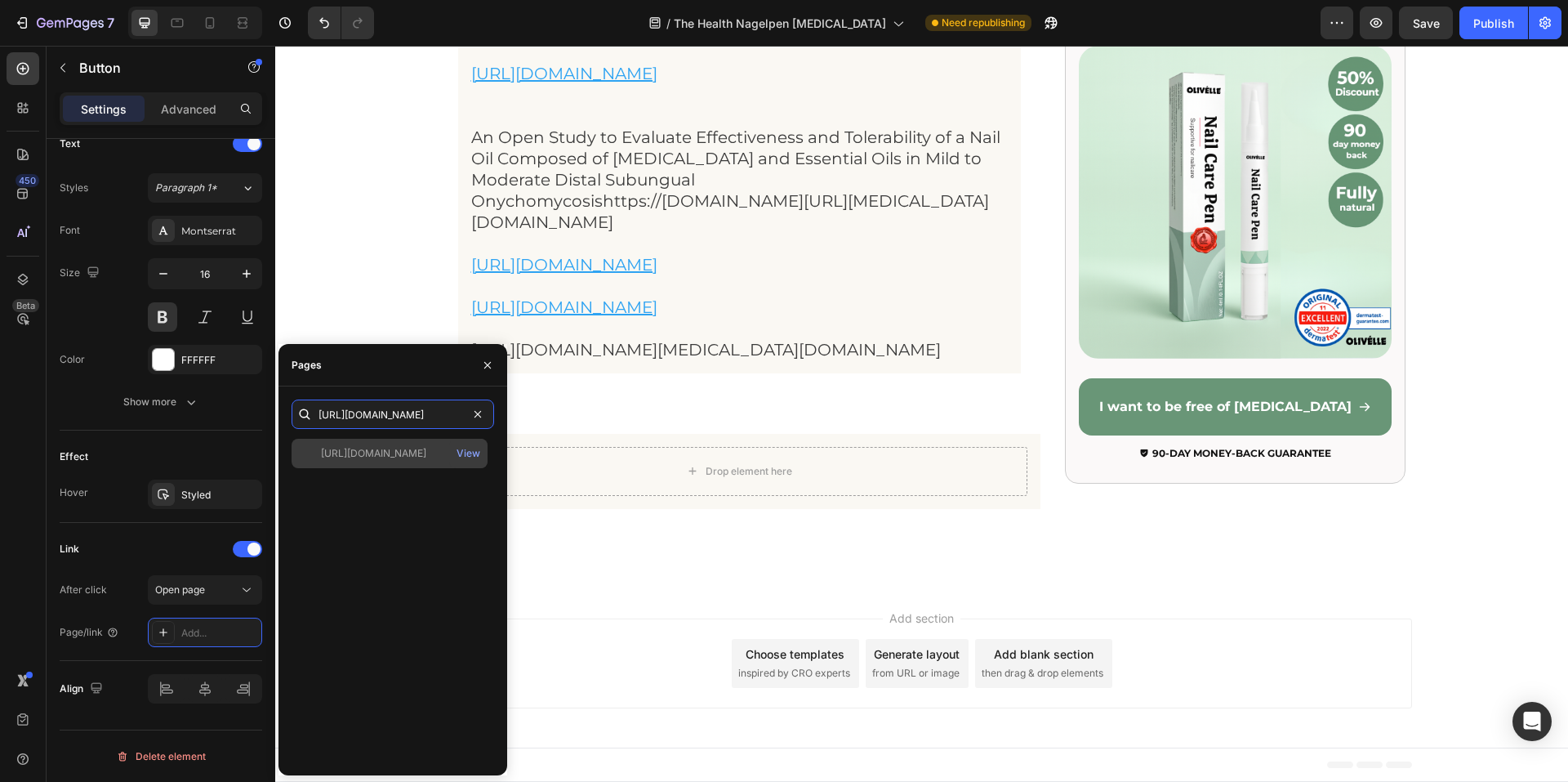
type input "https://www.xn--olivlle-eya.com/products/nagelverzorgingspen"
drag, startPoint x: 373, startPoint y: 460, endPoint x: 372, endPoint y: 471, distance: 11.0
click at [374, 462] on div "https://www.xn--olivlle-eya.com/products/nagelverzorgingspen View" at bounding box center [389, 453] width 196 height 29
click at [394, 456] on div "https://www.xn--olivlle-eya.com/products/nagelverzorgingspen" at bounding box center [373, 452] width 105 height 15
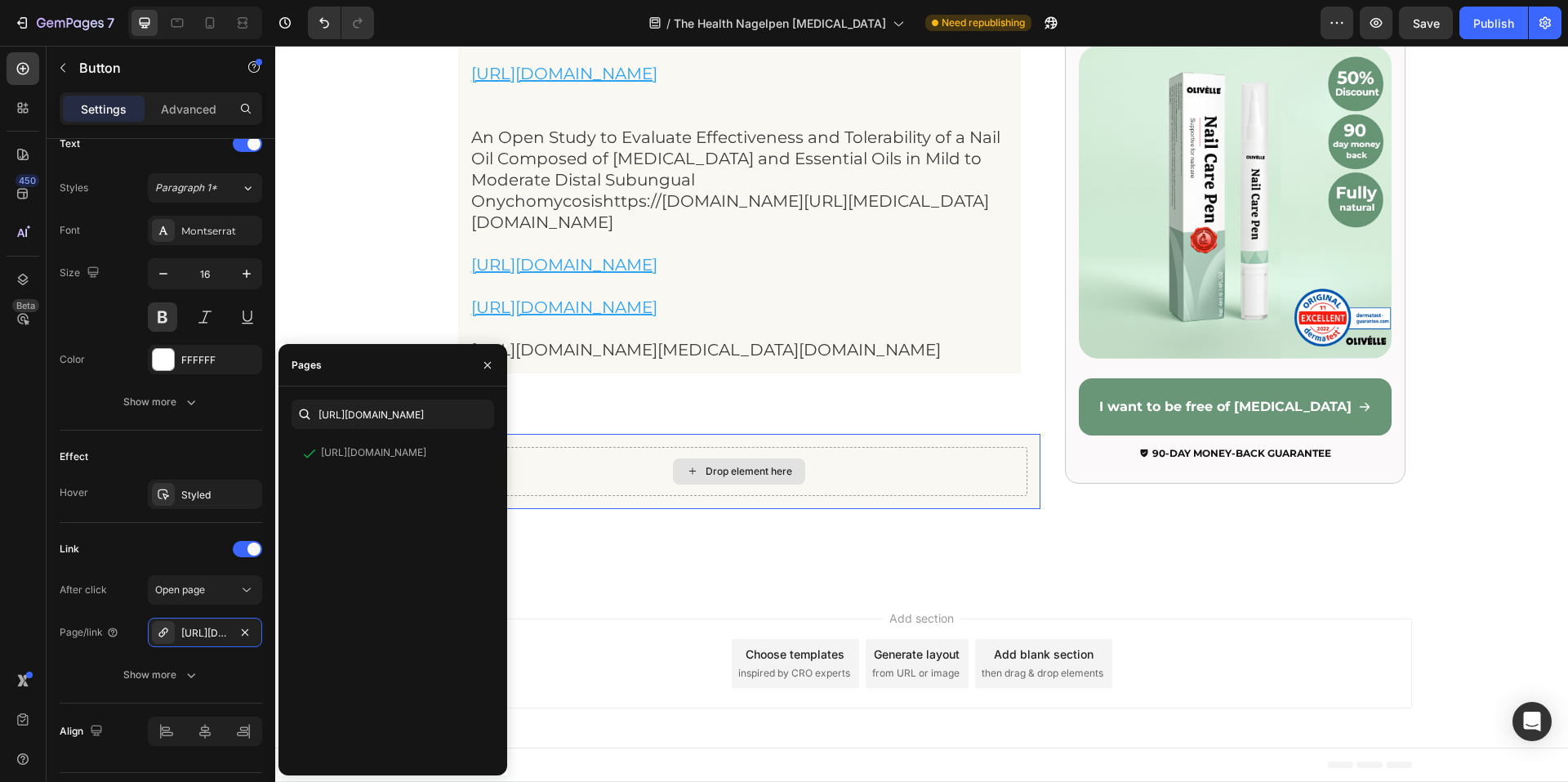
scroll to position [17574, 0]
click at [836, 342] on link "[URL][DOMAIN_NAME][MEDICAL_DATA][DOMAIN_NAME]" at bounding box center [706, 349] width 470 height 19
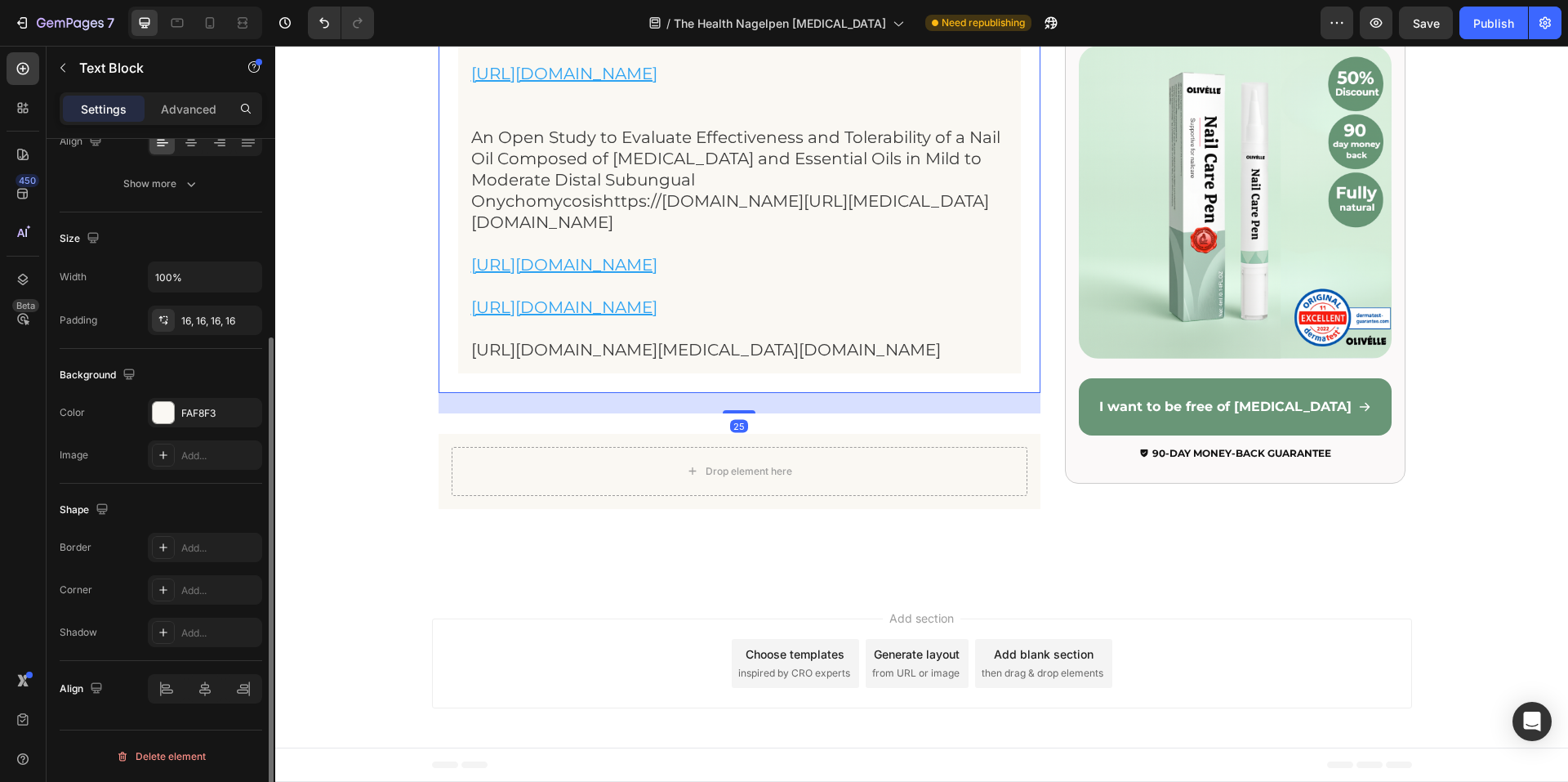
scroll to position [0, 0]
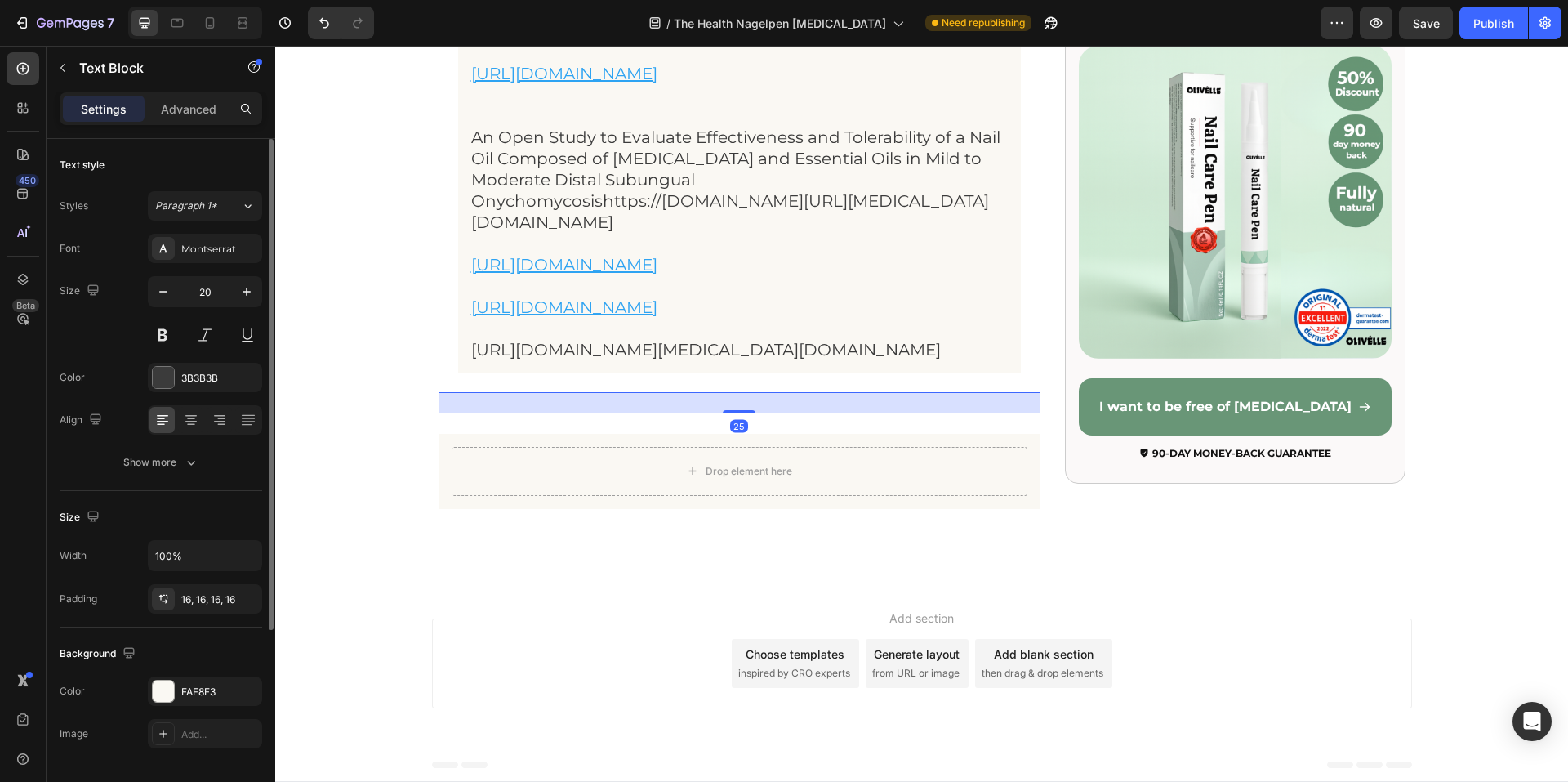
click at [836, 342] on link "[URL][DOMAIN_NAME][MEDICAL_DATA][DOMAIN_NAME]" at bounding box center [706, 349] width 470 height 19
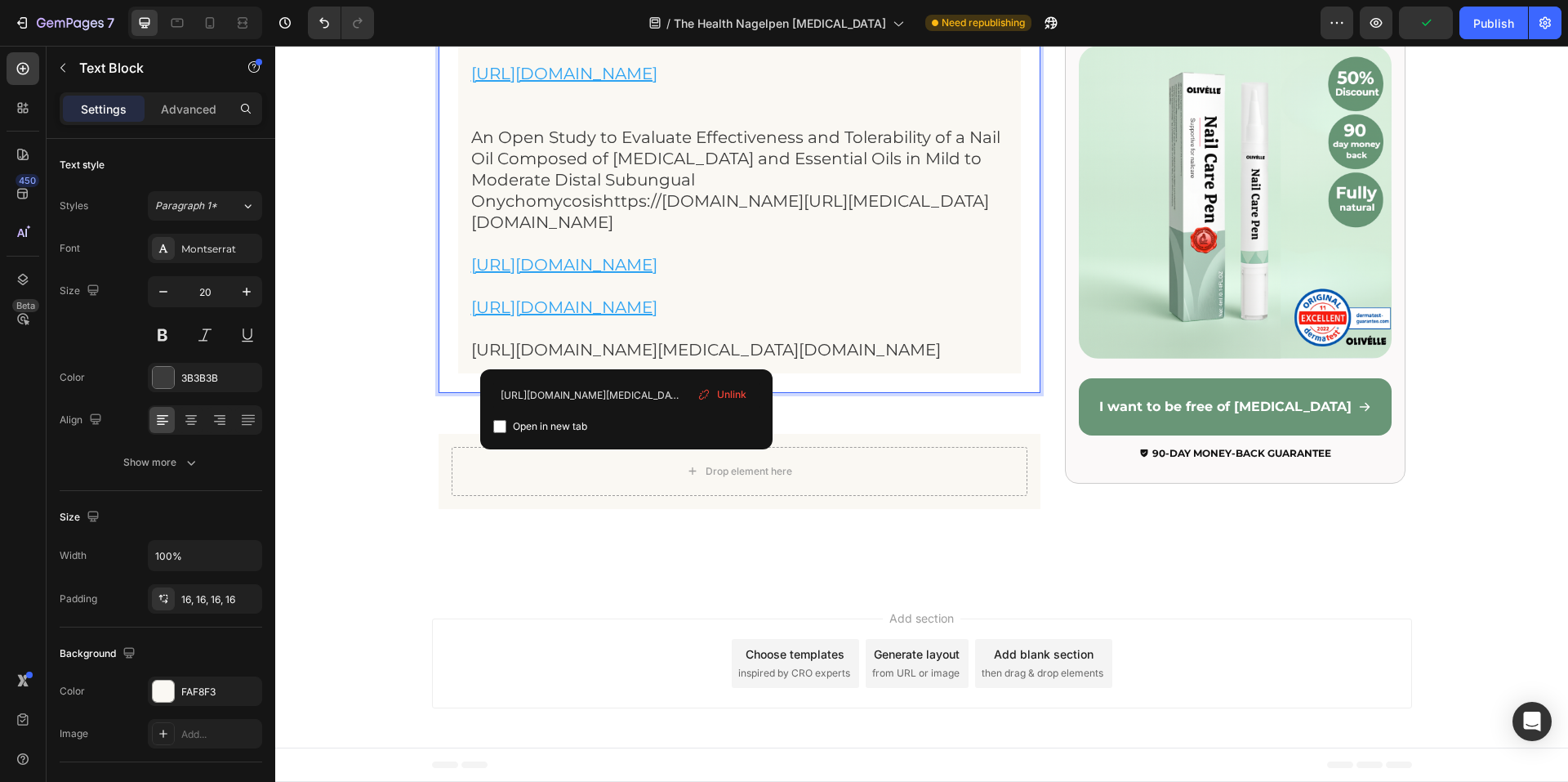
drag, startPoint x: 630, startPoint y: 346, endPoint x: 838, endPoint y: 344, distance: 208.0
click at [838, 344] on link "[URL][DOMAIN_NAME][MEDICAL_DATA][DOMAIN_NAME]" at bounding box center [706, 349] width 470 height 19
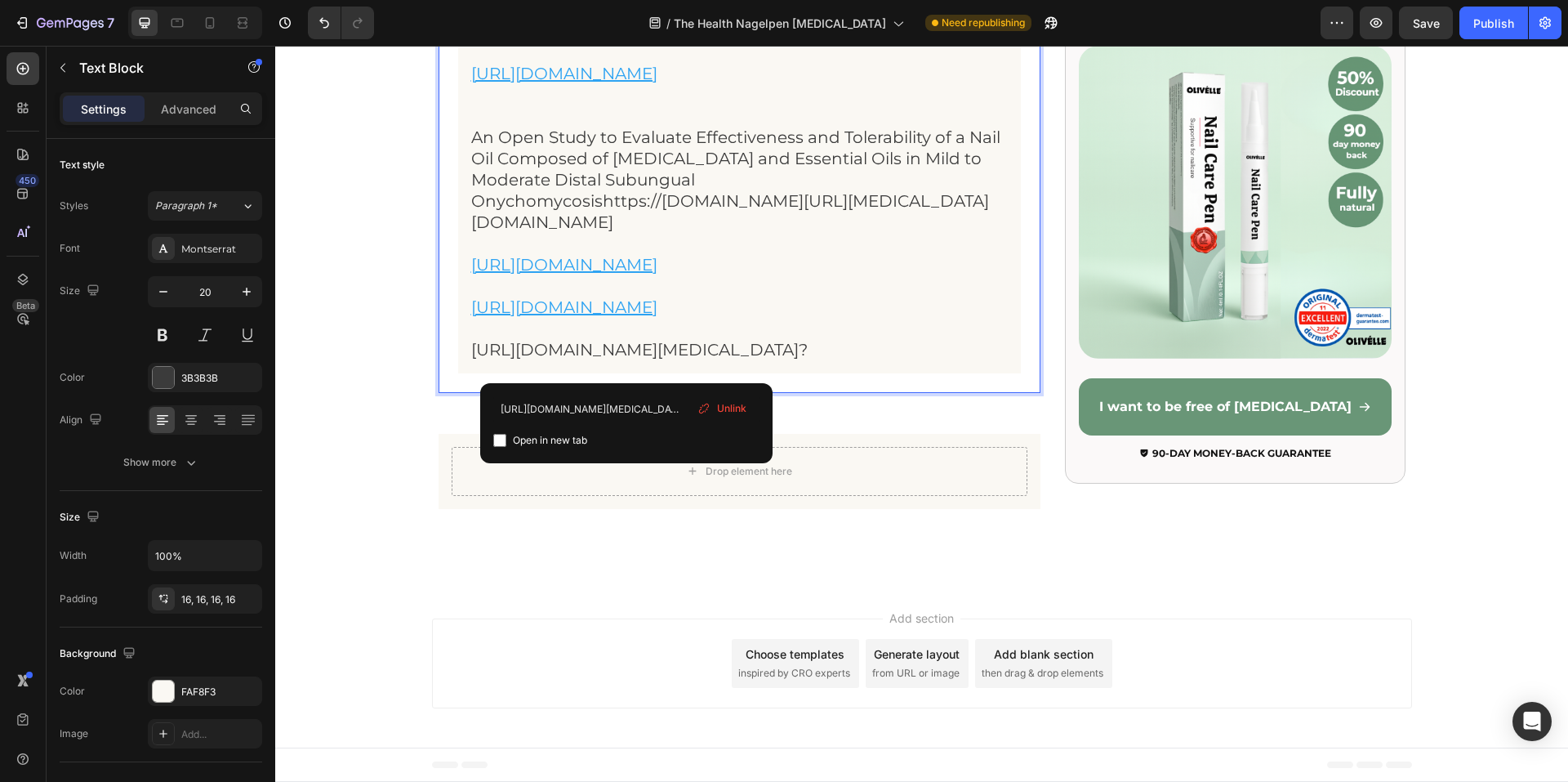
scroll to position [17328, 0]
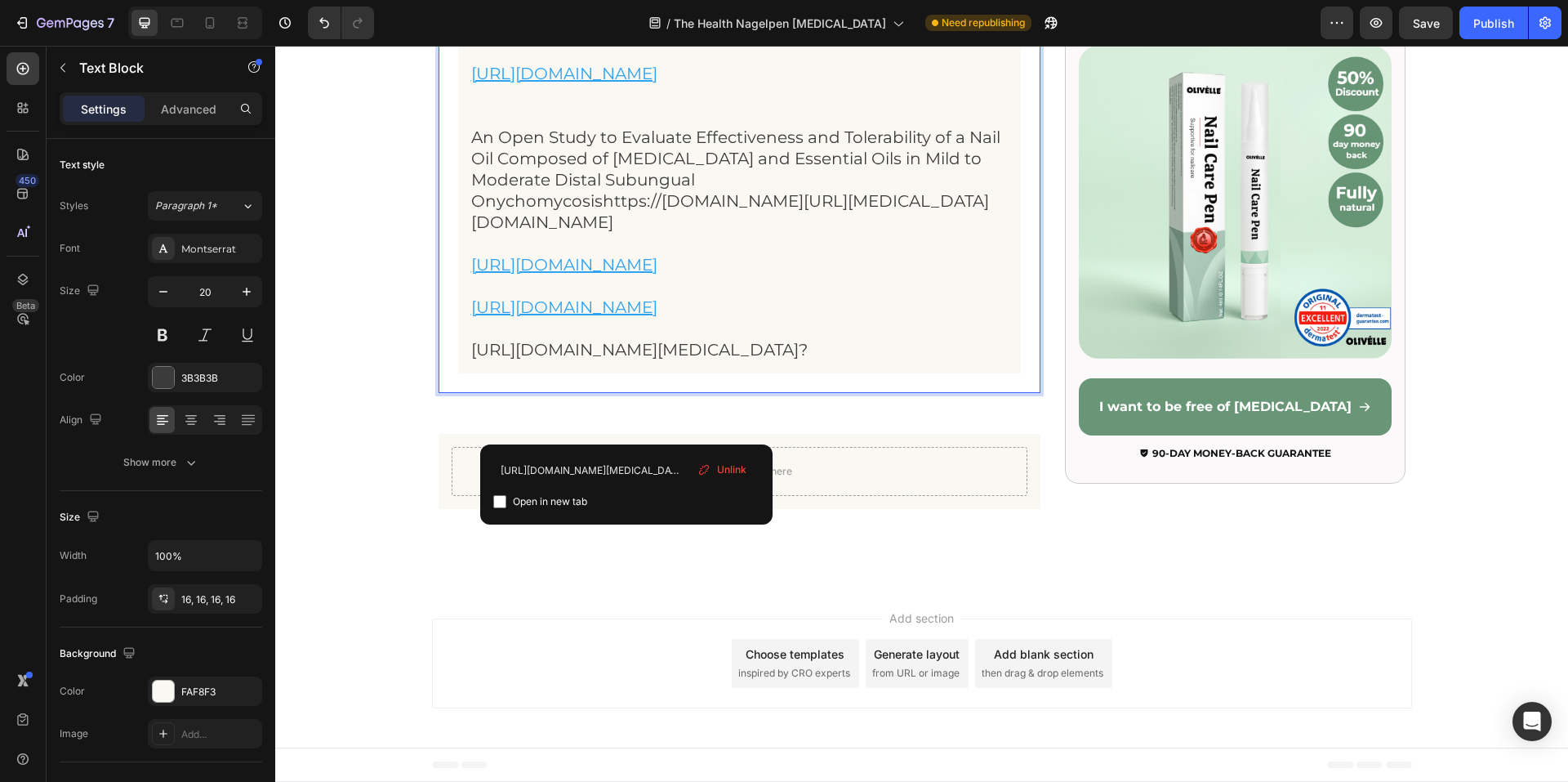
drag, startPoint x: 624, startPoint y: 422, endPoint x: 894, endPoint y: 419, distance: 270.0
click at [894, 233] on p "An Open Study to Evaluate Effectiveness and Tolerability of a Nail Oil Composed…" at bounding box center [739, 180] width 537 height 106
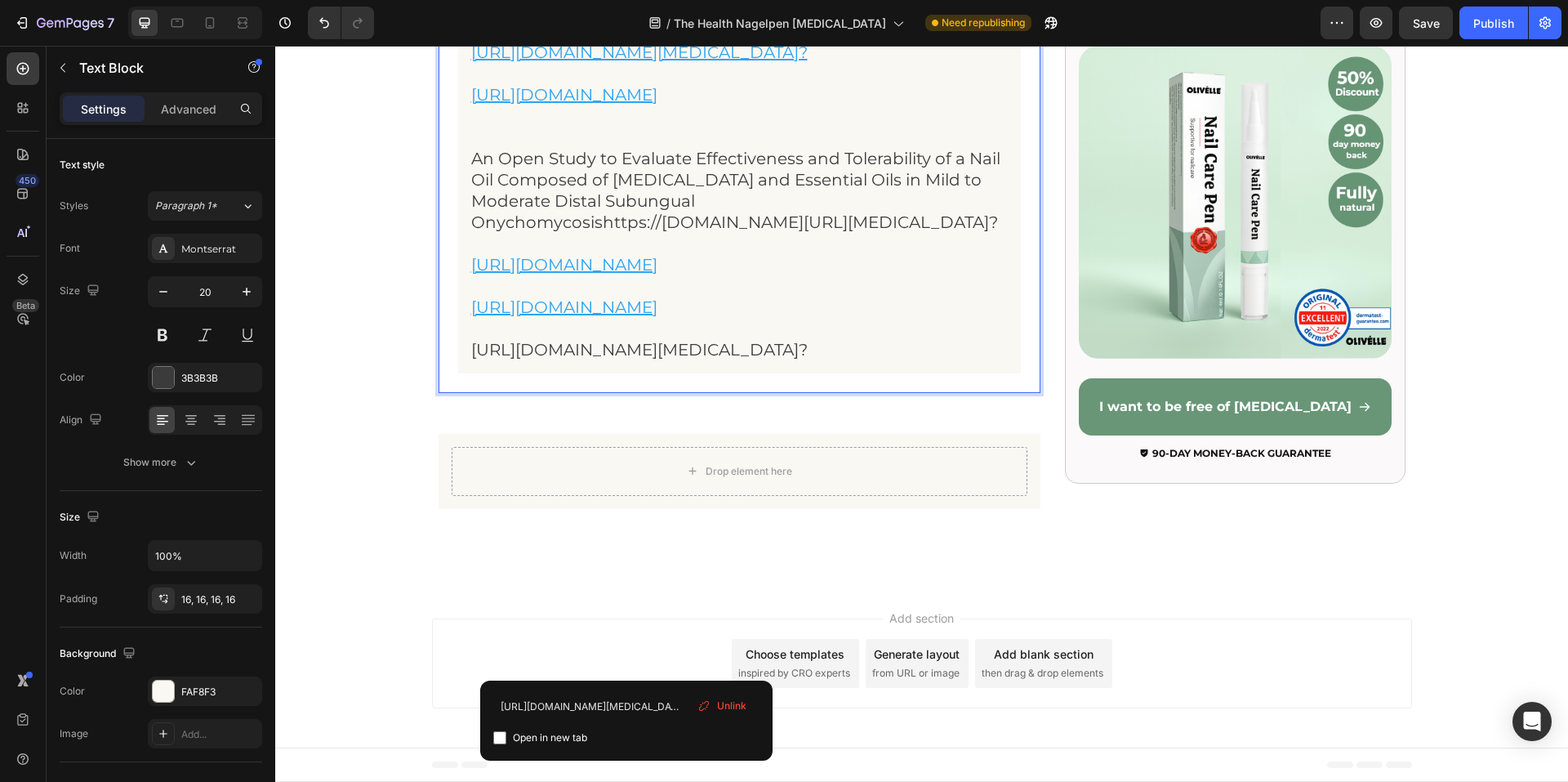
scroll to position [17083, 0]
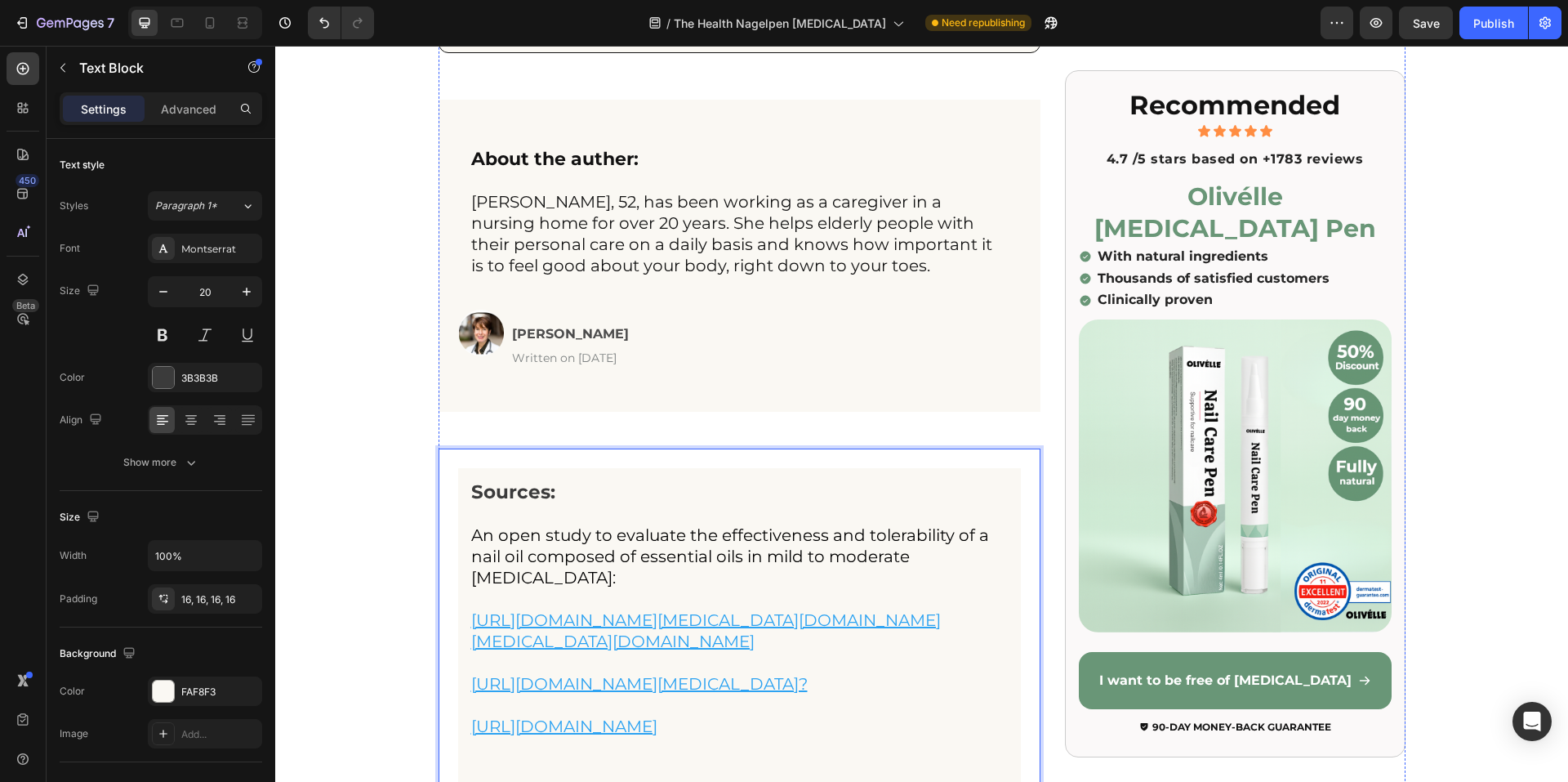
scroll to position [15204, 0]
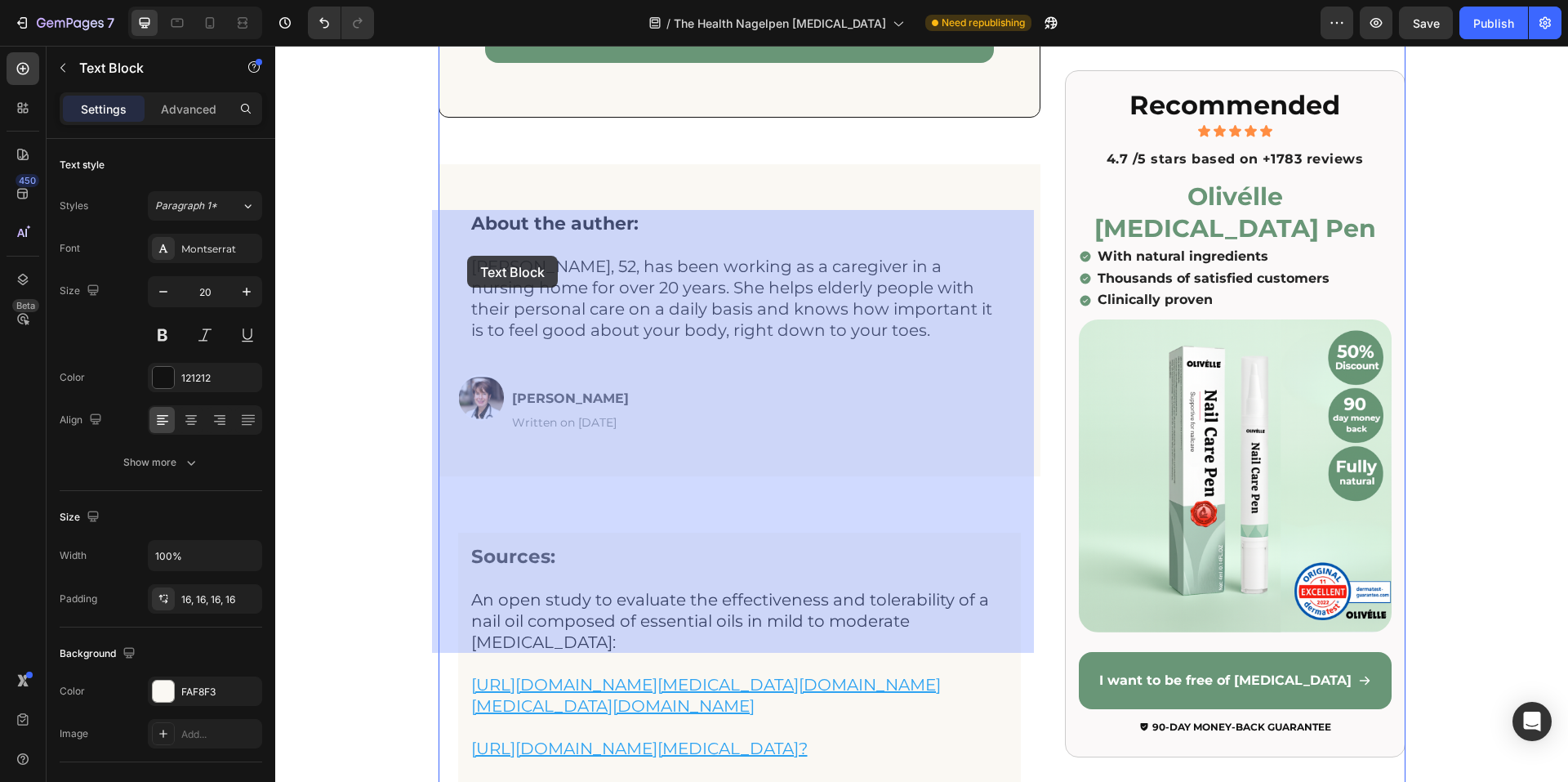
drag, startPoint x: 463, startPoint y: 227, endPoint x: 459, endPoint y: 237, distance: 10.8
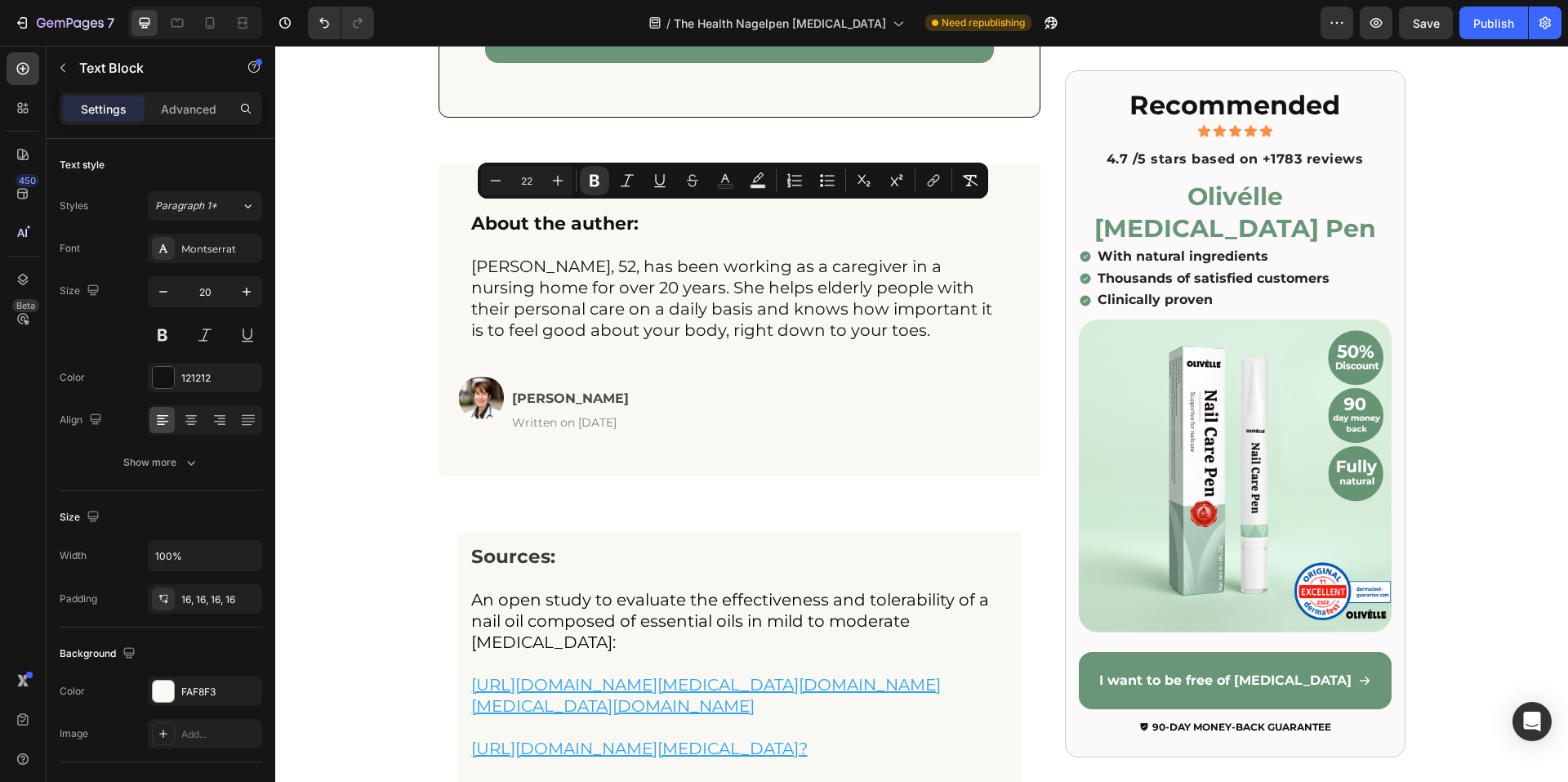
drag, startPoint x: 861, startPoint y: 613, endPoint x: 452, endPoint y: 207, distance: 576.3
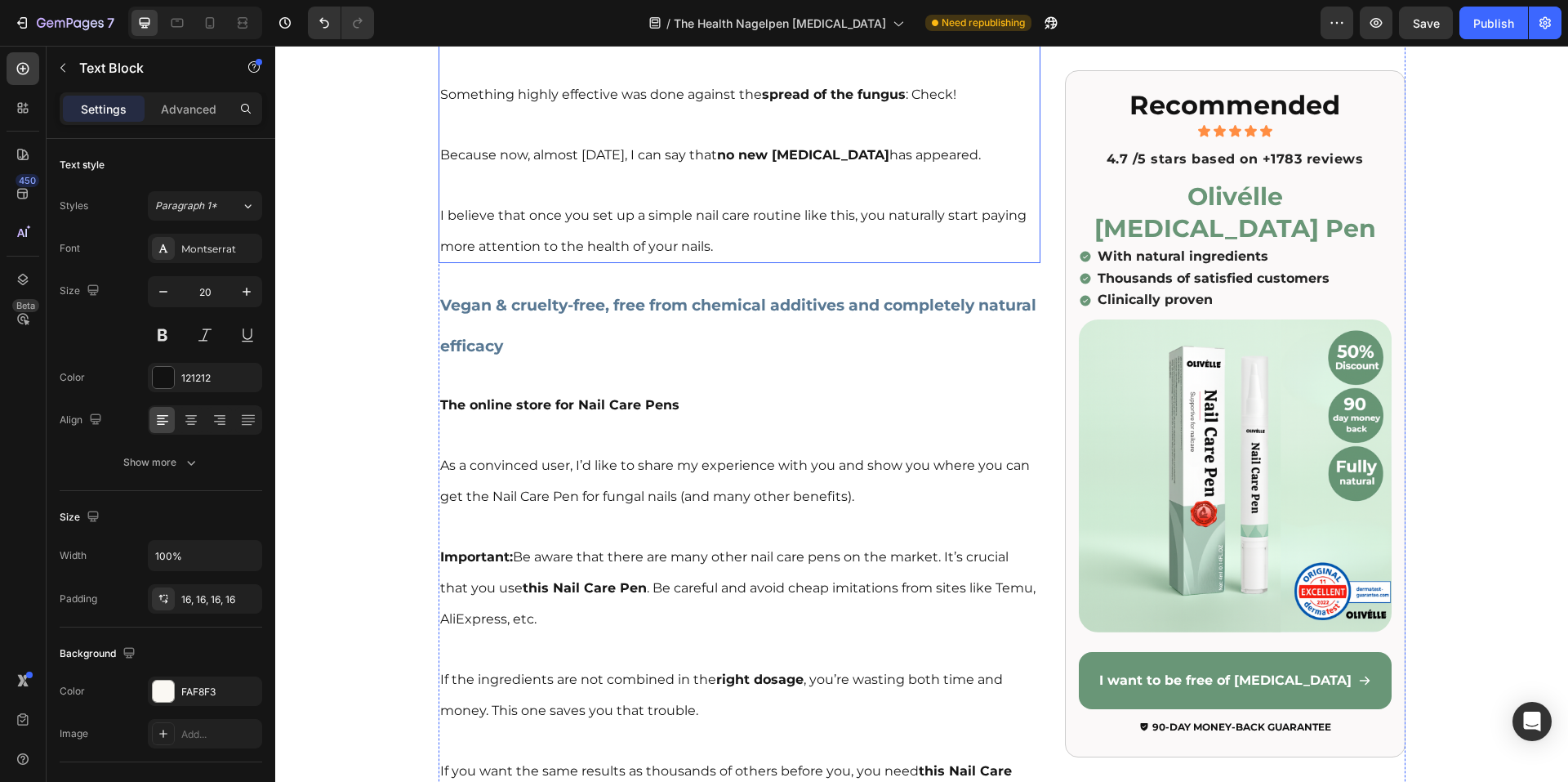
scroll to position [10954, 0]
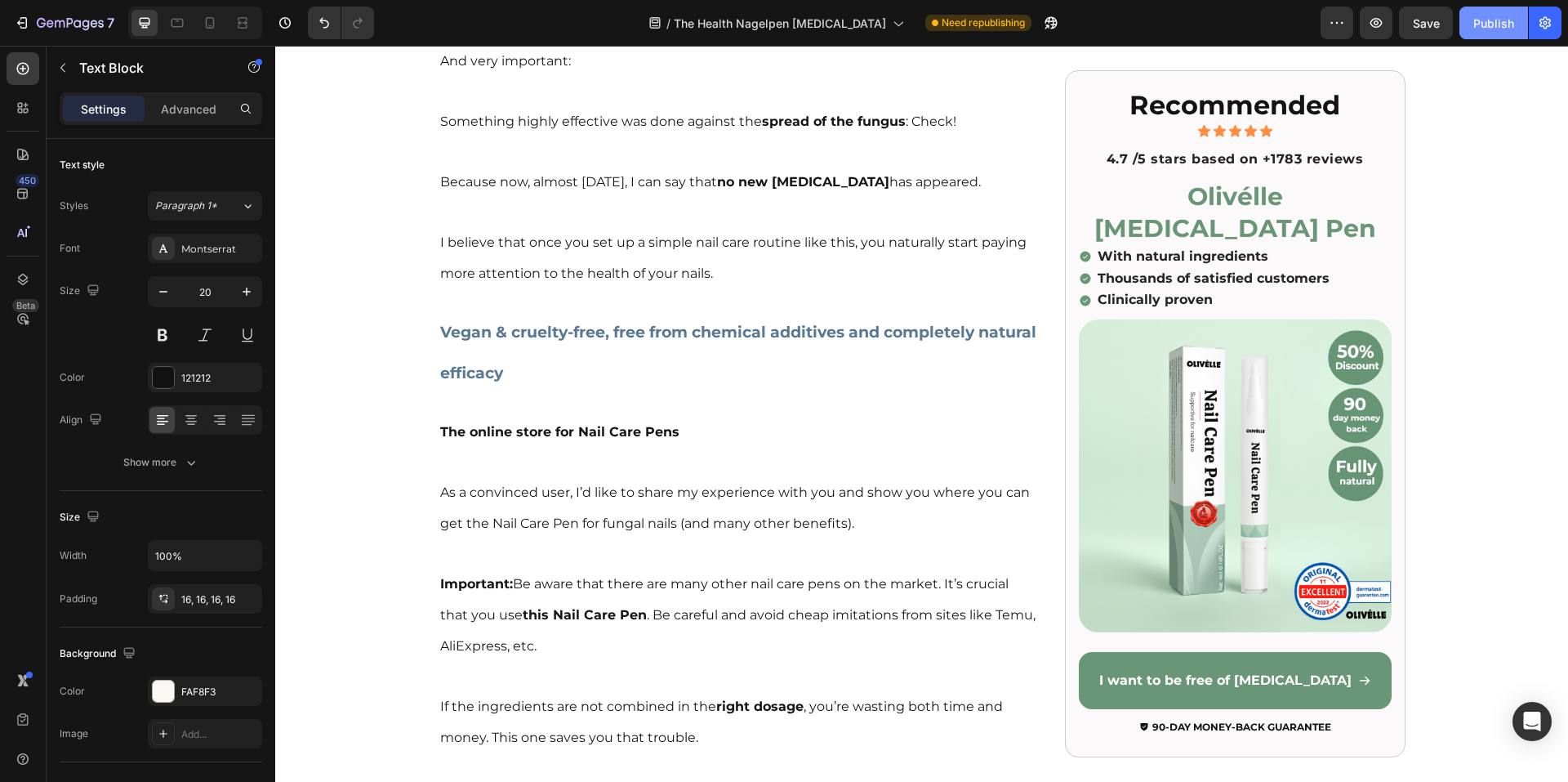
click at [1479, 22] on div "Publish" at bounding box center [1494, 23] width 41 height 17
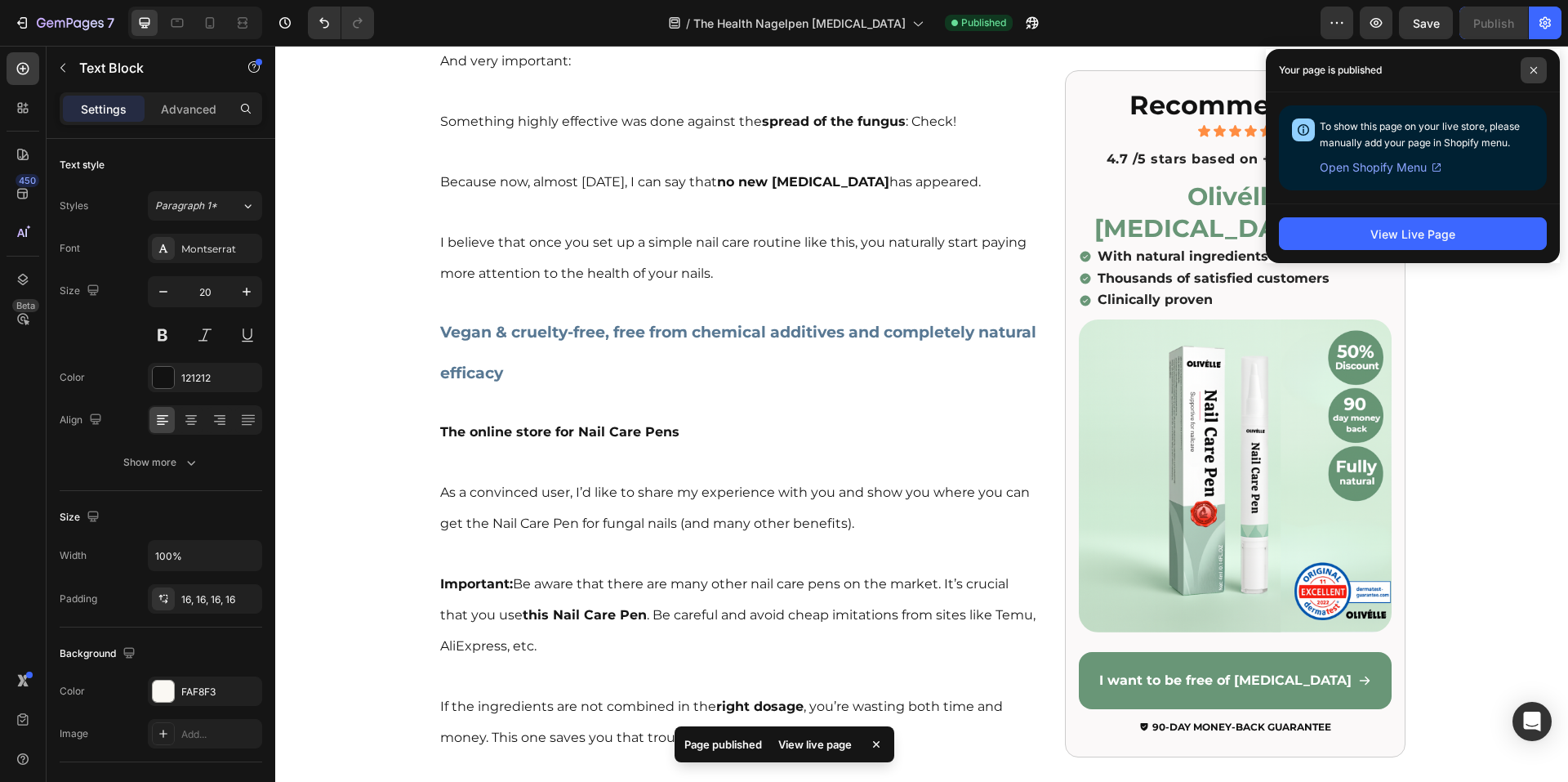
click at [1528, 70] on span at bounding box center [1533, 70] width 26 height 26
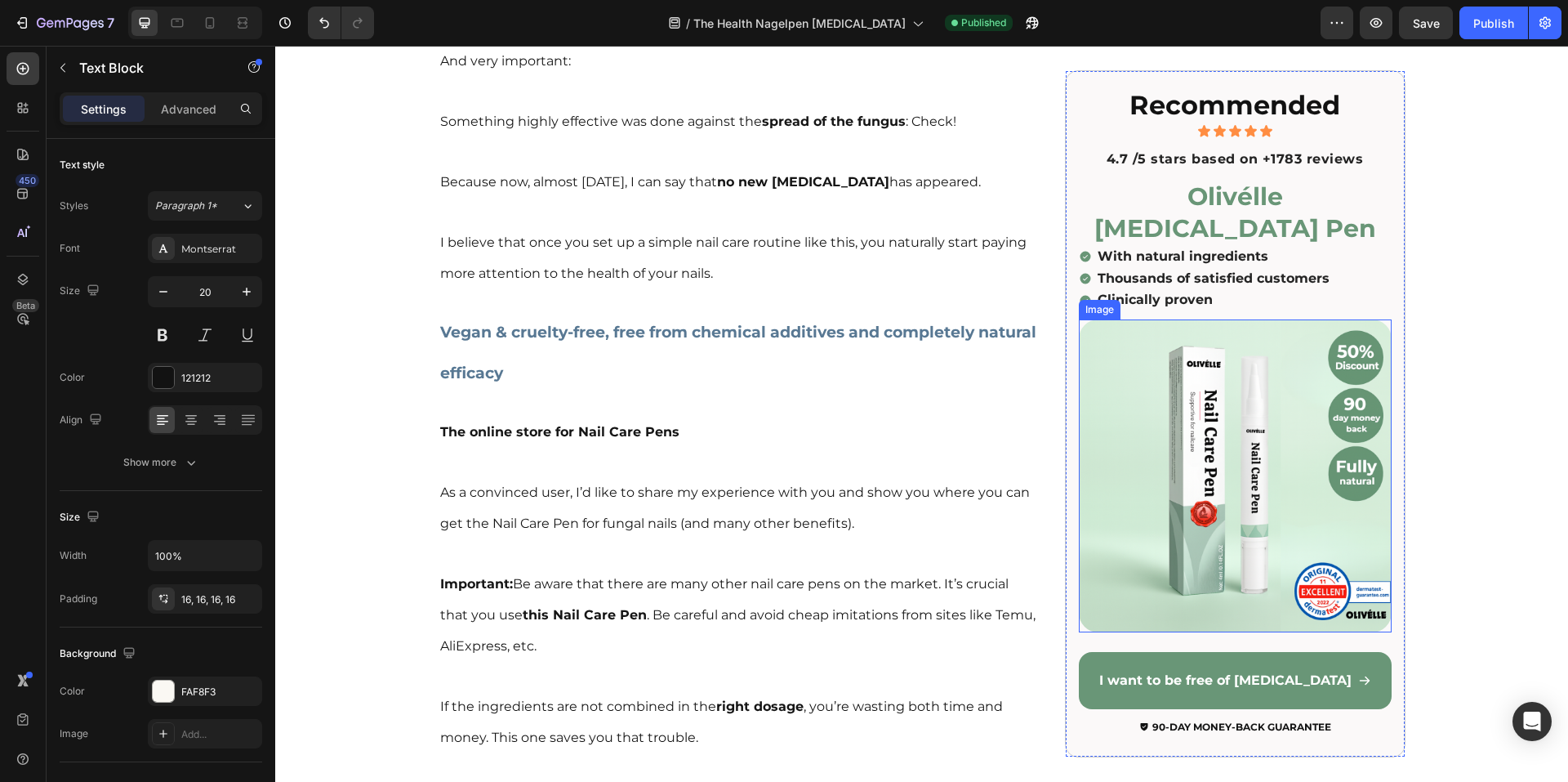
click at [1312, 481] on img at bounding box center [1234, 475] width 312 height 313
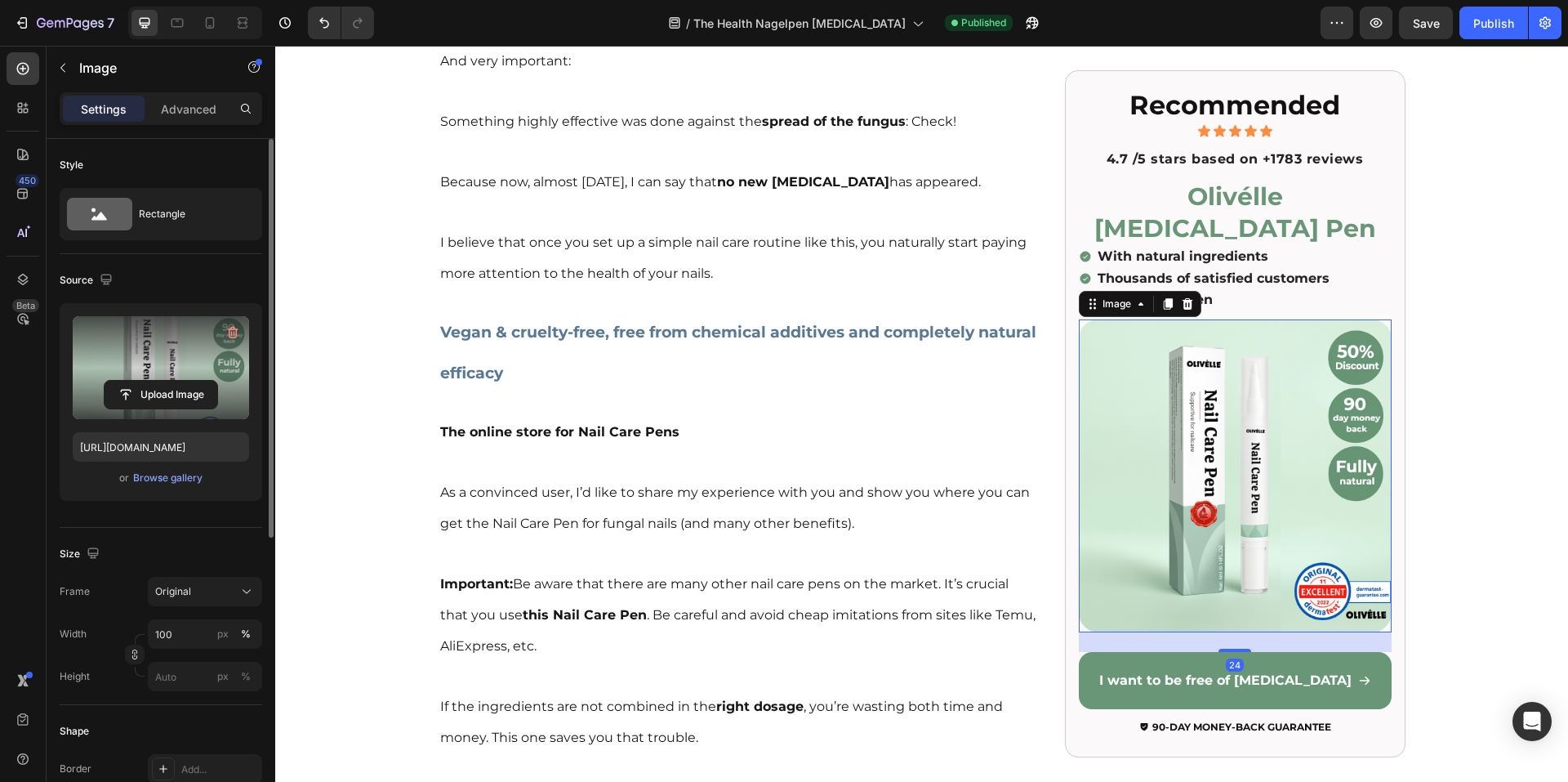
click at [154, 355] on label at bounding box center [161, 368] width 176 height 103
click at [154, 381] on input "file" at bounding box center [161, 395] width 113 height 28
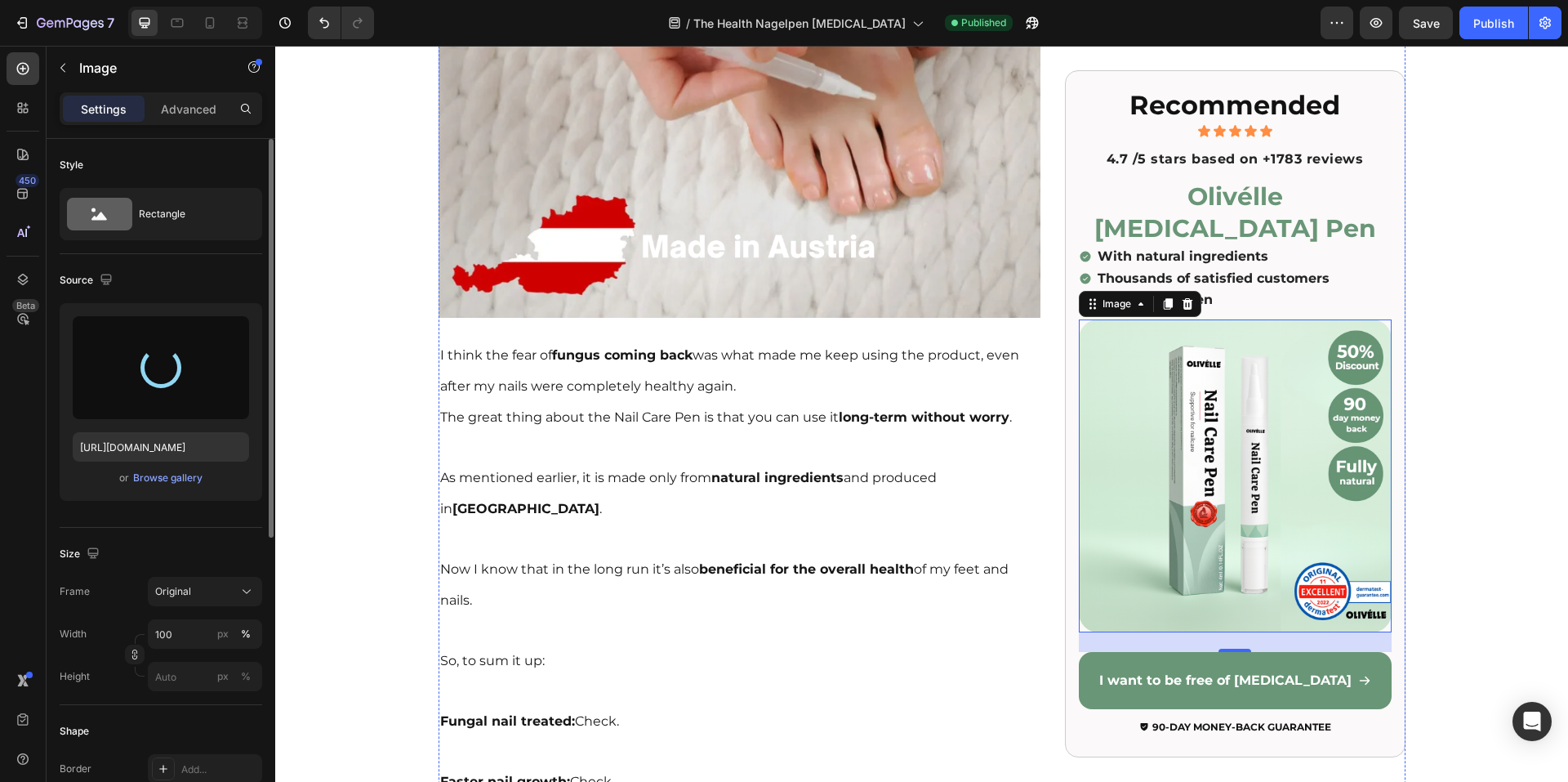
type input "https://cdn.shopify.com/s/files/1/0937/6369/8955/files/gempages_572647233611105…"
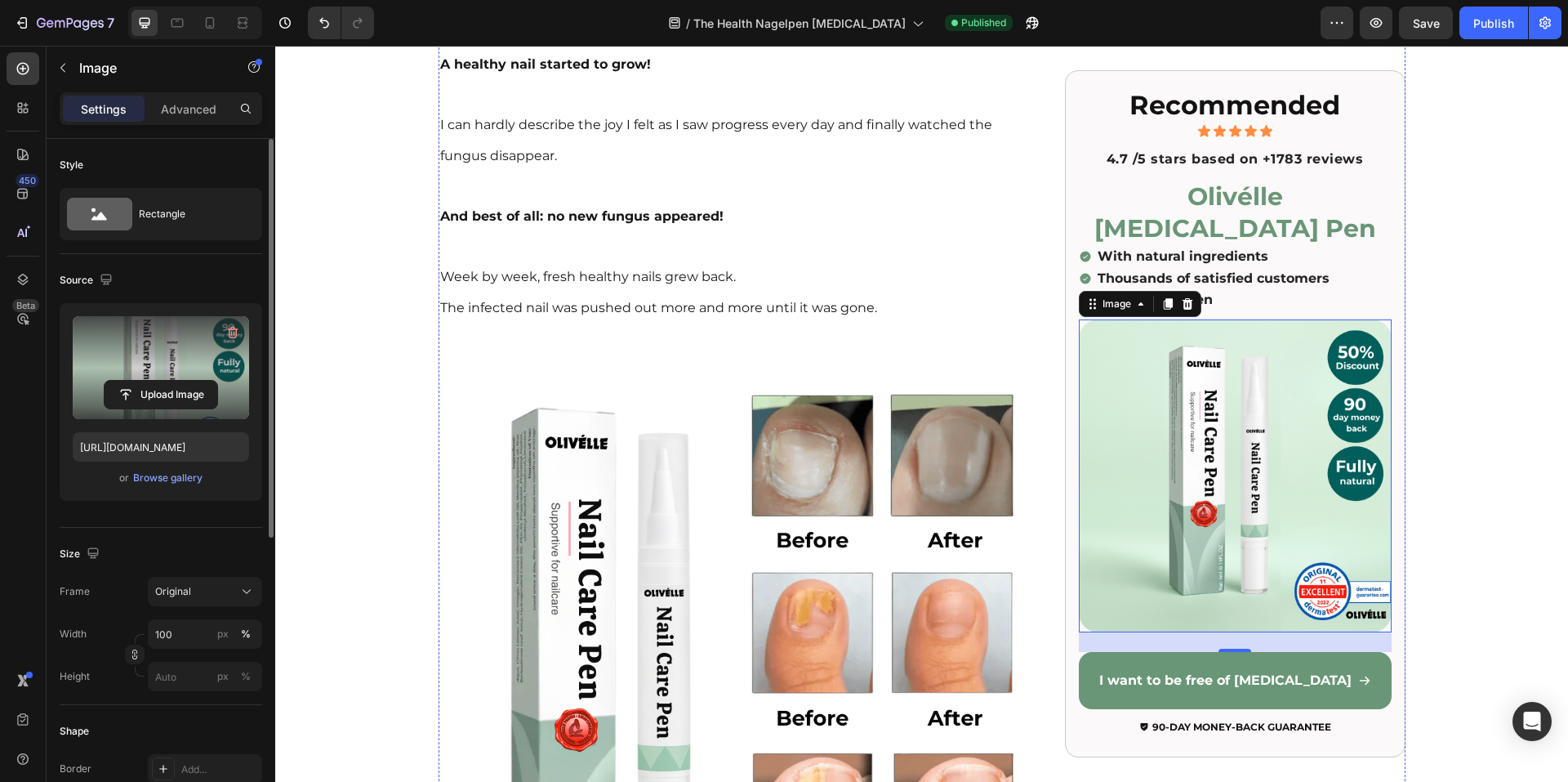
scroll to position [8502, 0]
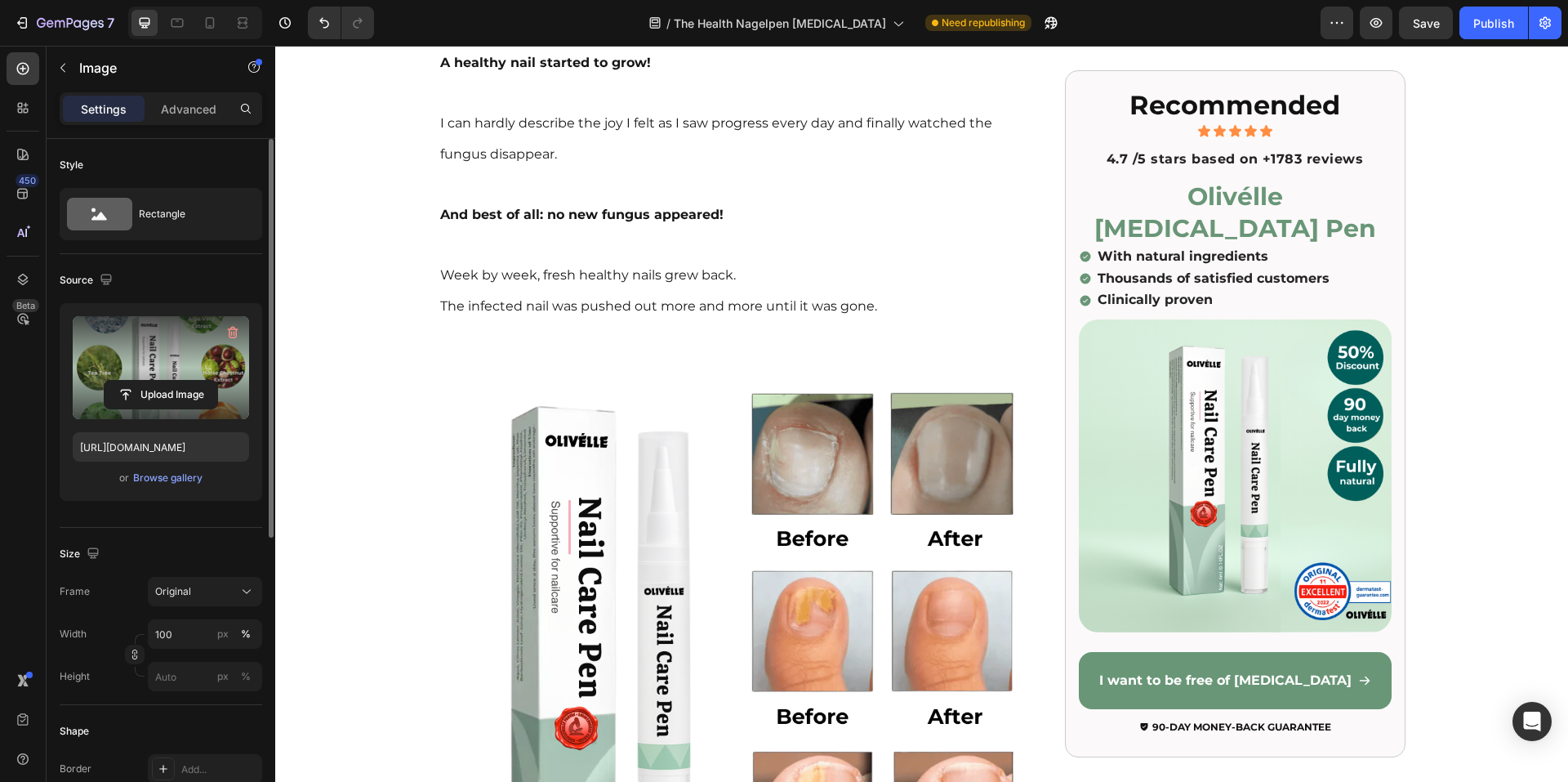
click at [192, 360] on label at bounding box center [161, 368] width 176 height 103
click at [192, 381] on input "file" at bounding box center [161, 395] width 113 height 28
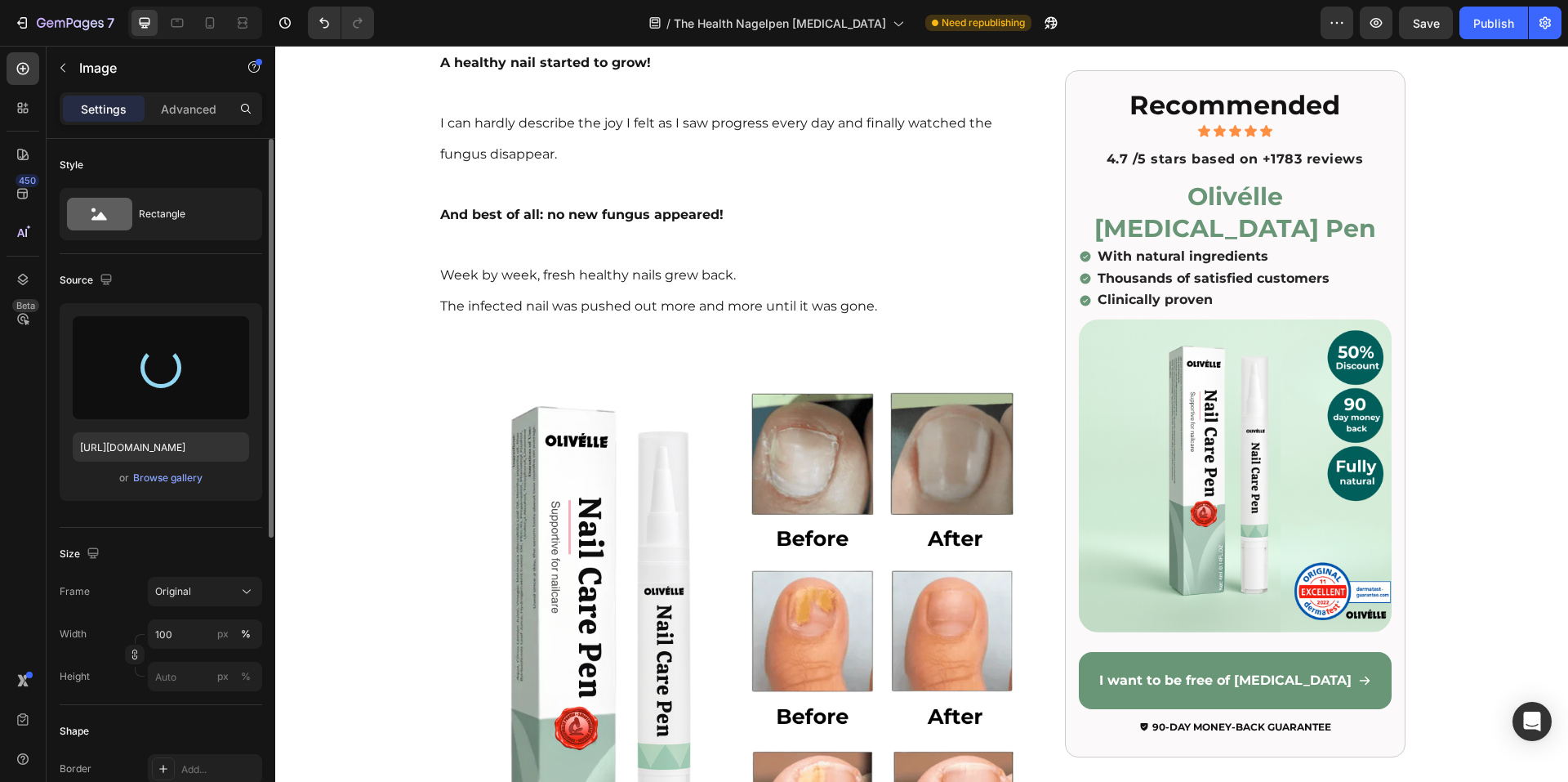
type input "https://cdn.shopify.com/s/files/1/0937/6369/8955/files/gempages_572647233611105…"
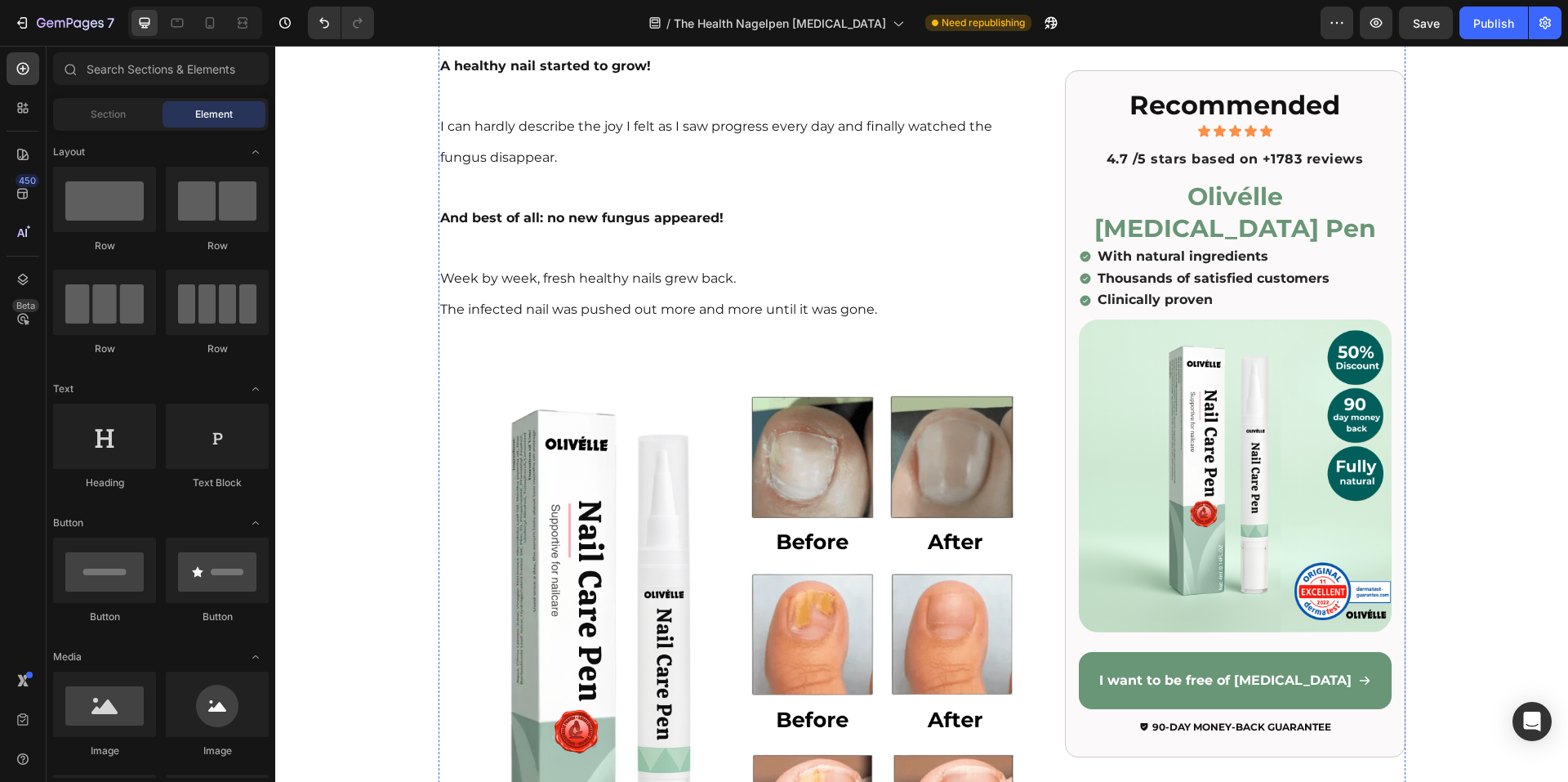
scroll to position [8499, 0]
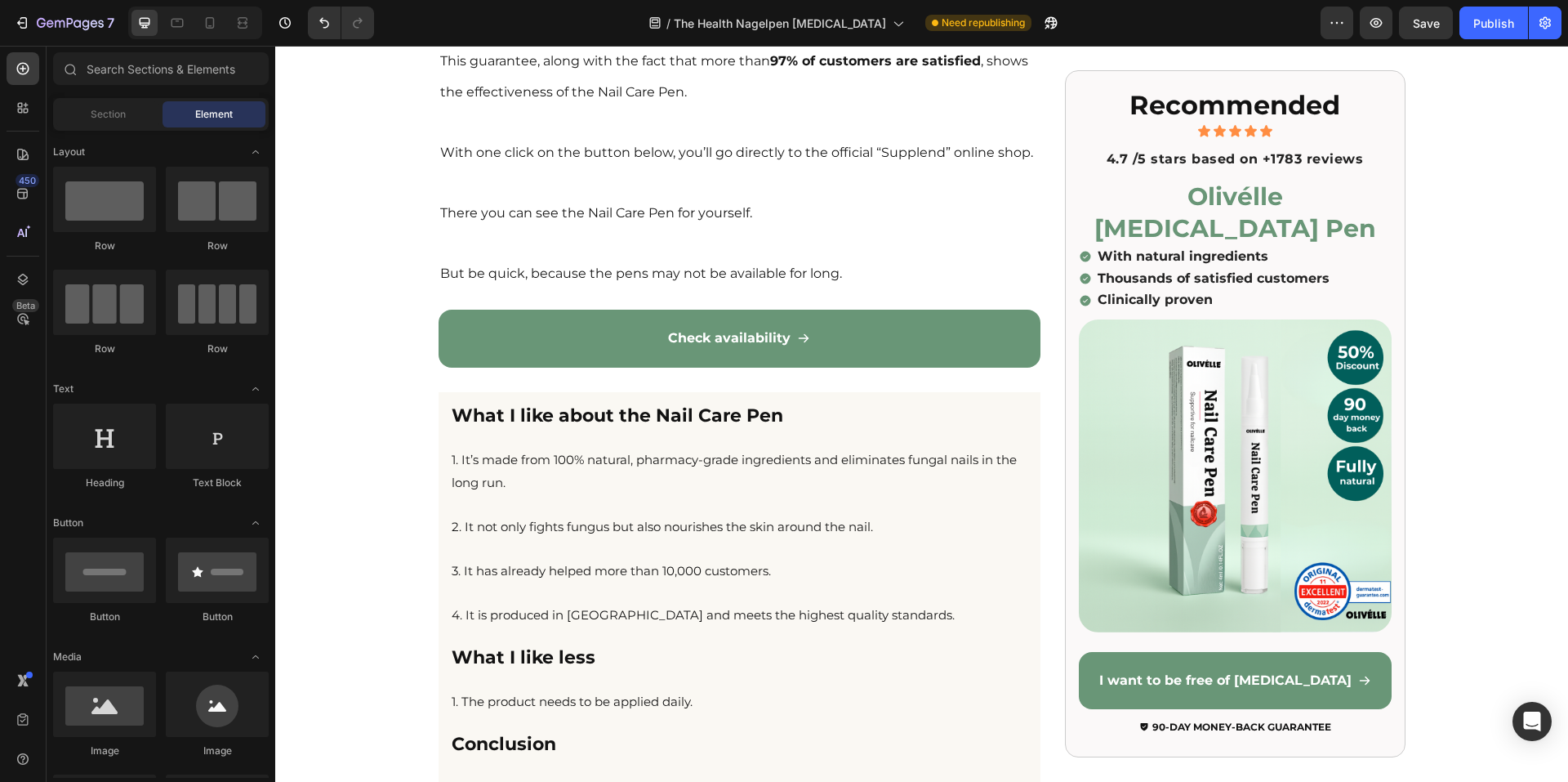
scroll to position [13544, 0]
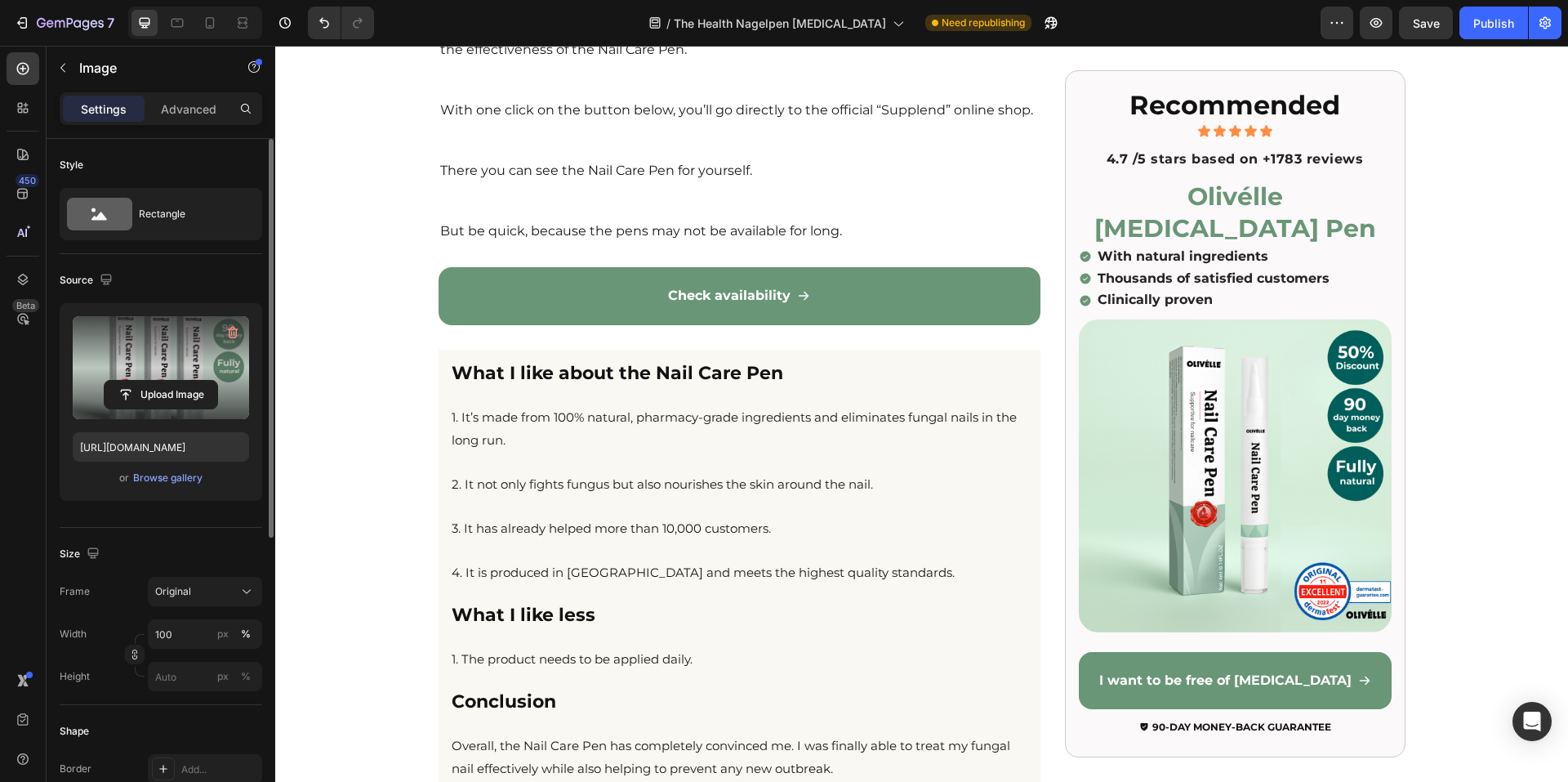
click at [157, 365] on label at bounding box center [161, 368] width 176 height 103
click at [157, 381] on input "file" at bounding box center [161, 395] width 113 height 28
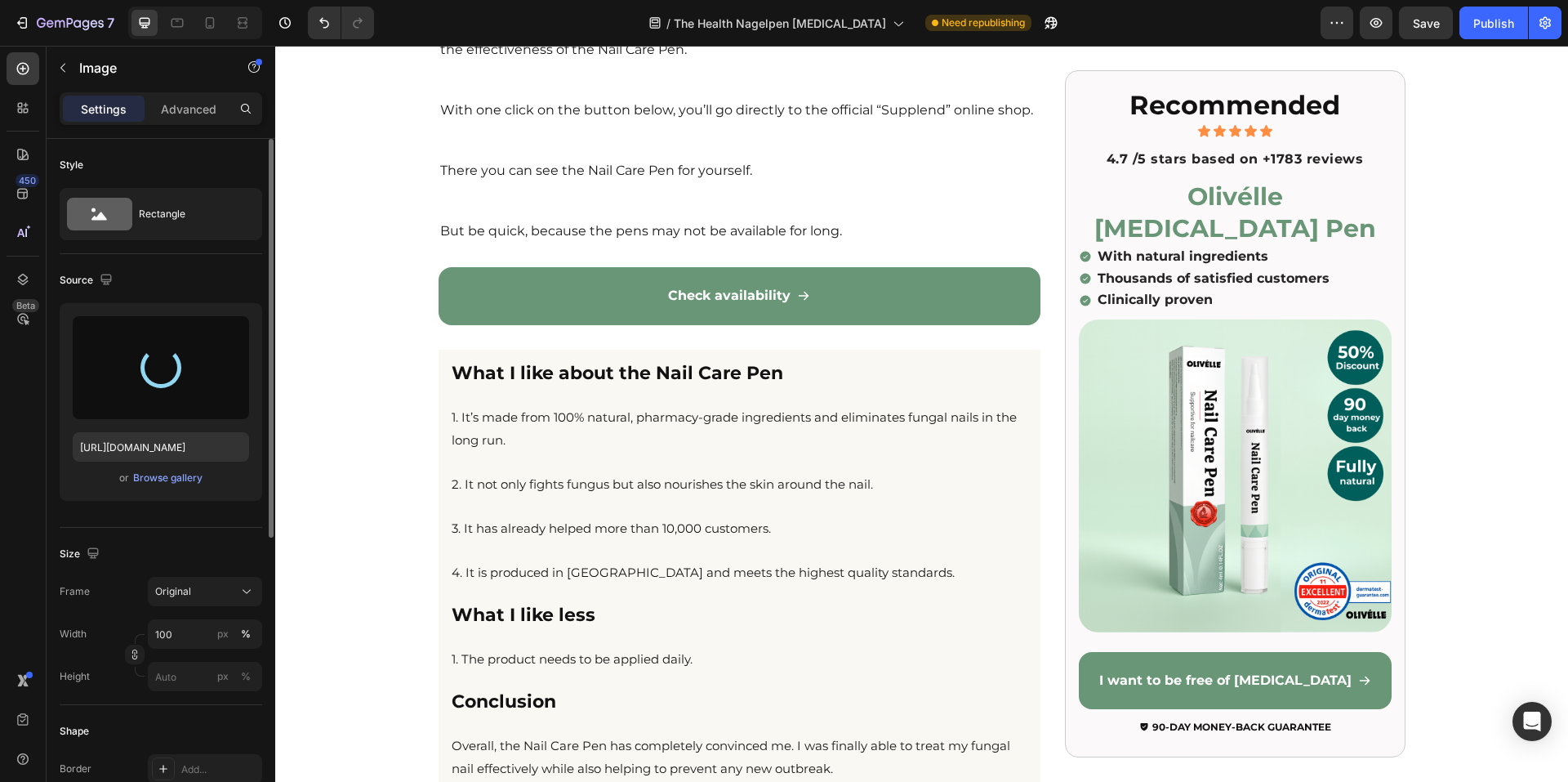
type input "https://cdn.shopify.com/s/files/1/0937/6369/8955/files/gempages_572647233611105…"
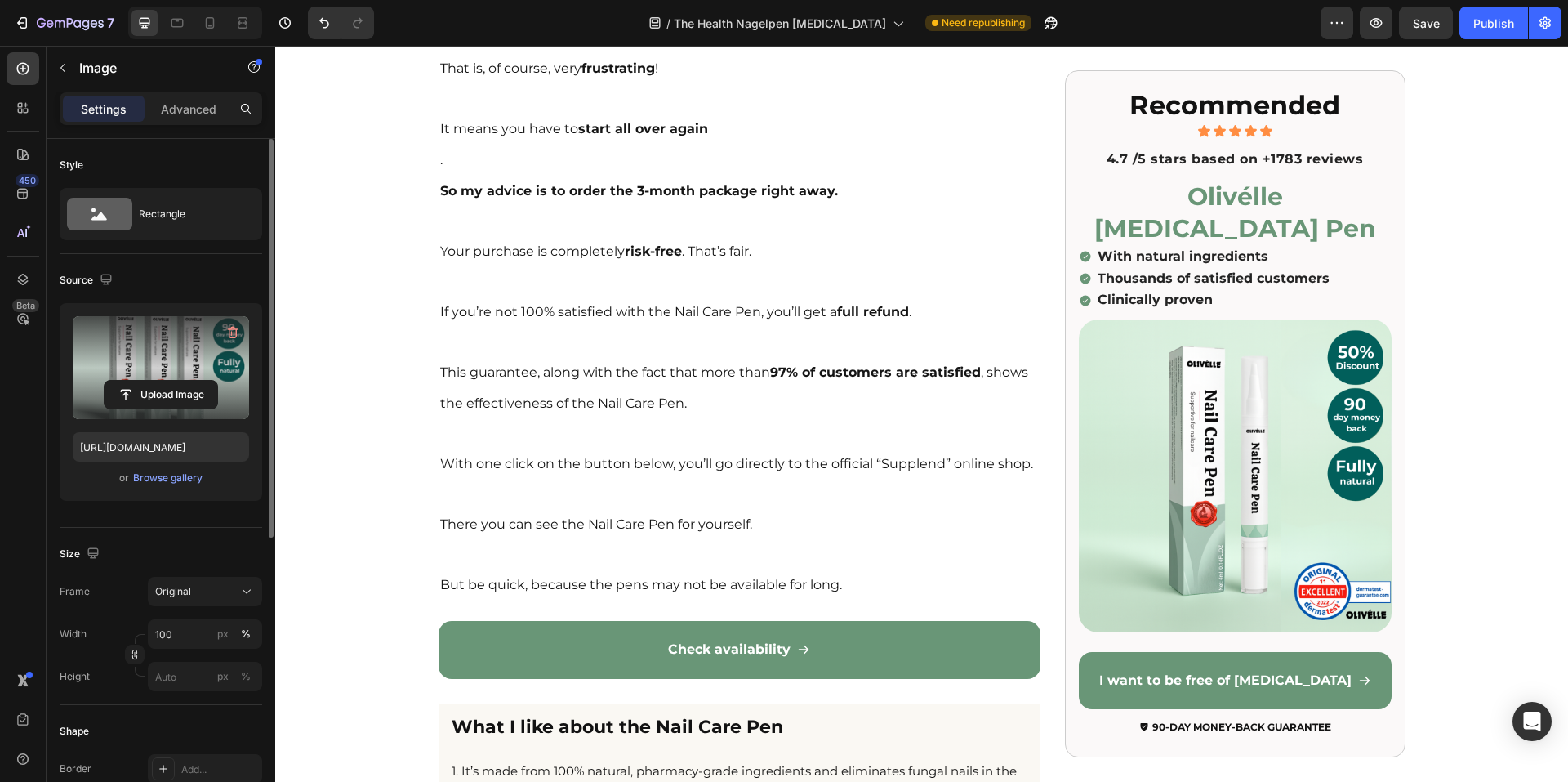
scroll to position [12972, 0]
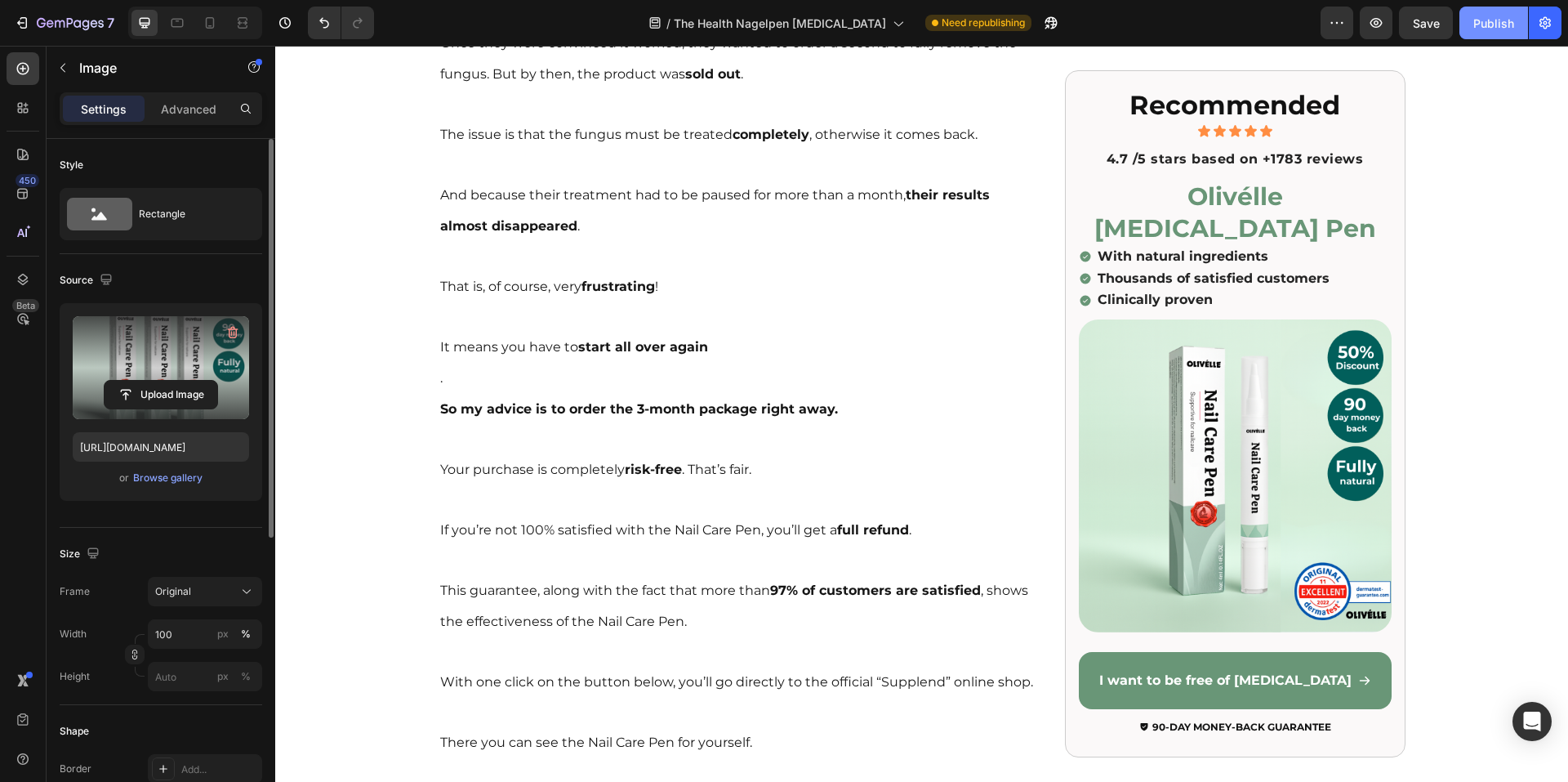
click at [1499, 35] on button "Publish" at bounding box center [1494, 23] width 69 height 33
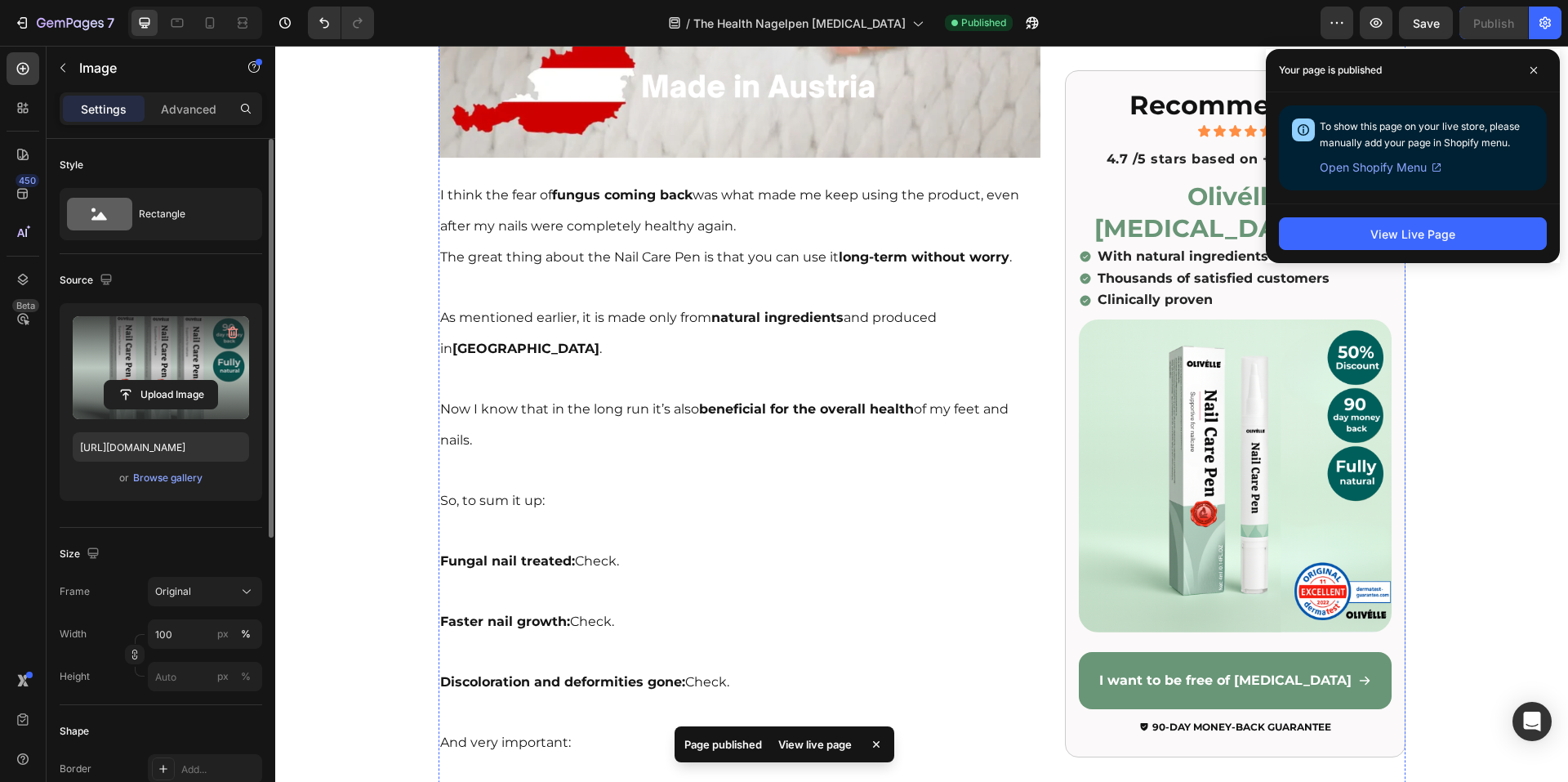
scroll to position [10357, 0]
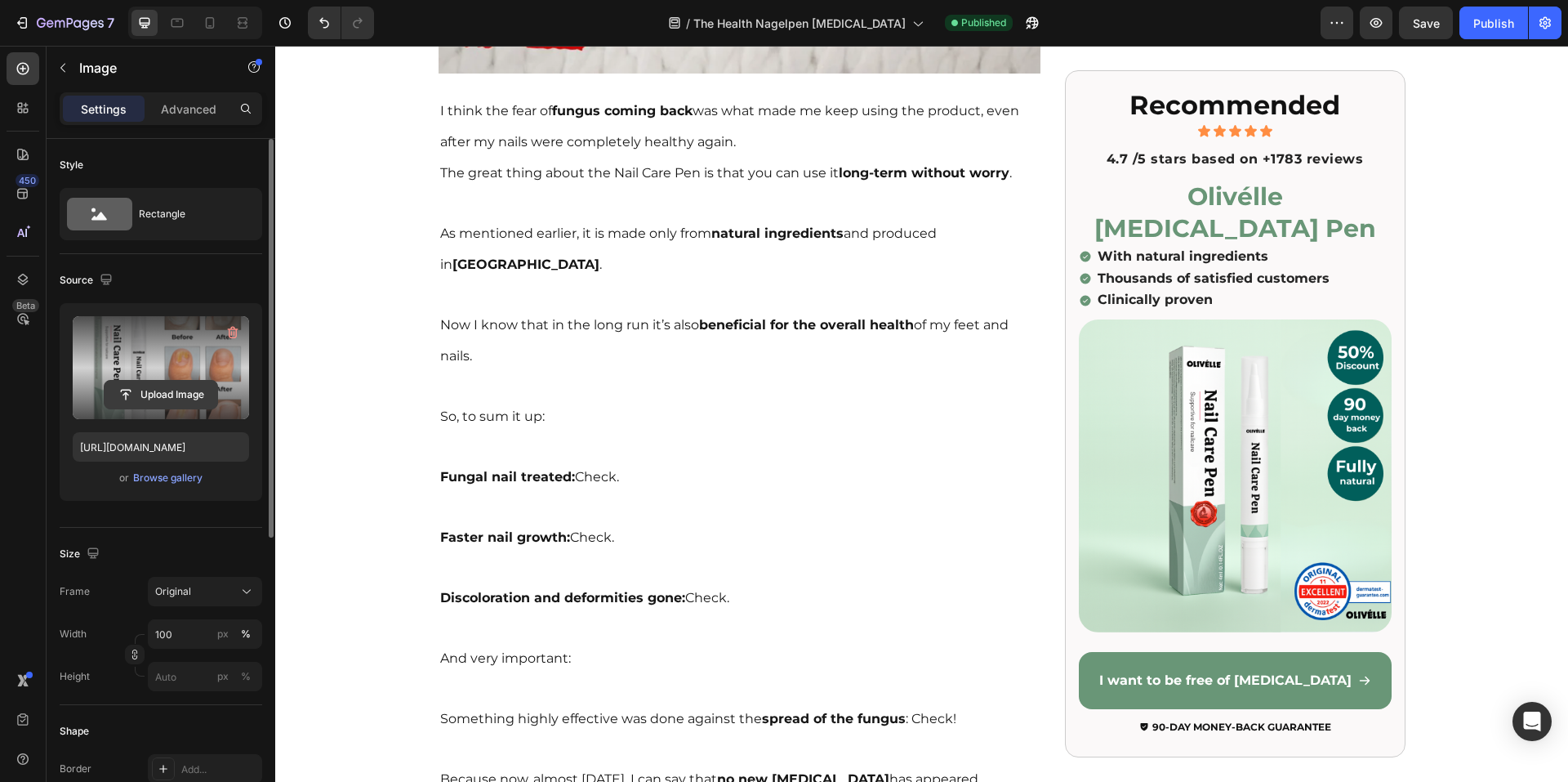
click at [175, 381] on input "file" at bounding box center [161, 395] width 113 height 28
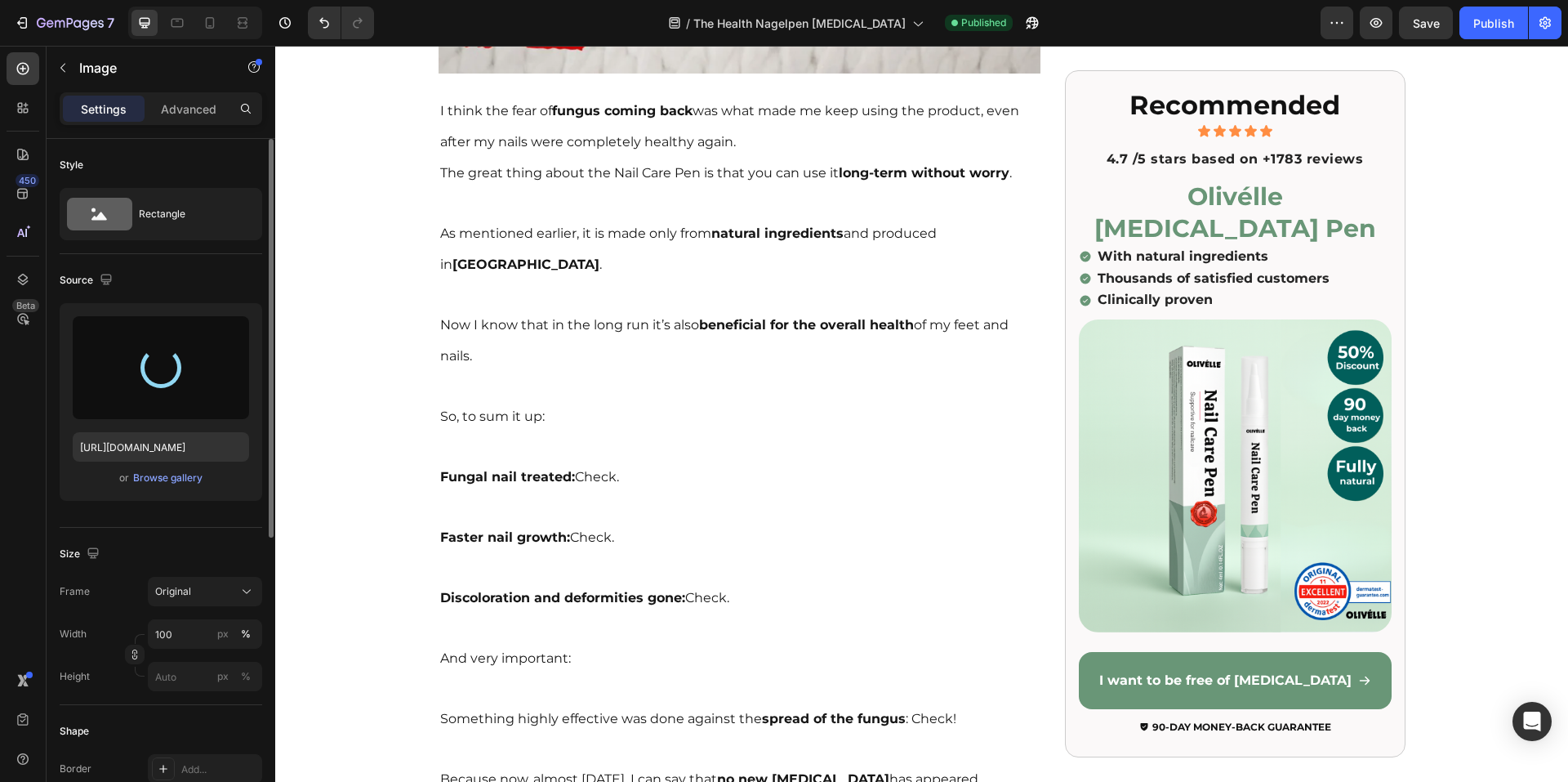
type input "https://cdn.shopify.com/s/files/1/0937/6369/8955/files/gempages_572647233611105…"
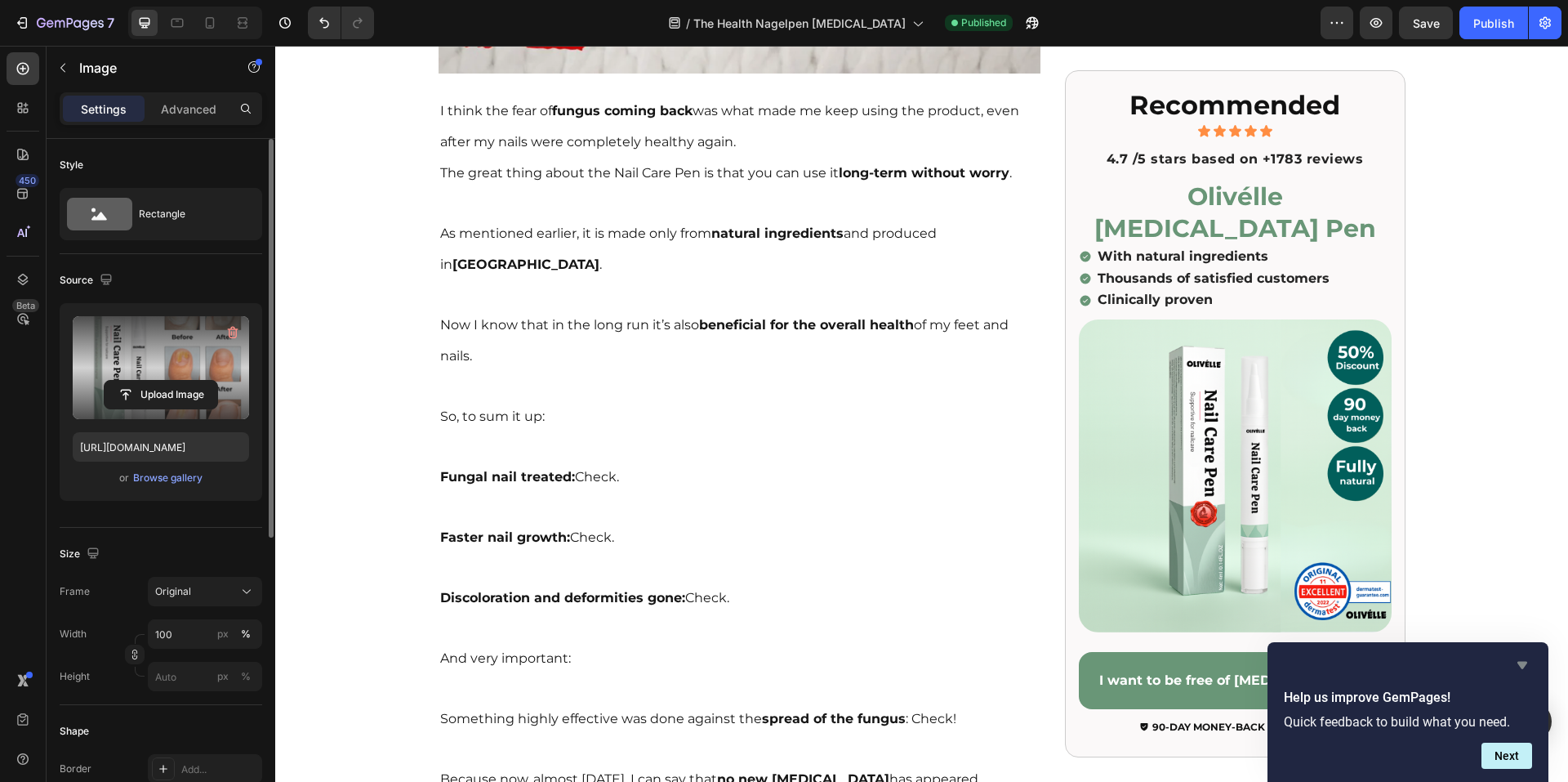
click at [1530, 662] on icon "Hide survey" at bounding box center [1523, 665] width 19 height 19
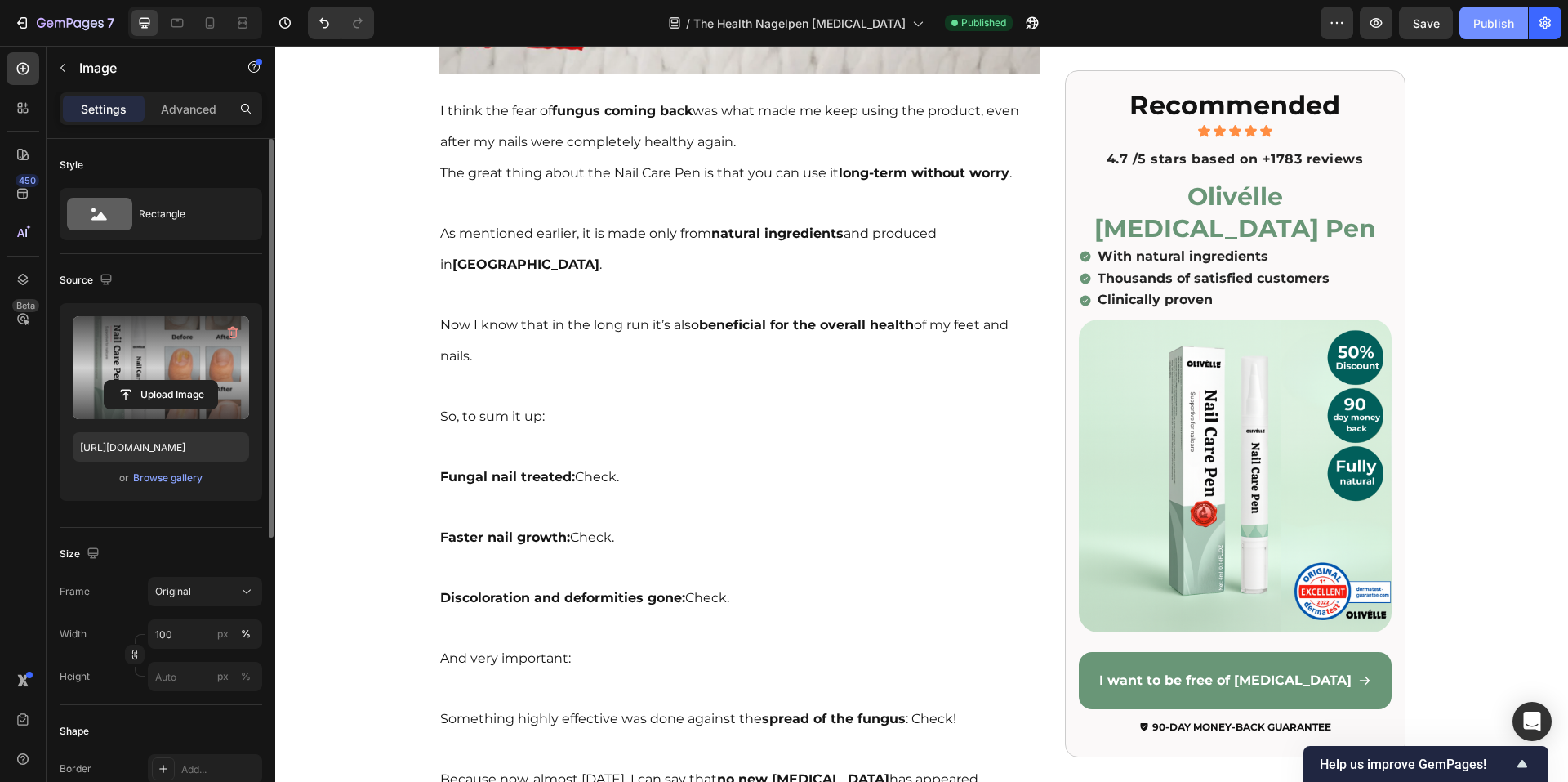
click at [1472, 29] on button "Publish" at bounding box center [1494, 23] width 69 height 33
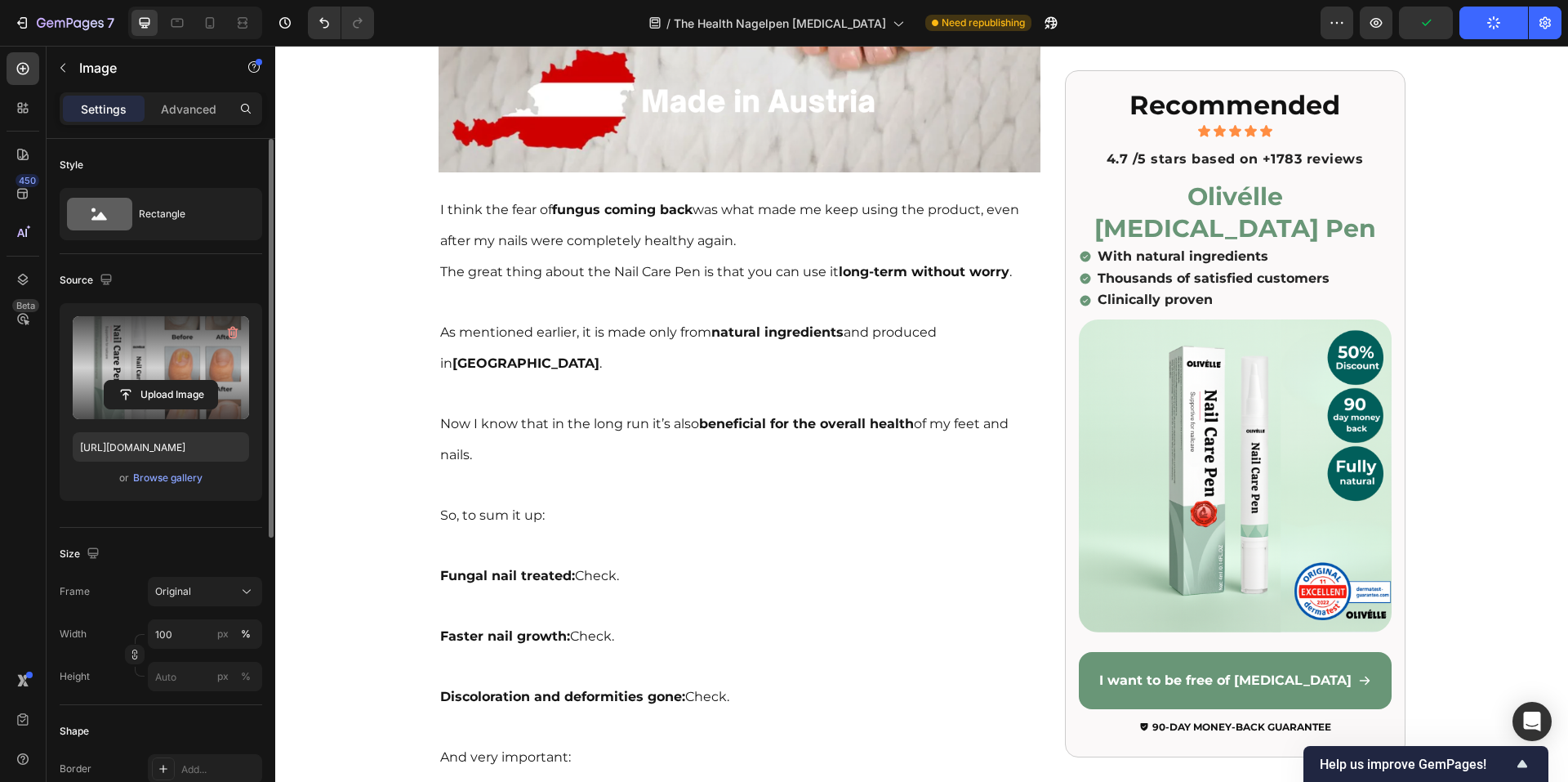
scroll to position [10193, 0]
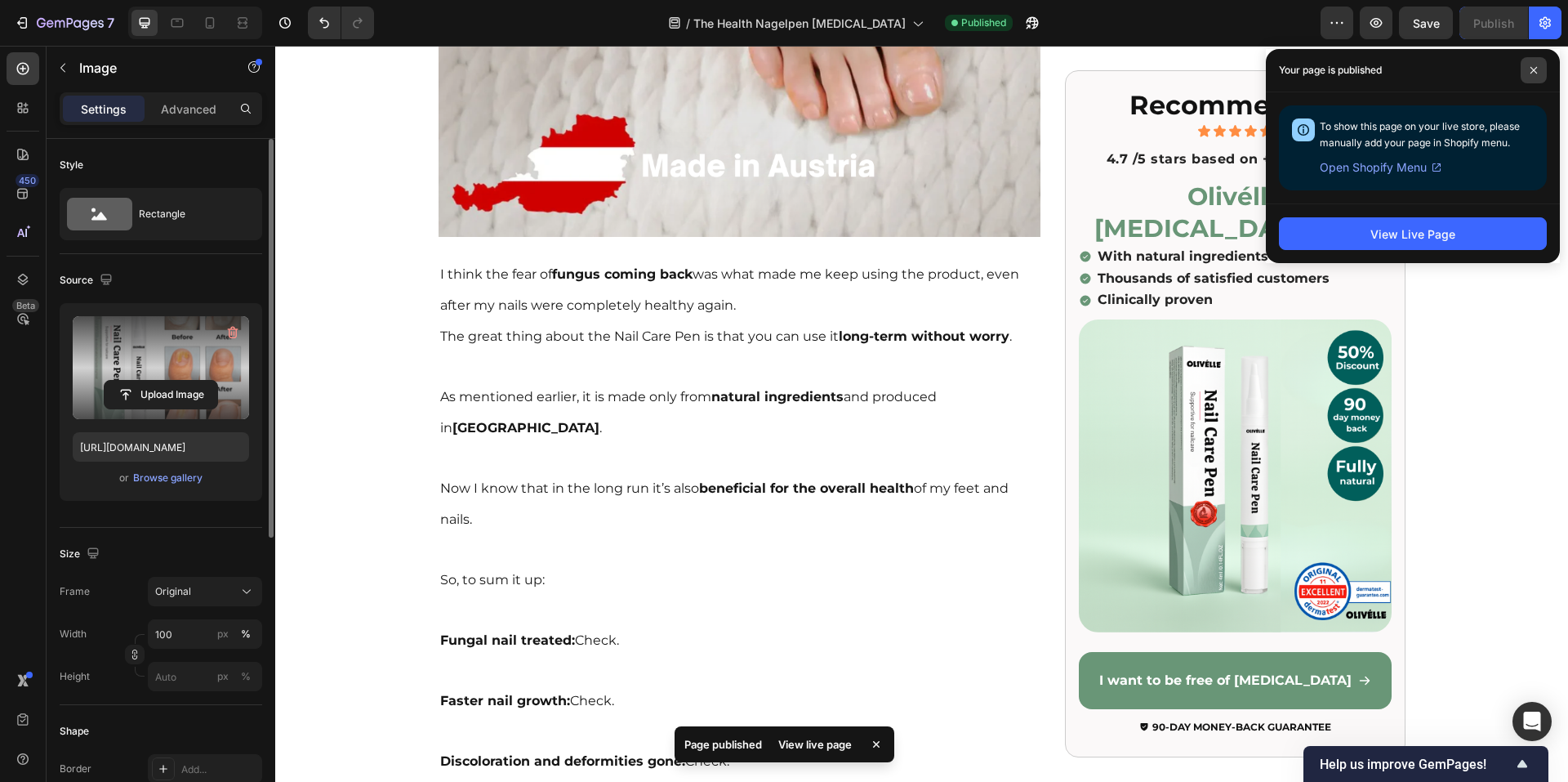
click at [1541, 68] on span at bounding box center [1533, 70] width 26 height 26
